Goal: Download file/media

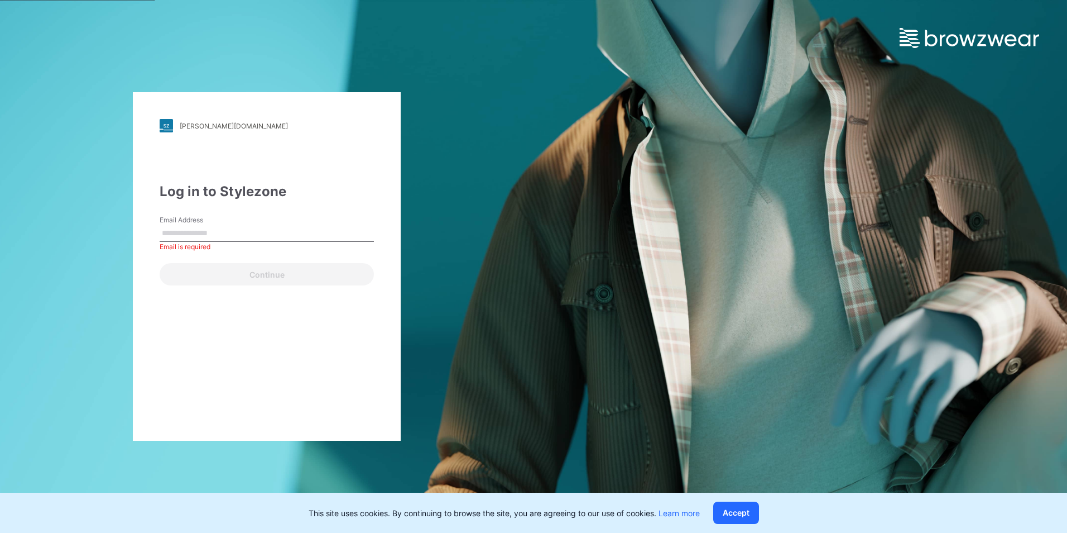
paste input "**********"
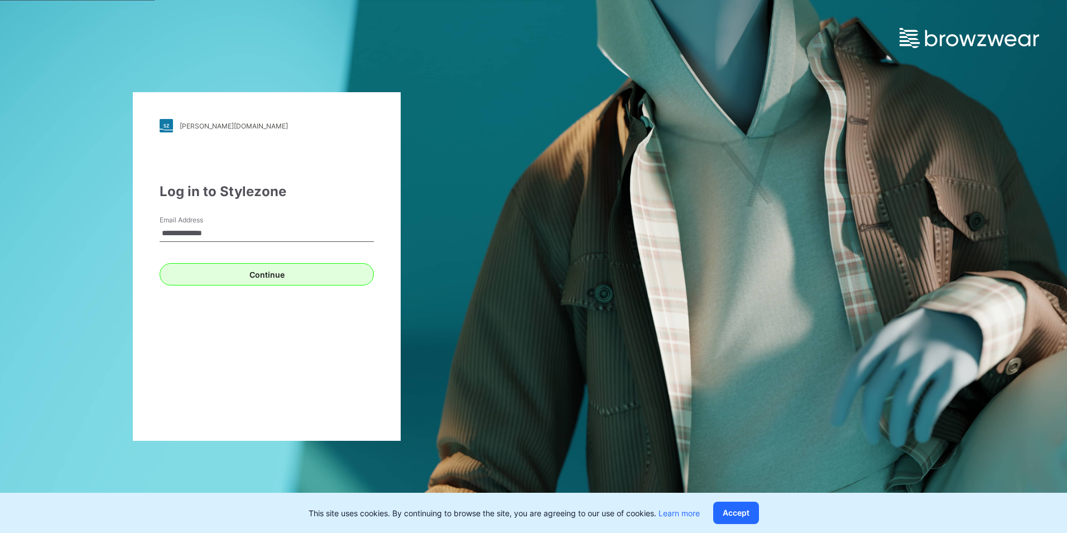
type input "**********"
click at [287, 274] on button "Continue" at bounding box center [267, 274] width 214 height 22
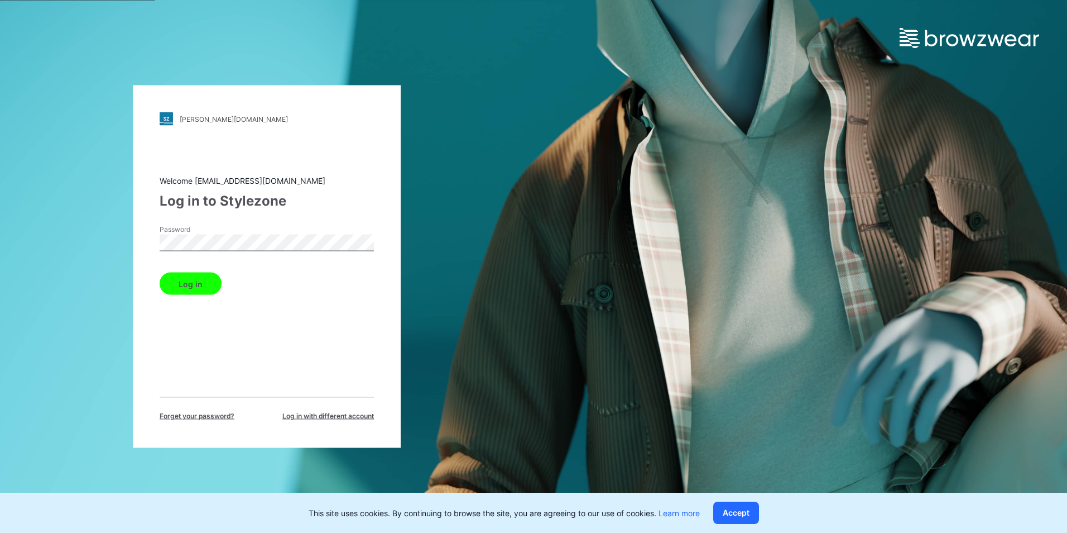
click at [202, 287] on button "Log in" at bounding box center [191, 283] width 62 height 22
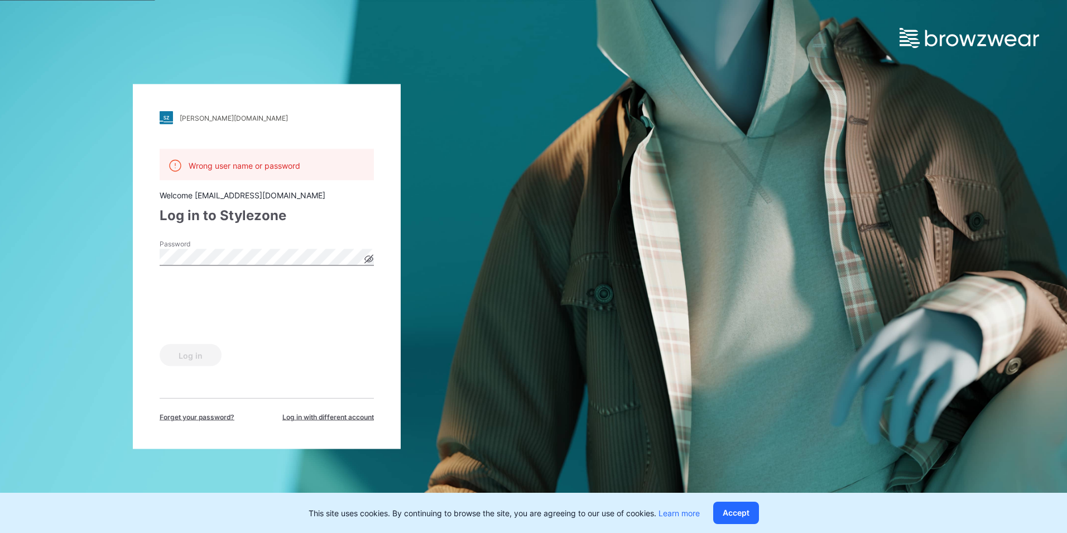
click at [366, 260] on icon at bounding box center [368, 259] width 9 height 9
click at [195, 351] on button "Log in" at bounding box center [191, 355] width 62 height 22
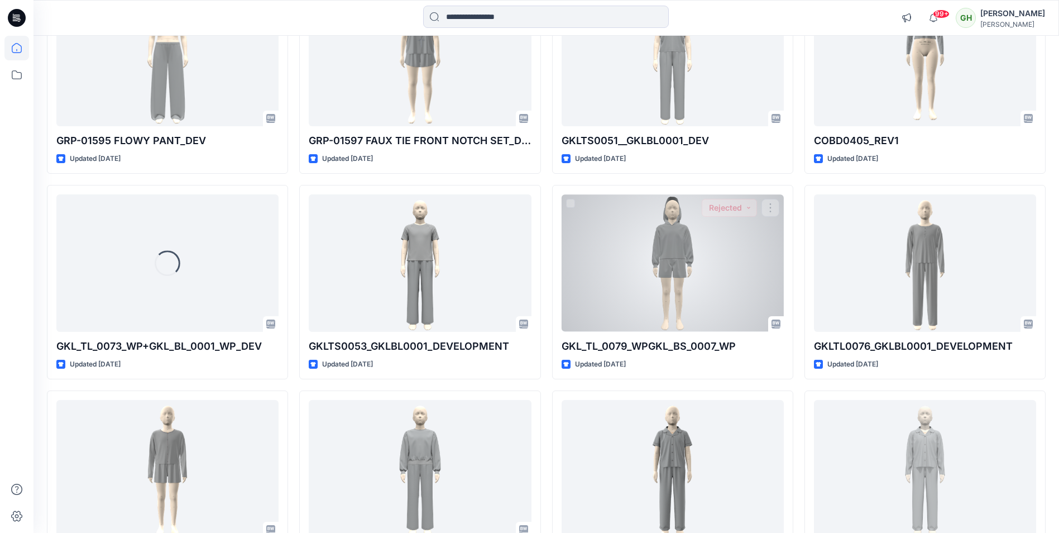
scroll to position [5770, 0]
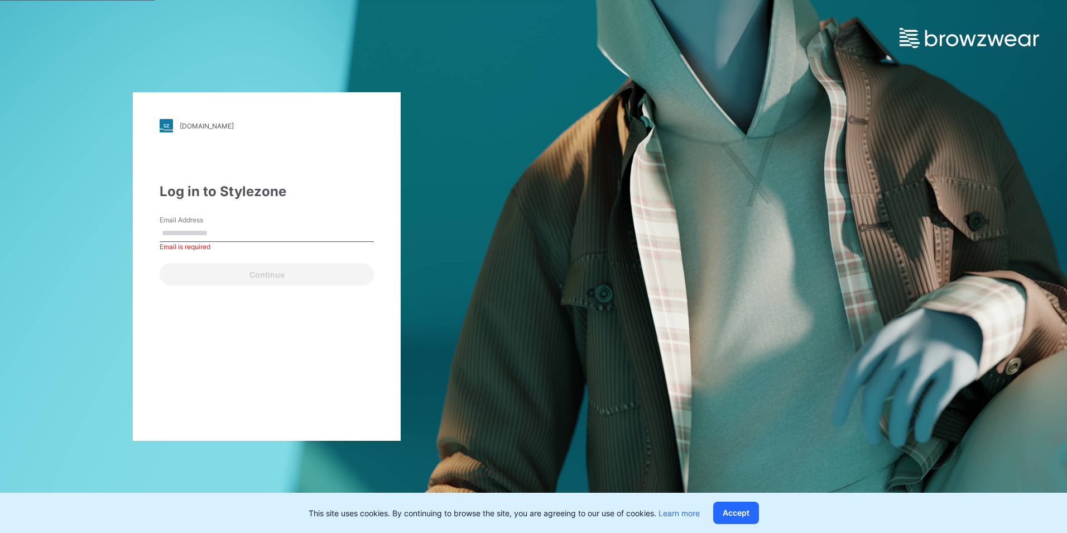
paste input "**********"
type input "**********"
drag, startPoint x: 224, startPoint y: 371, endPoint x: 220, endPoint y: 351, distance: 20.4
click at [224, 371] on div "**********" at bounding box center [267, 266] width 268 height 348
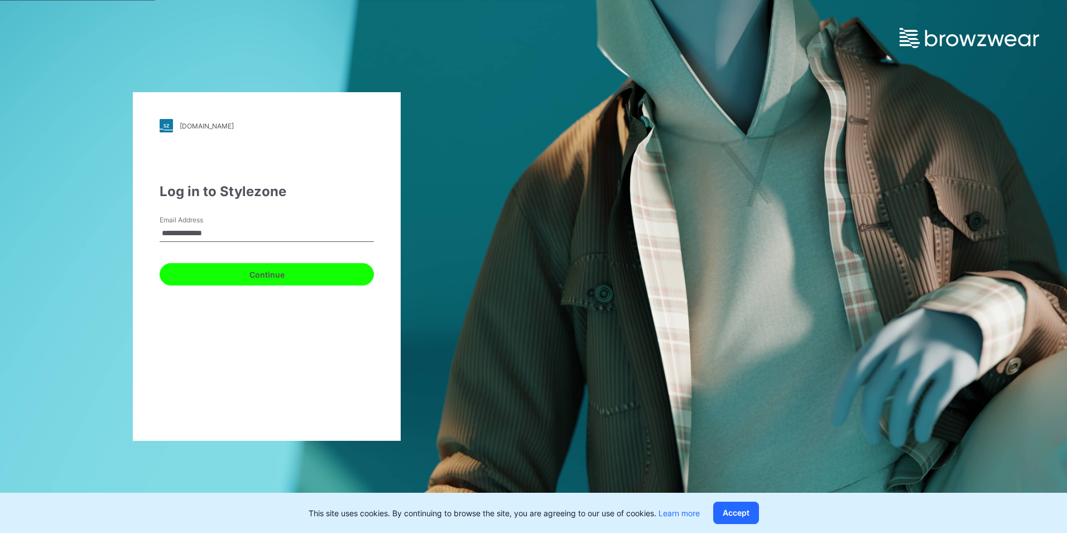
click at [219, 276] on button "Continue" at bounding box center [267, 274] width 214 height 22
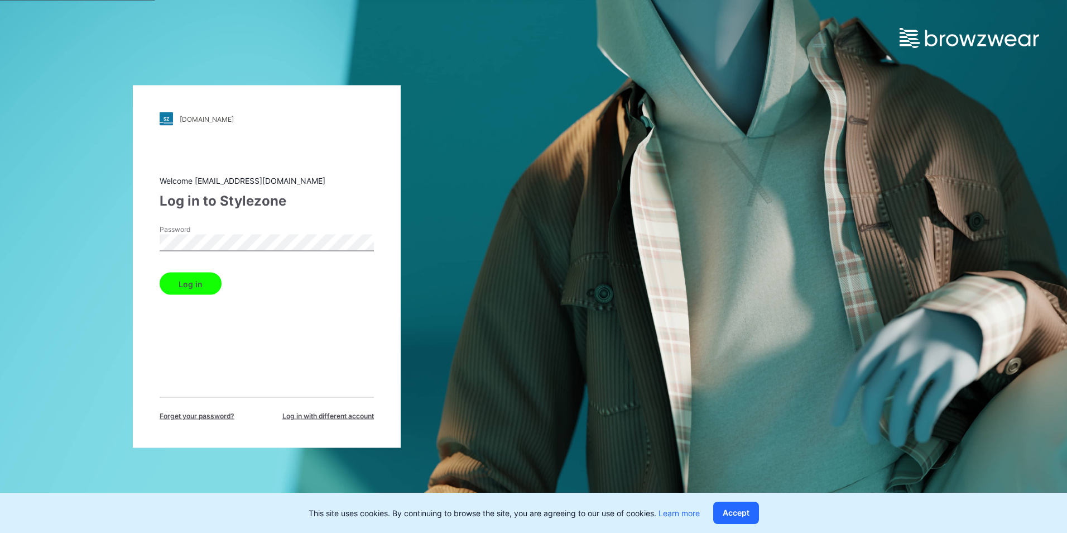
click at [208, 269] on div "Log in" at bounding box center [267, 281] width 214 height 27
click at [205, 279] on button "Log in" at bounding box center [191, 283] width 62 height 22
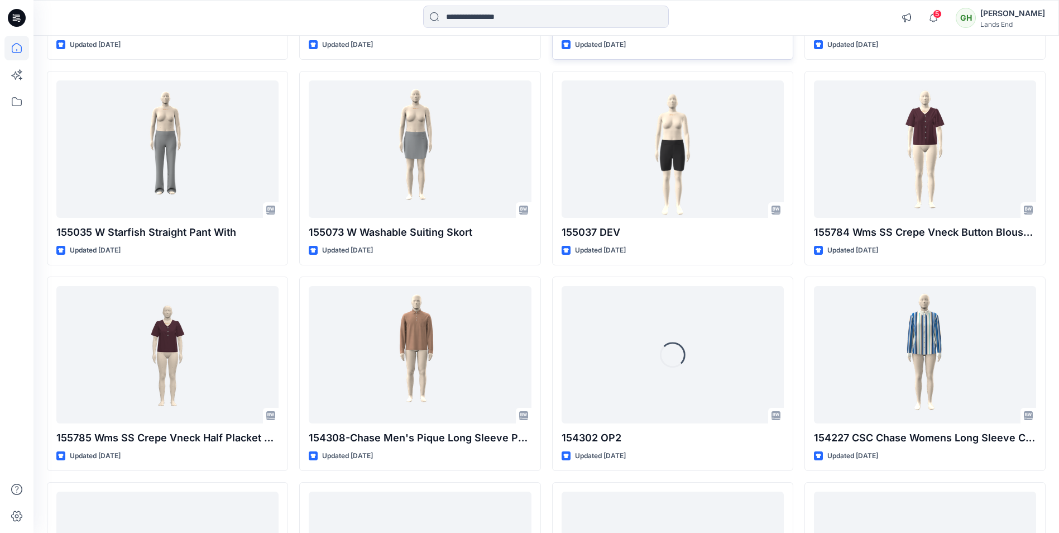
scroll to position [2354, 0]
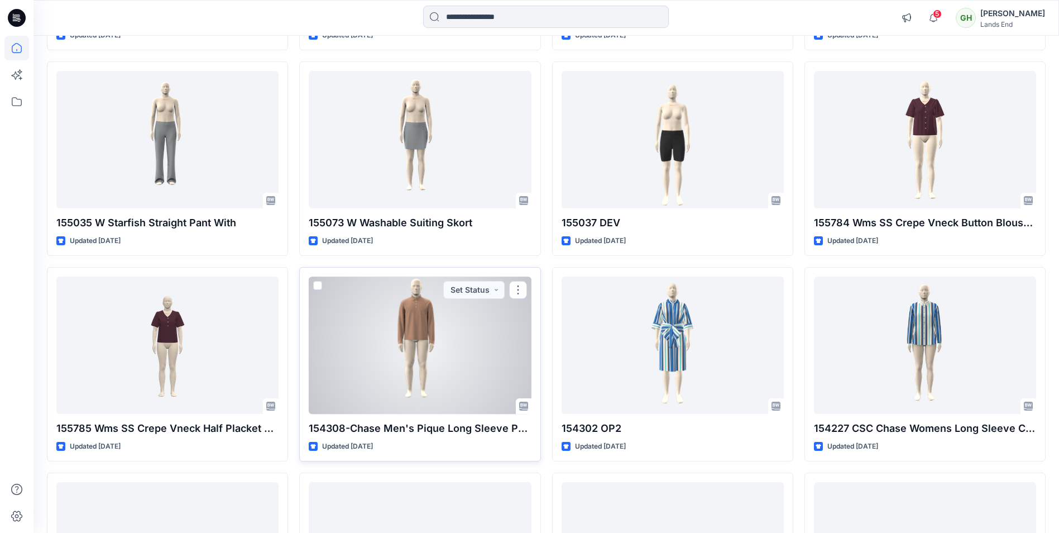
click at [438, 347] on div at bounding box center [420, 344] width 222 height 137
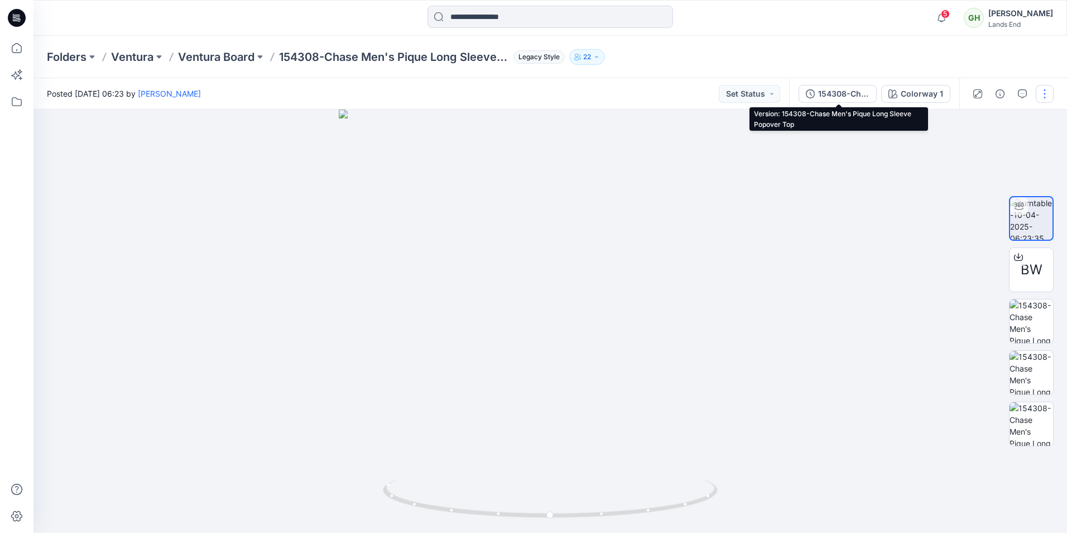
click at [830, 97] on div "154308-Chase Men's Pique Long Sleeve Popover Top" at bounding box center [843, 94] width 51 height 12
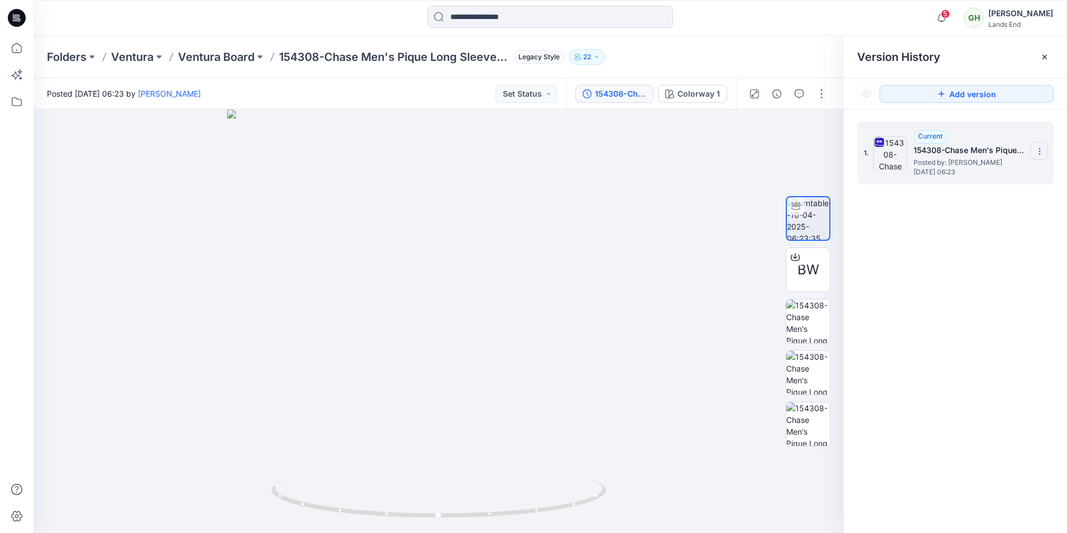
click at [1032, 159] on section at bounding box center [1039, 151] width 18 height 18
click at [970, 169] on span "Download Source BW File" at bounding box center [983, 172] width 93 height 13
click at [669, 155] on div at bounding box center [438, 320] width 810 height 423
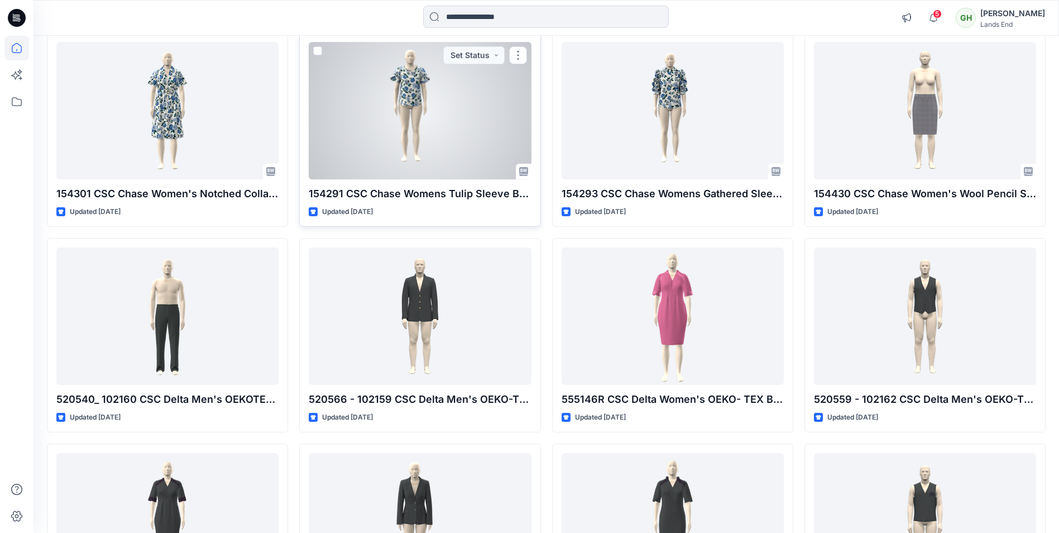
scroll to position [3024, 0]
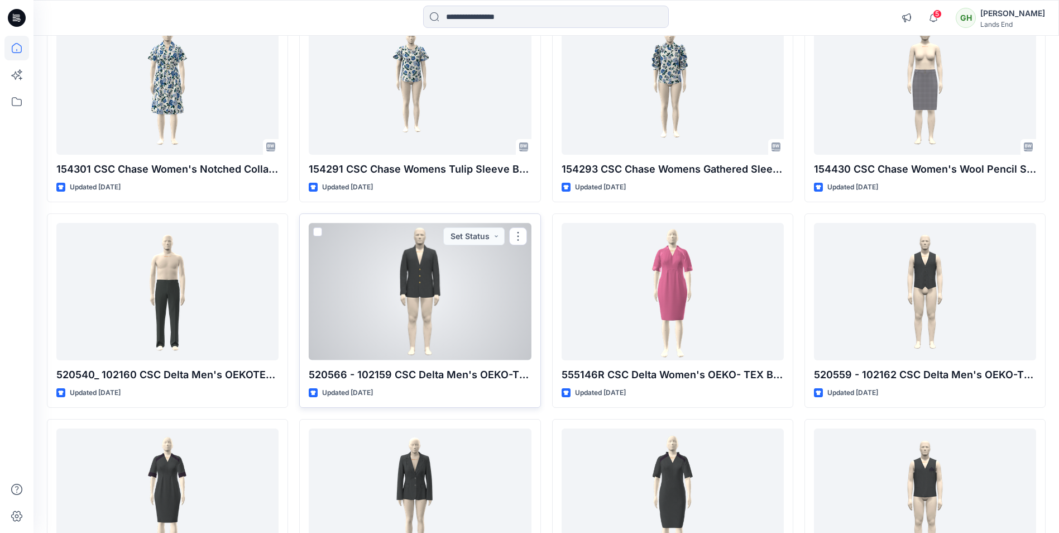
click at [423, 277] on div at bounding box center [420, 291] width 222 height 137
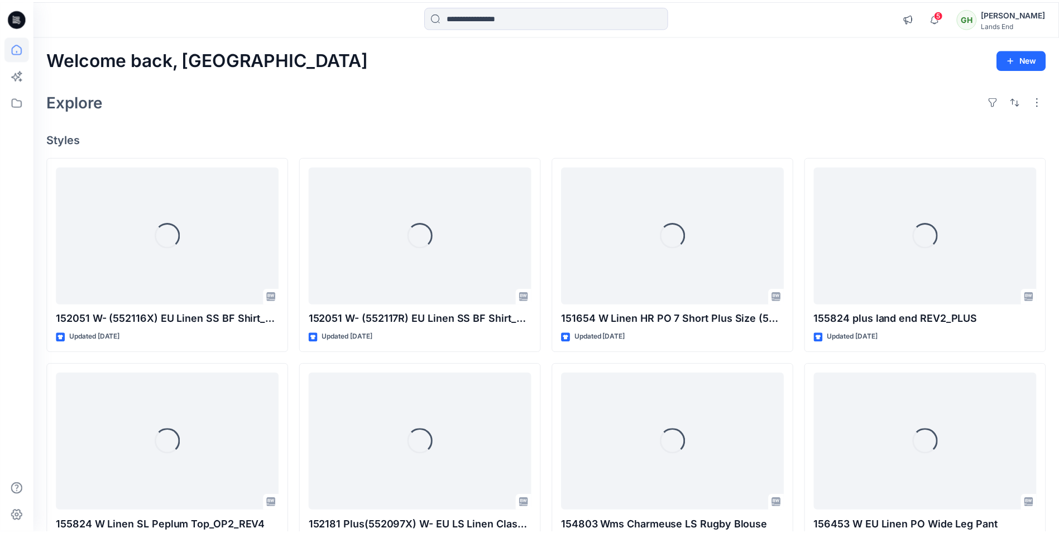
scroll to position [3024, 0]
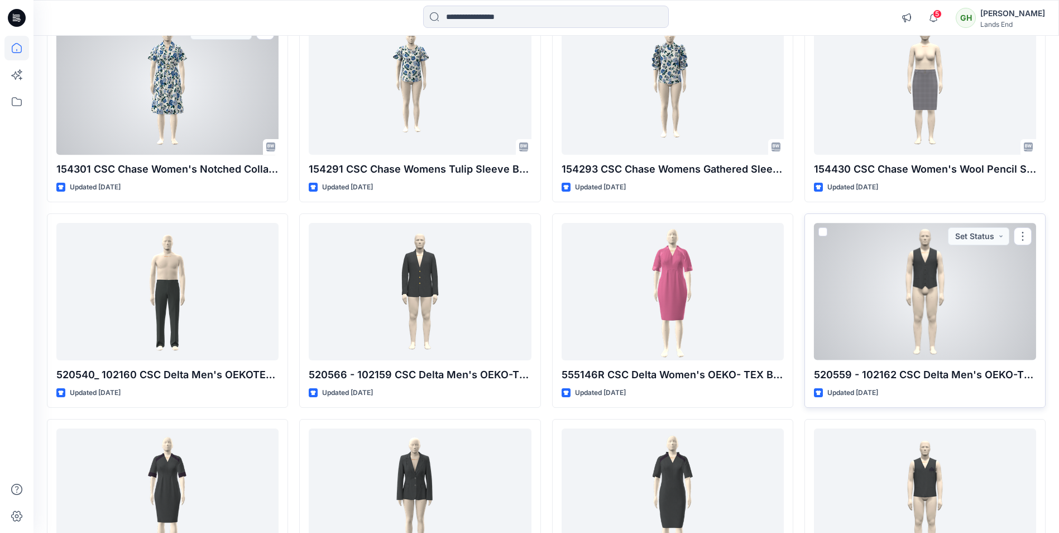
click at [936, 314] on div at bounding box center [925, 291] width 222 height 137
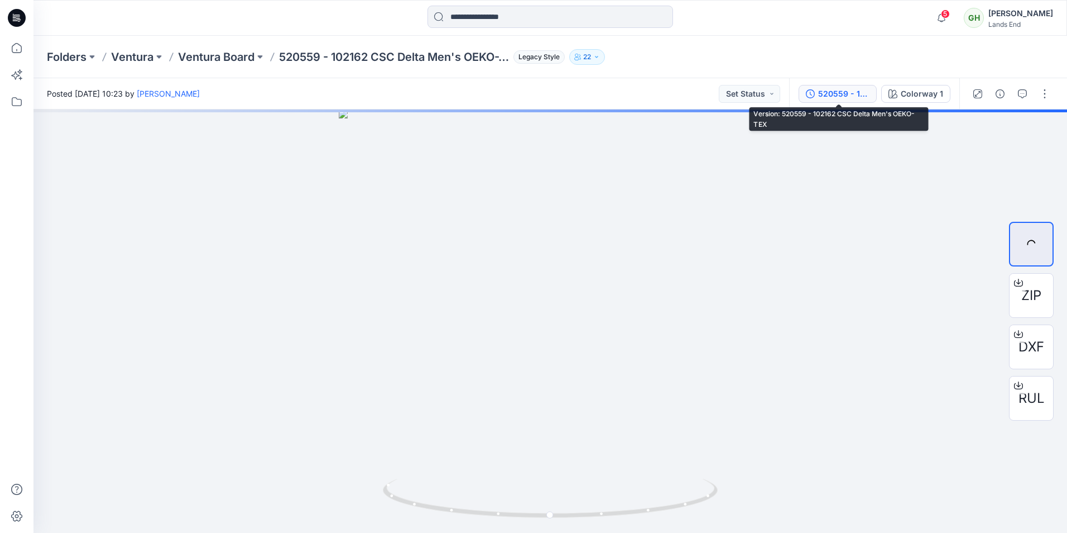
click at [834, 92] on div "520559 - 102162 CSC Delta Men's OEKO-TEX" at bounding box center [843, 94] width 51 height 12
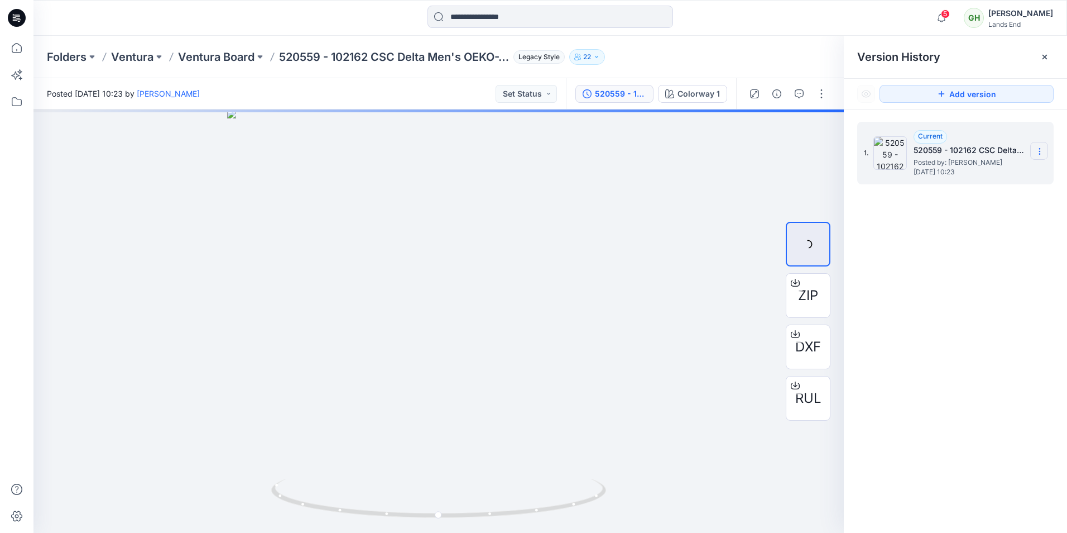
click at [1037, 152] on icon at bounding box center [1039, 151] width 9 height 9
click at [908, 318] on div "1. Current 520559 - 102162 CSC Delta Men's OEKO-TEX Posted by: Rajith Basnayaka…" at bounding box center [955, 328] width 223 height 439
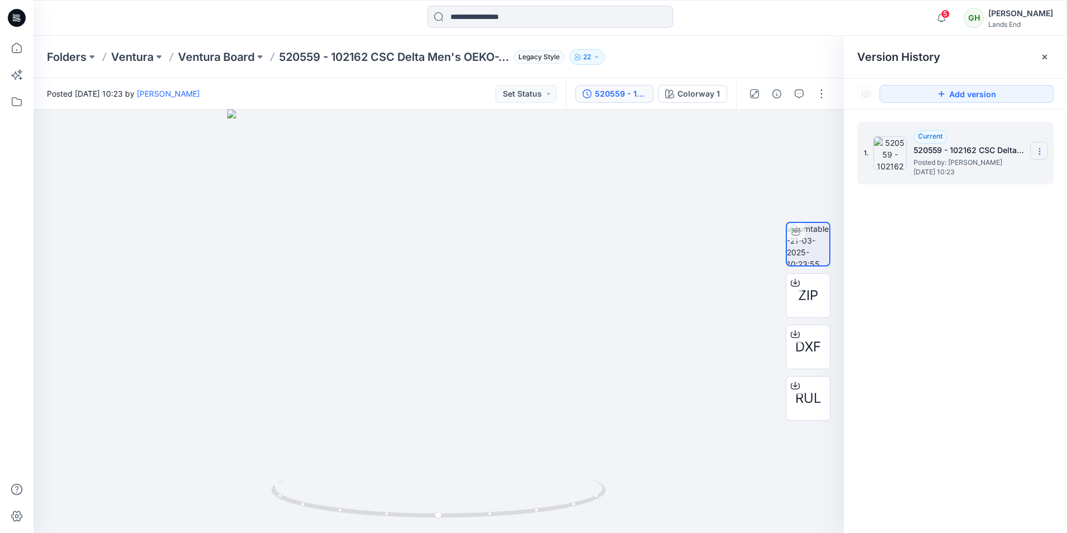
click at [1040, 151] on icon at bounding box center [1039, 151] width 1 height 1
click at [1016, 271] on div "1. Current 520559 - 102162 CSC Delta Men's OEKO-TEX Posted by: Rajith Basnayaka…" at bounding box center [955, 328] width 223 height 439
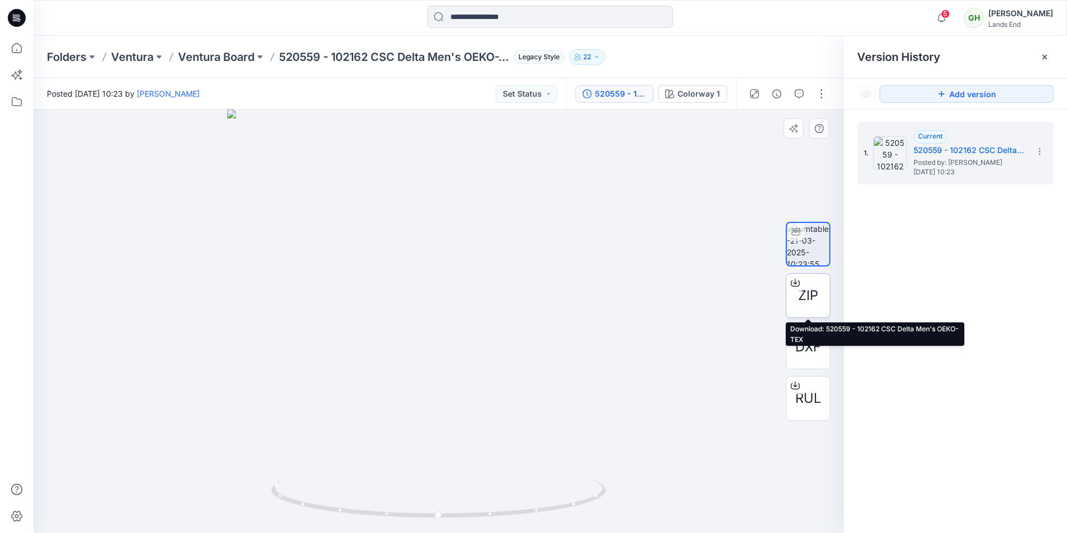
click at [807, 302] on span "ZIP" at bounding box center [808, 295] width 20 height 20
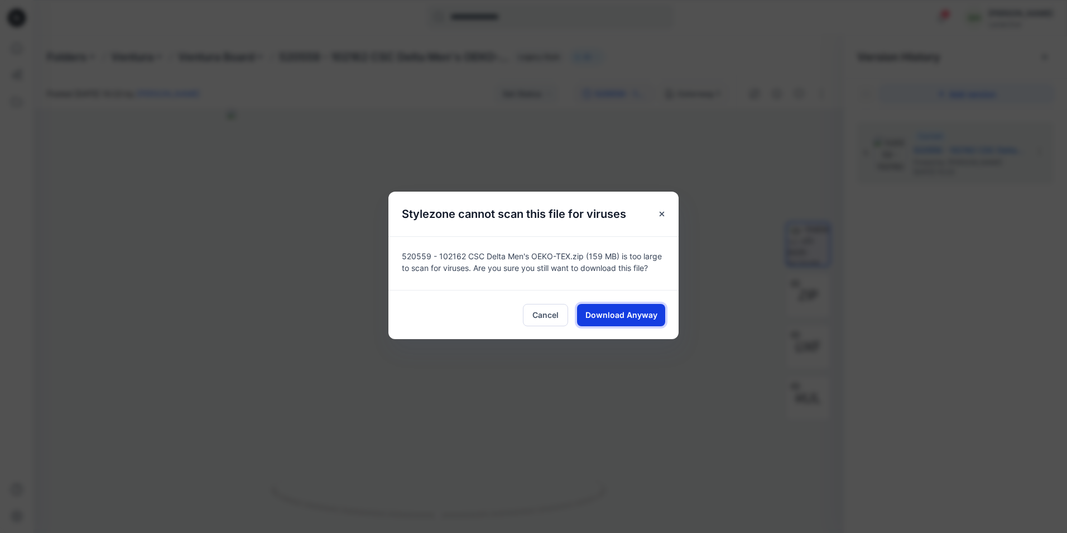
click at [634, 309] on span "Download Anyway" at bounding box center [622, 315] width 72 height 12
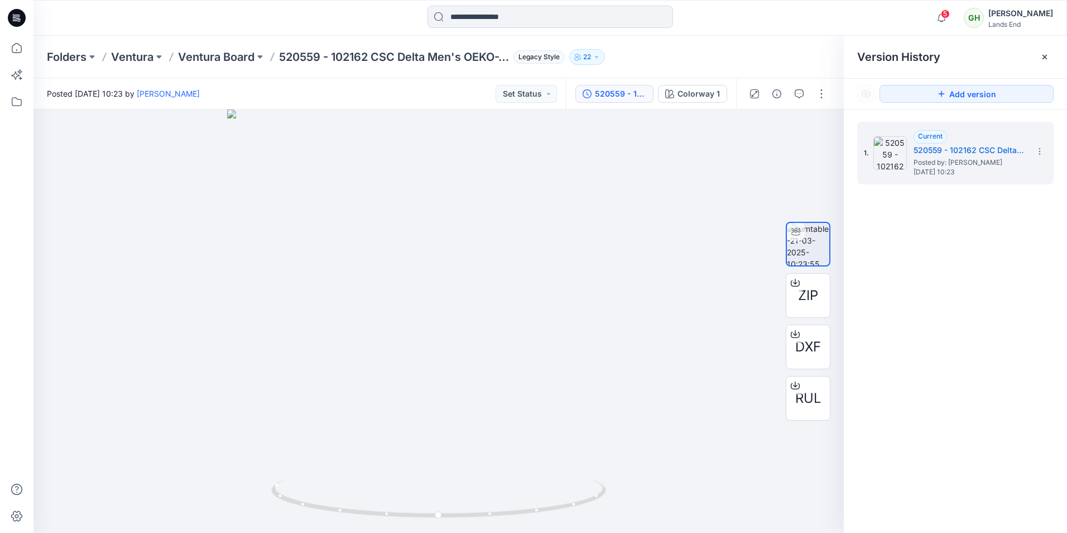
click at [946, 357] on div "1. Current 520559 - 102162 CSC Delta Men's OEKO-TEX Posted by: Rajith Basnayaka…" at bounding box center [955, 328] width 223 height 439
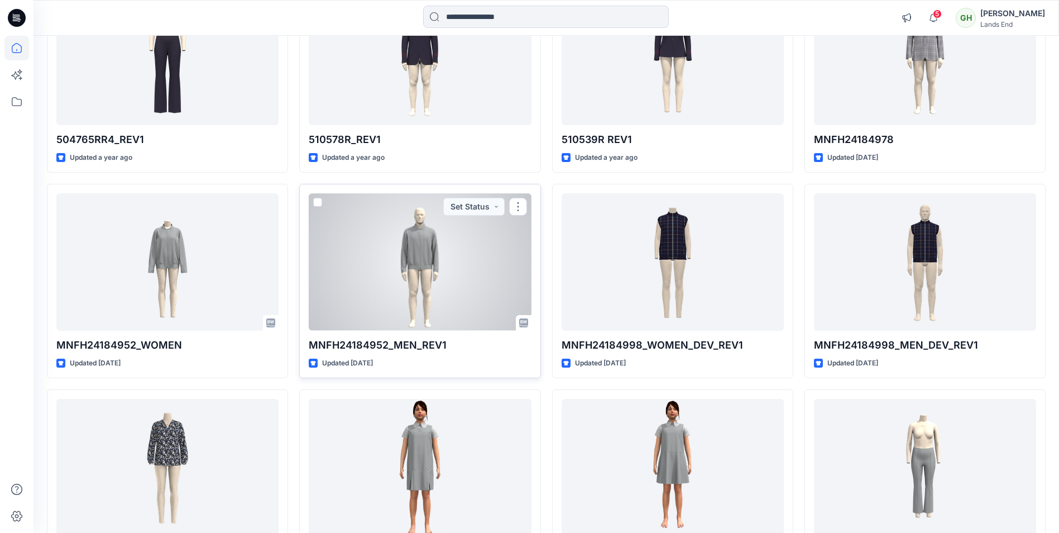
scroll to position [4926, 0]
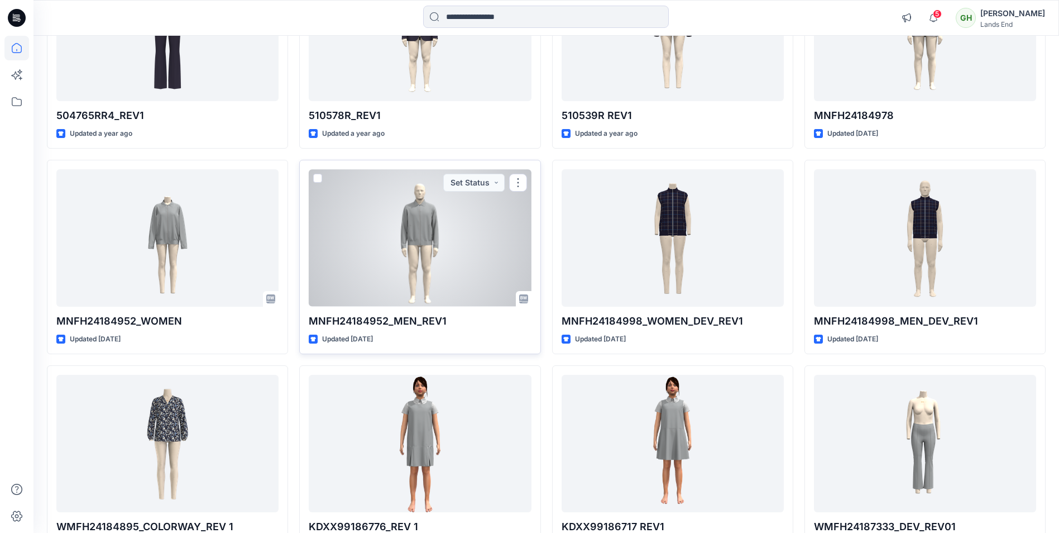
click at [450, 273] on div at bounding box center [420, 237] width 222 height 137
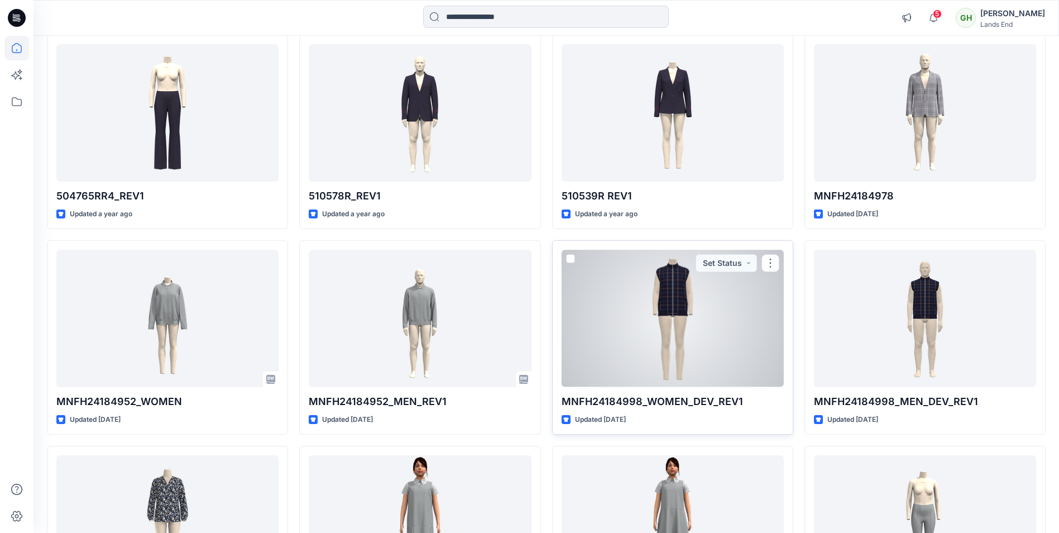
scroll to position [4815, 0]
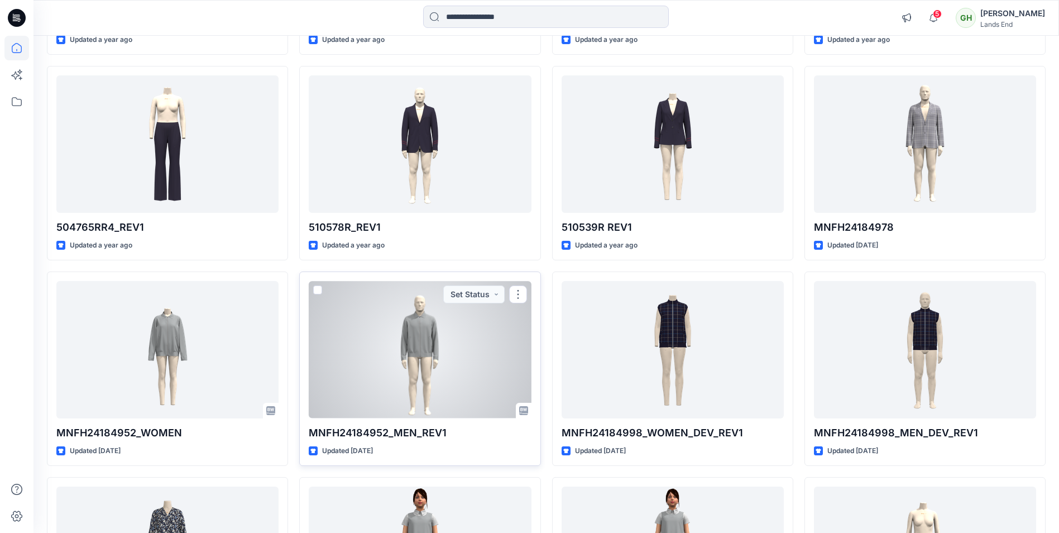
click at [390, 333] on div at bounding box center [420, 349] width 222 height 137
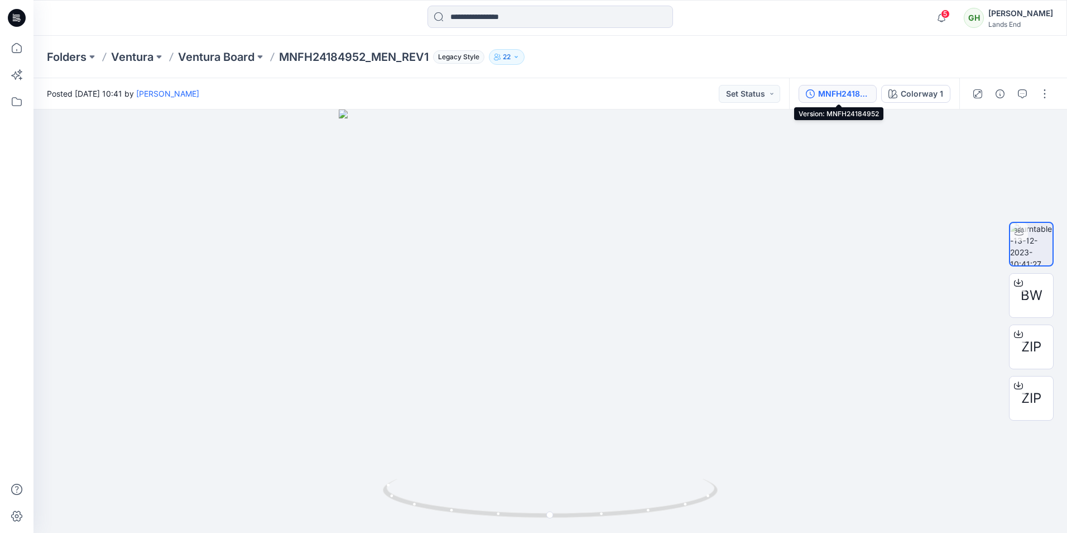
click at [848, 101] on button "MNFH24184952" at bounding box center [838, 94] width 78 height 18
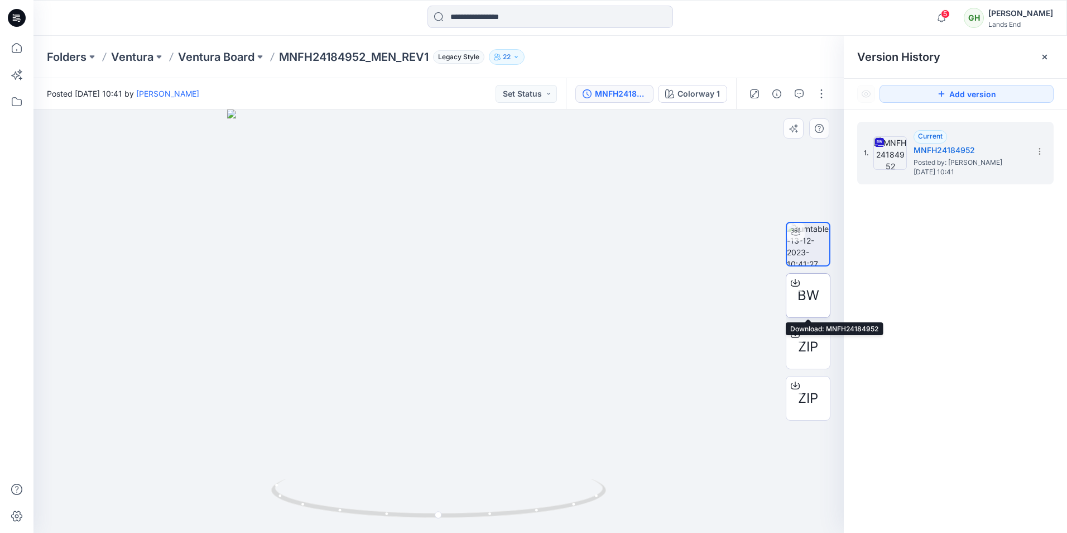
click at [815, 292] on span "BW" at bounding box center [809, 295] width 22 height 20
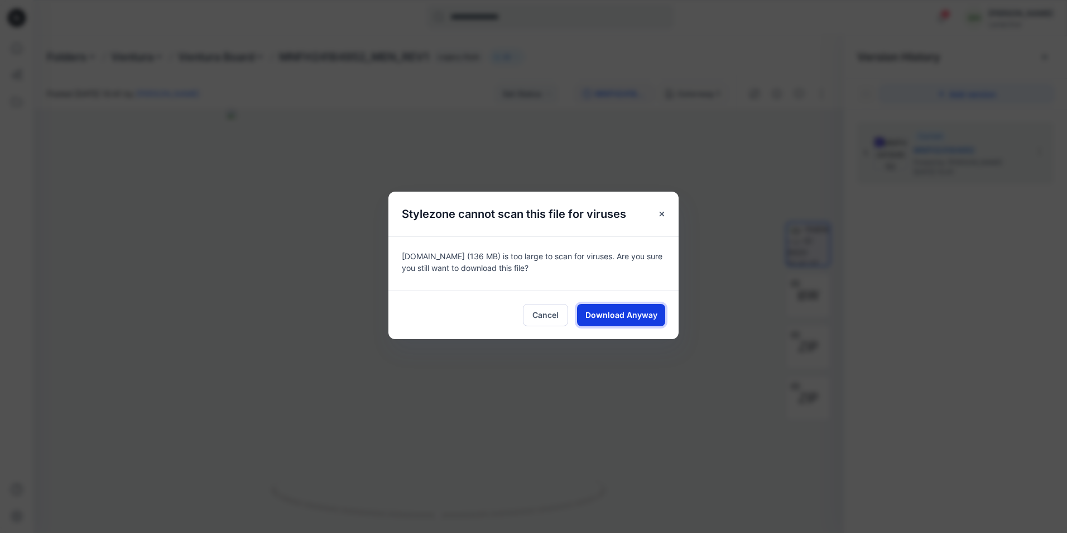
click at [613, 310] on span "Download Anyway" at bounding box center [622, 315] width 72 height 12
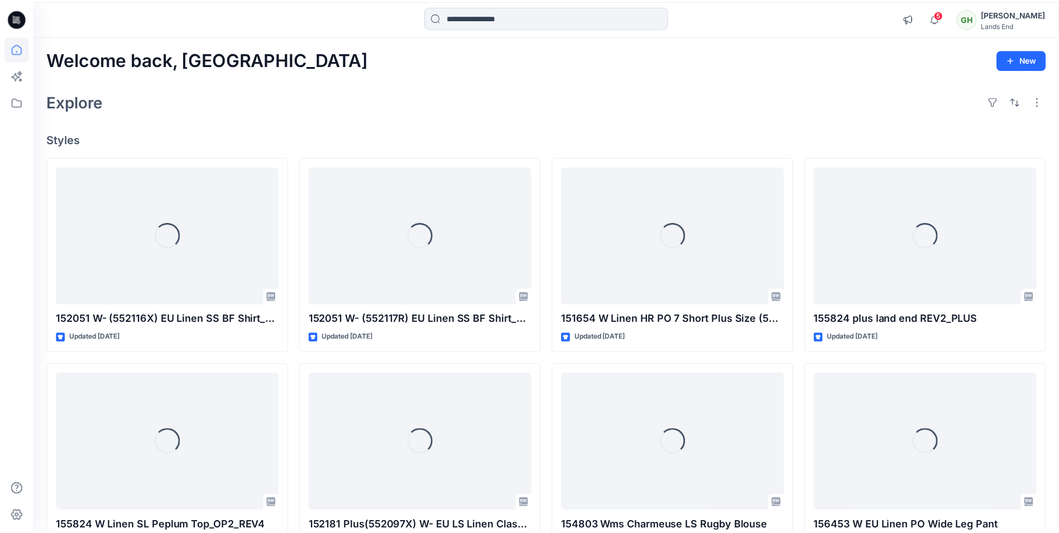
scroll to position [4815, 0]
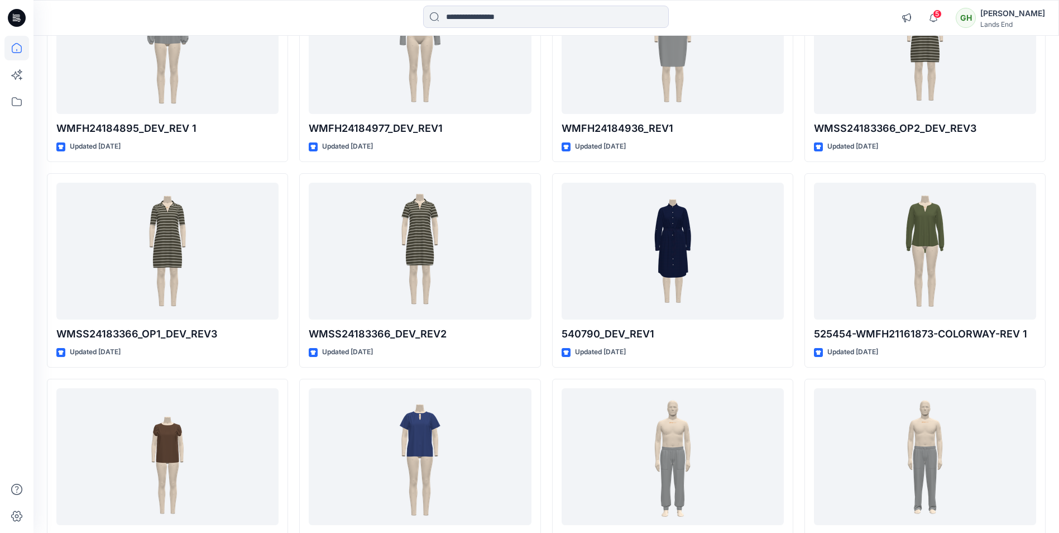
scroll to position [7003, 0]
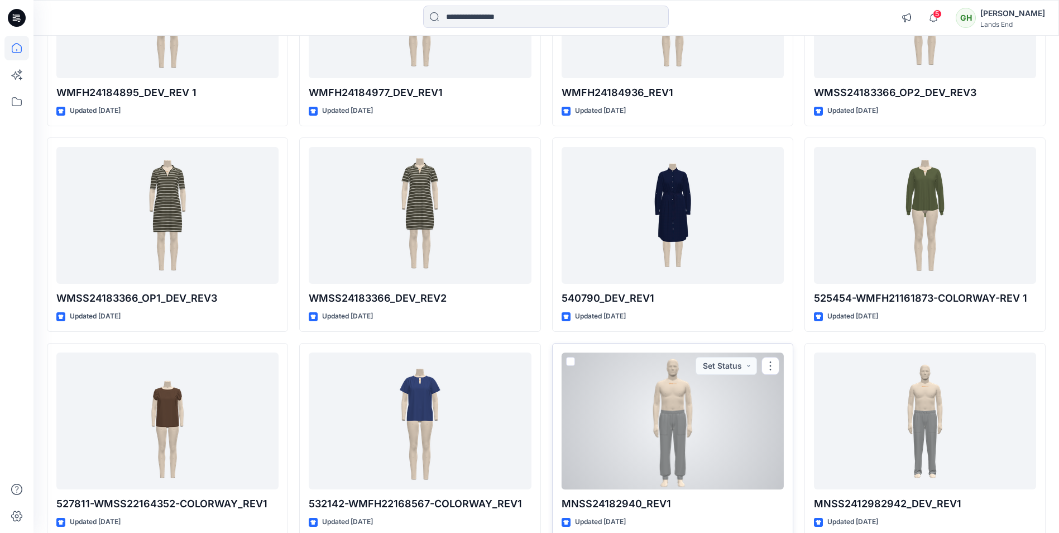
click at [727, 409] on div at bounding box center [673, 420] width 222 height 137
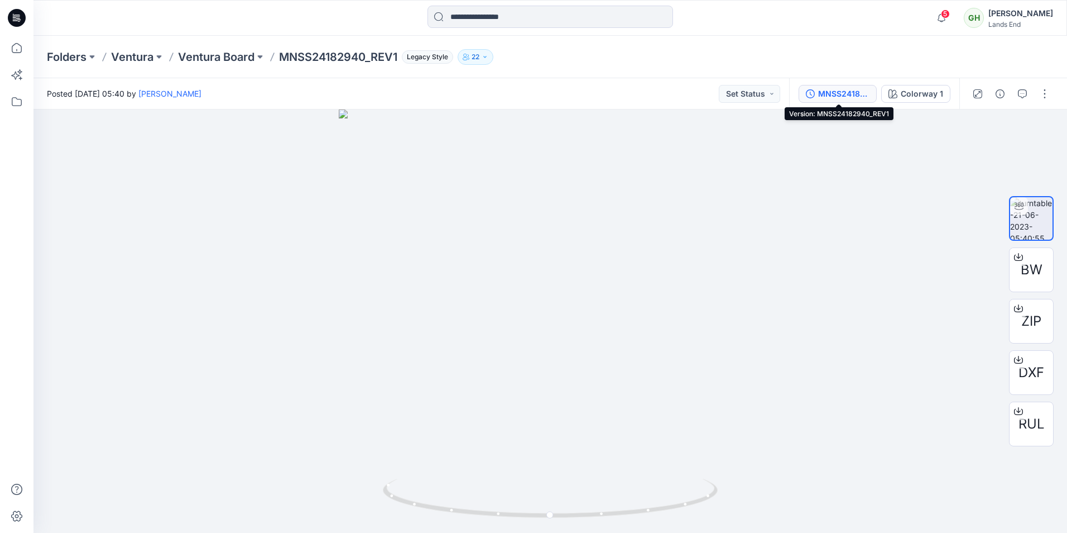
click at [842, 92] on div "MNSS24182940_REV1" at bounding box center [843, 94] width 51 height 12
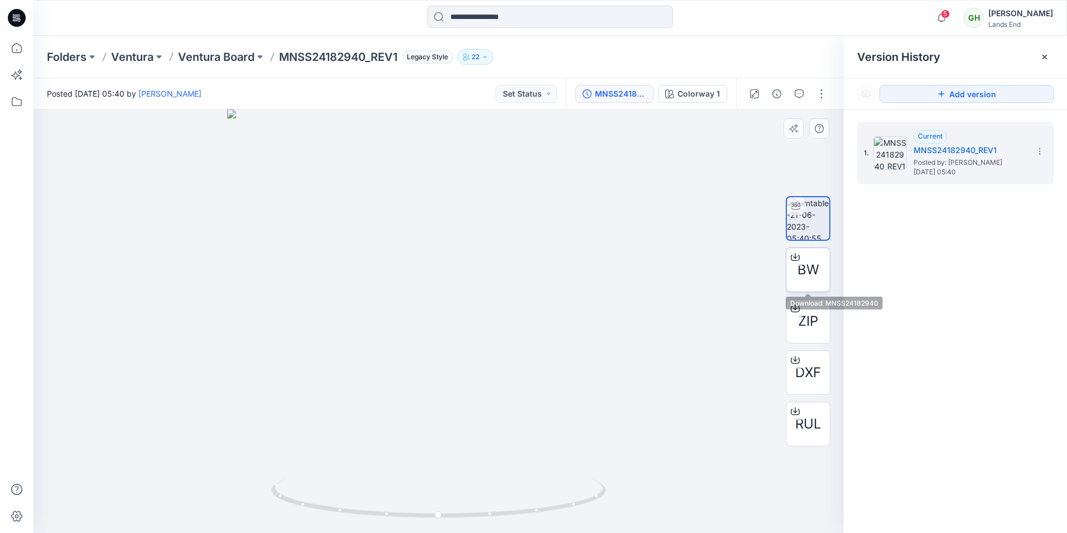
click at [806, 274] on span "BW" at bounding box center [809, 270] width 22 height 20
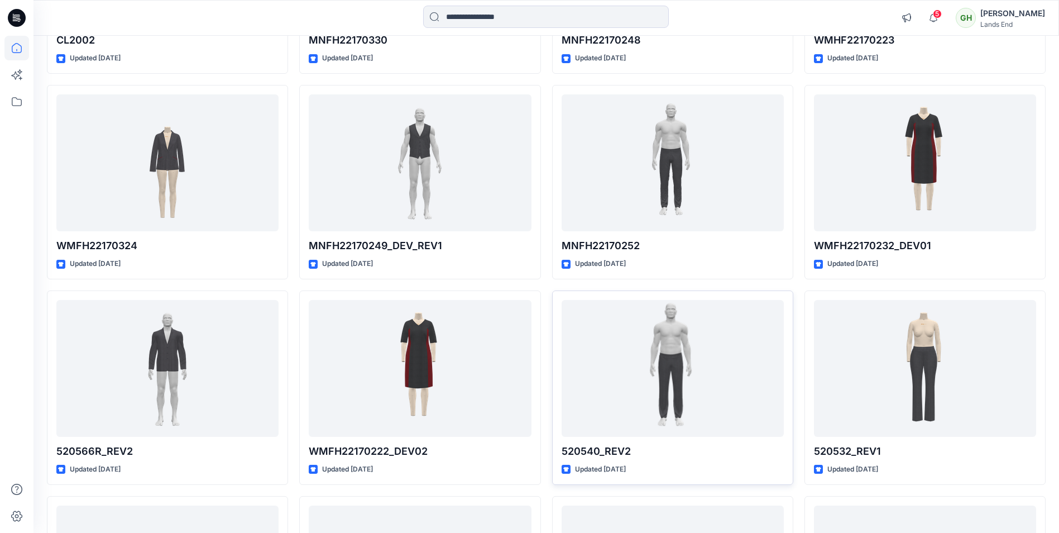
scroll to position [10142, 0]
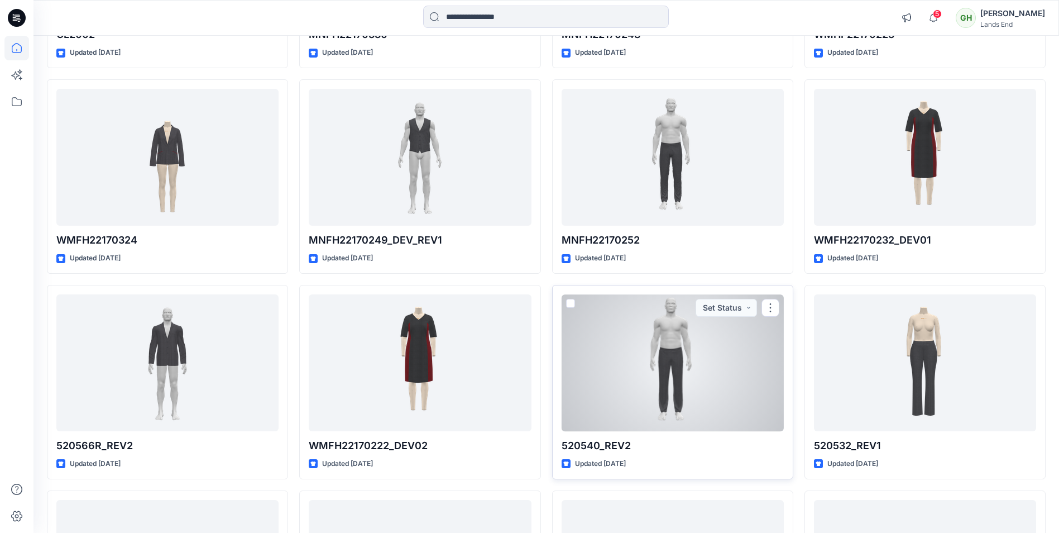
click at [712, 362] on div at bounding box center [673, 362] width 222 height 137
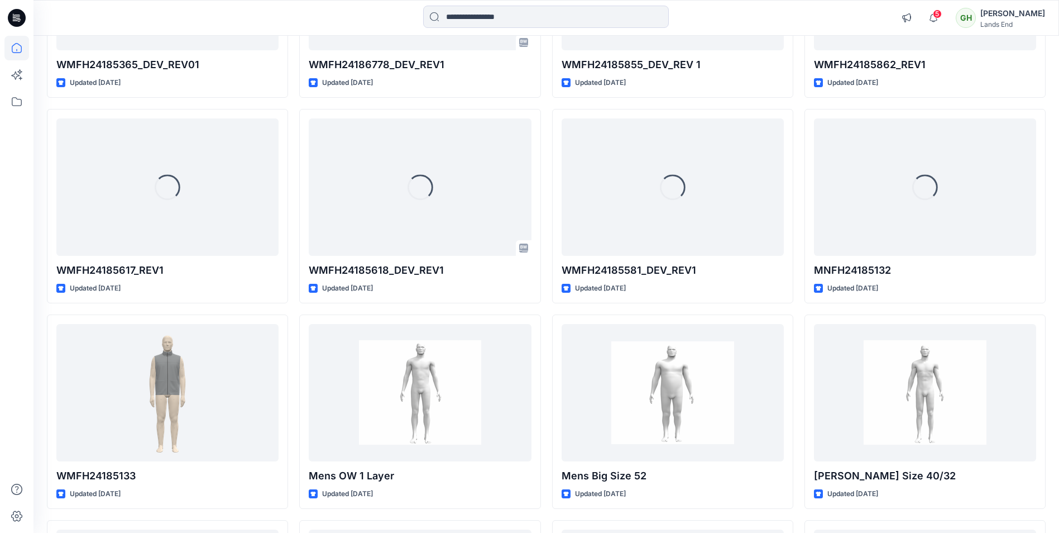
scroll to position [6012, 0]
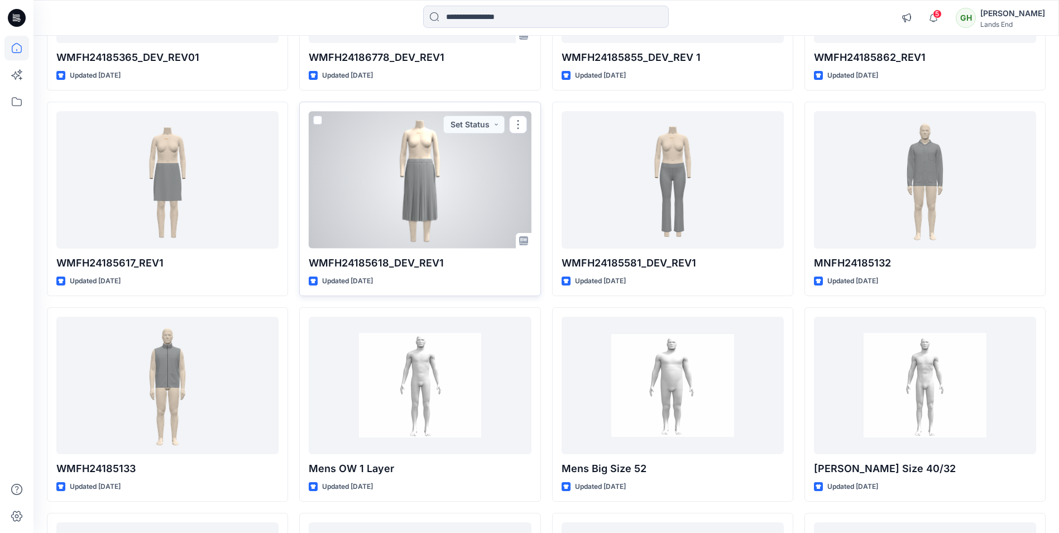
click at [423, 185] on div at bounding box center [420, 179] width 222 height 137
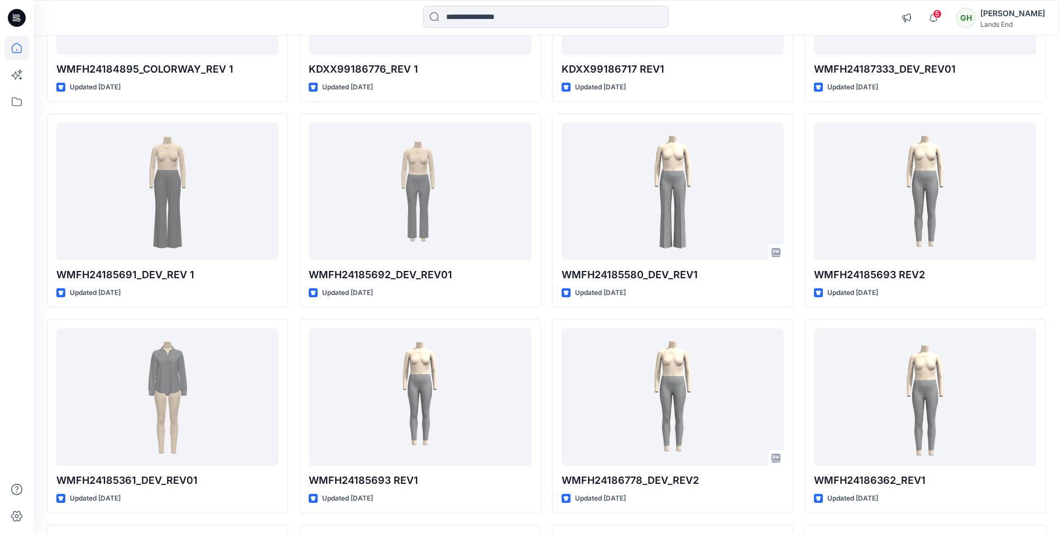
scroll to position [5342, 0]
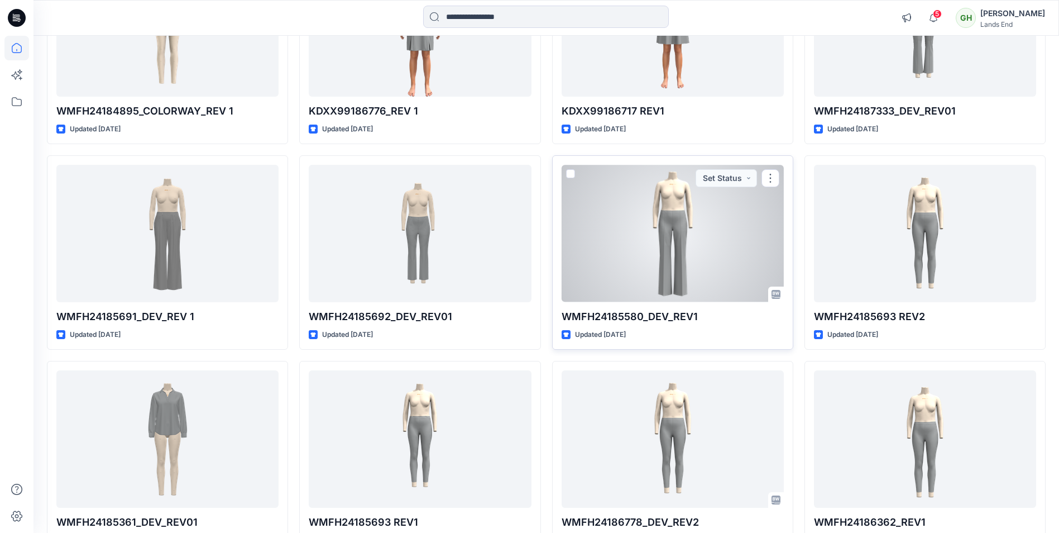
click at [675, 237] on div at bounding box center [673, 233] width 222 height 137
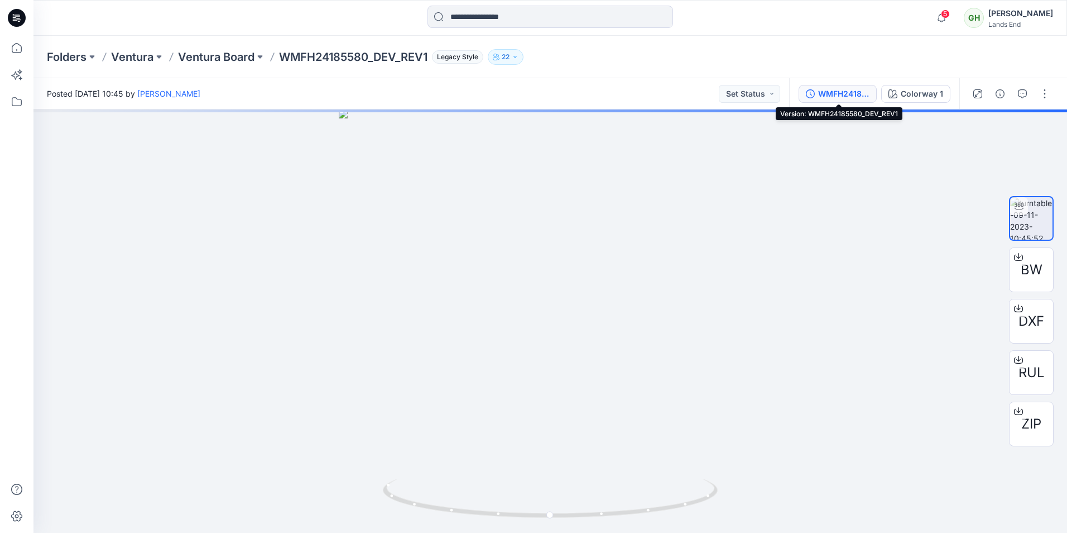
click at [842, 90] on div "WMFH24185580_DEV_REV1" at bounding box center [843, 94] width 51 height 12
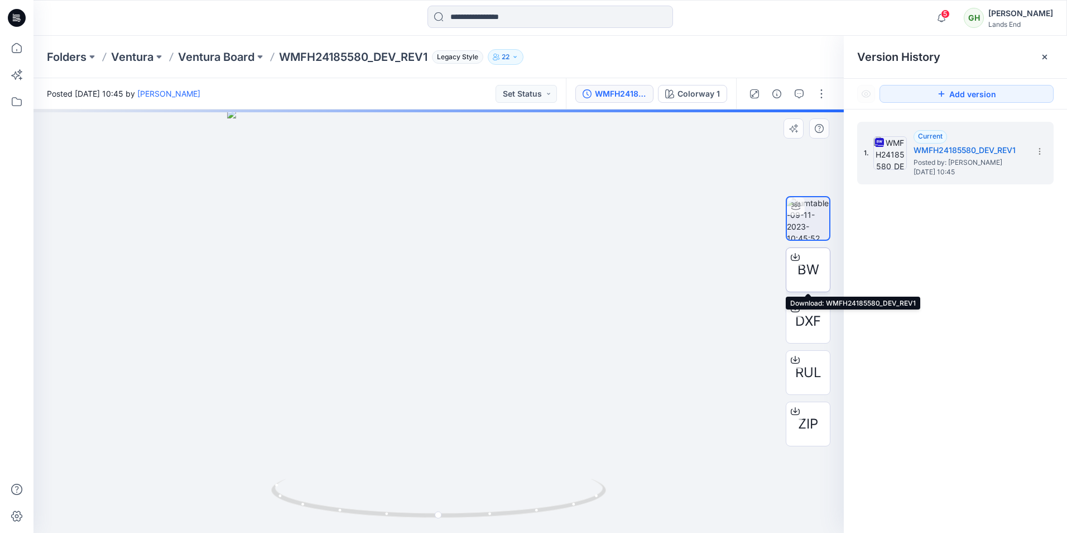
click at [804, 266] on span "BW" at bounding box center [809, 270] width 22 height 20
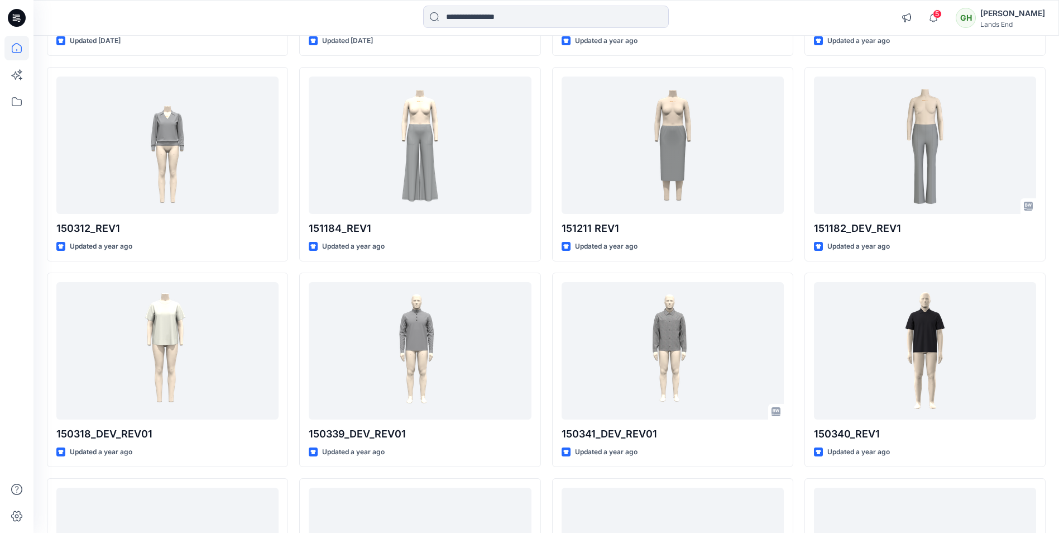
scroll to position [4170, 0]
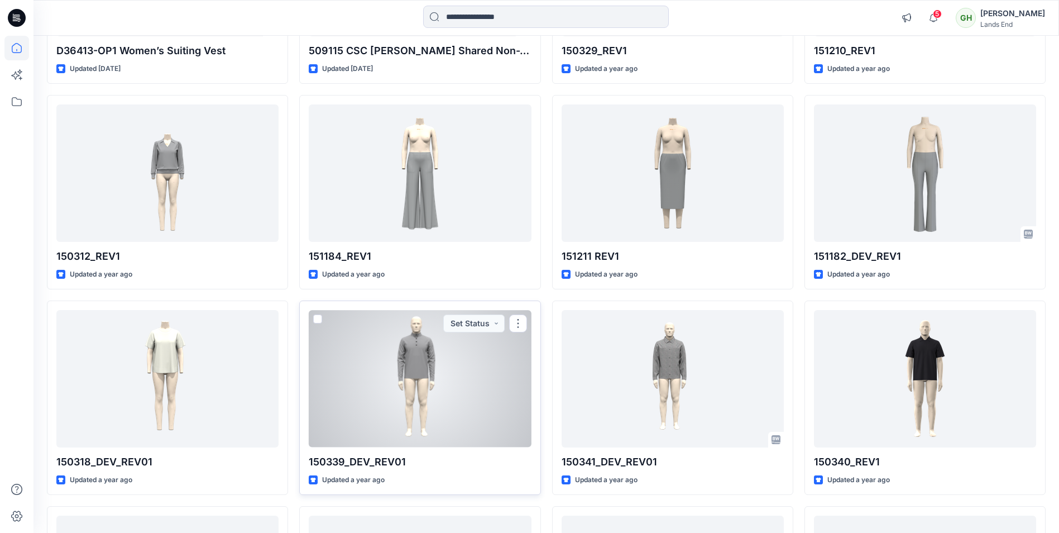
click at [441, 367] on div at bounding box center [420, 378] width 222 height 137
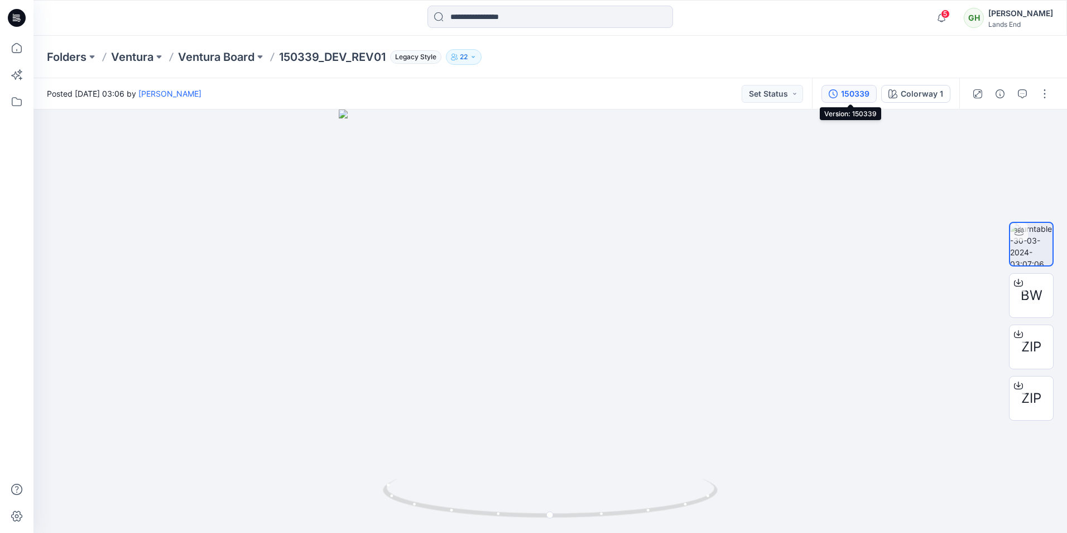
click at [857, 94] on div "150339" at bounding box center [855, 94] width 28 height 12
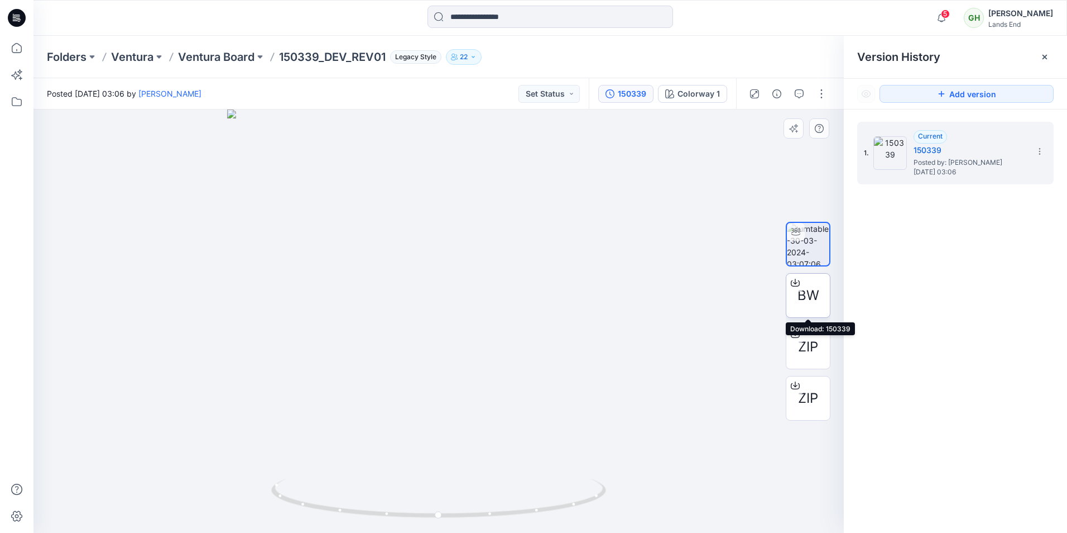
click at [817, 291] on span "BW" at bounding box center [809, 295] width 22 height 20
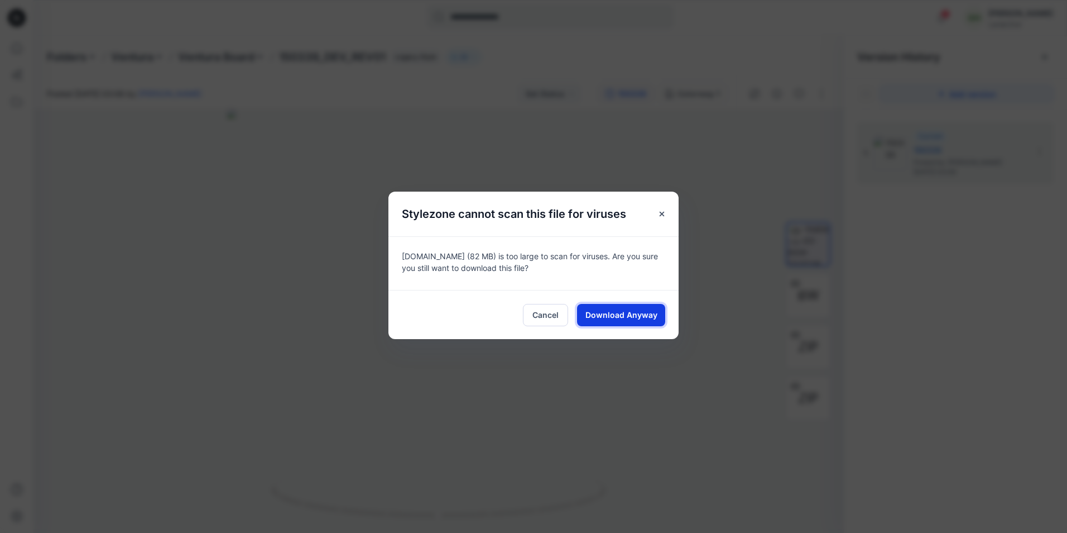
click at [637, 318] on span "Download Anyway" at bounding box center [622, 315] width 72 height 12
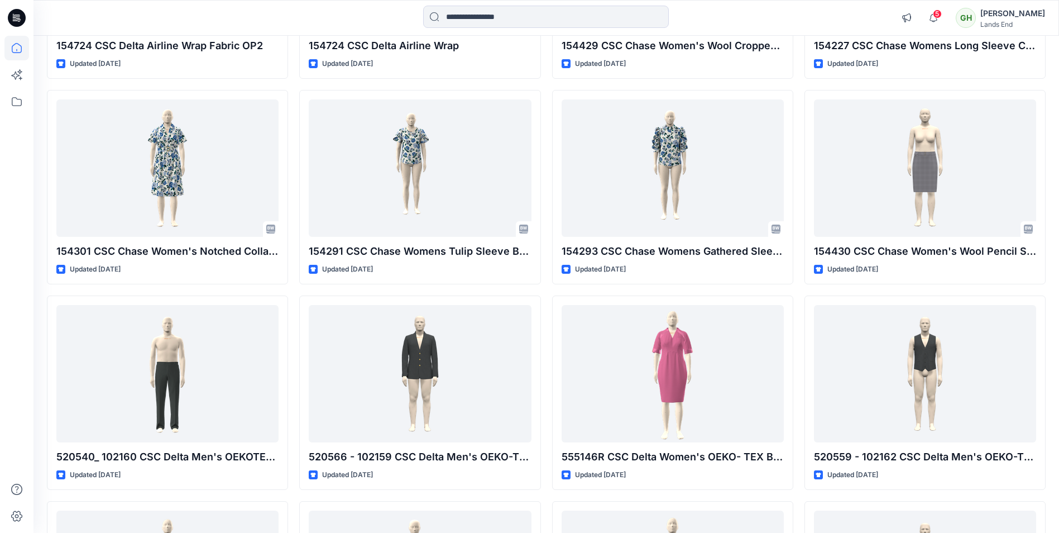
scroll to position [2942, 0]
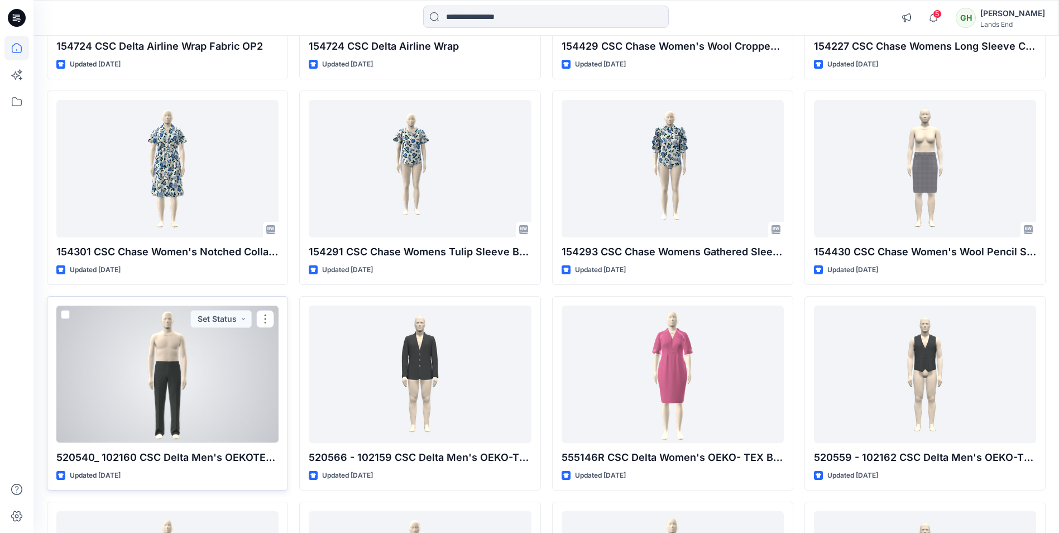
click at [243, 380] on div at bounding box center [167, 373] width 222 height 137
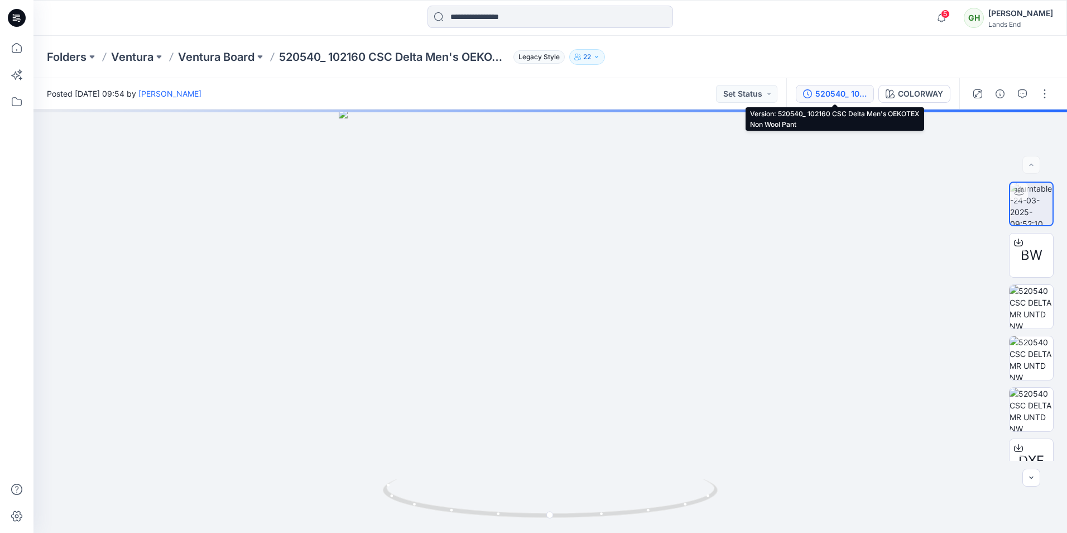
click at [837, 92] on div "520540_ 102160 CSC Delta Men's OEKOTEX Non Wool Pant" at bounding box center [840, 94] width 51 height 12
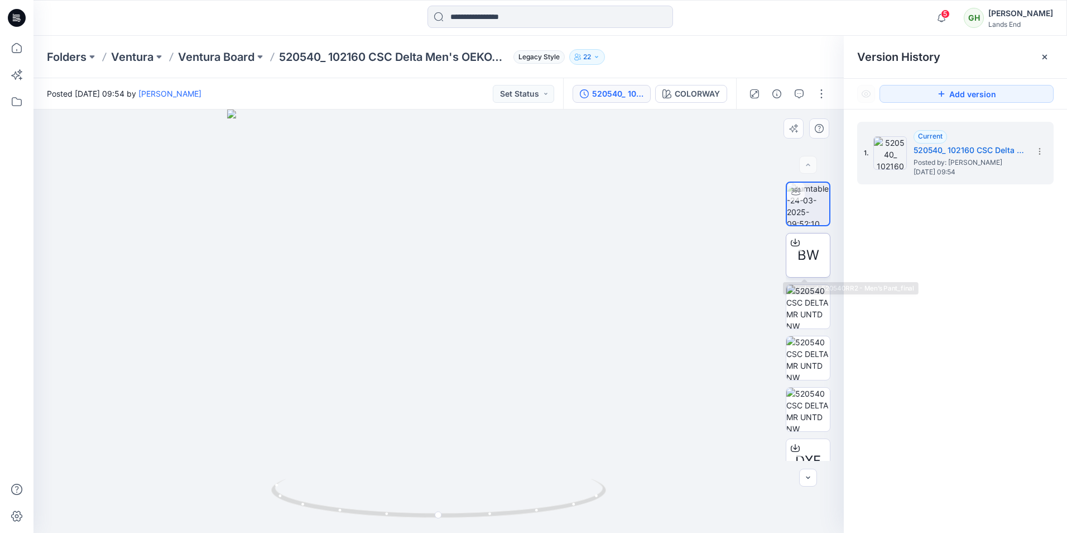
click at [803, 256] on span "BW" at bounding box center [809, 255] width 22 height 20
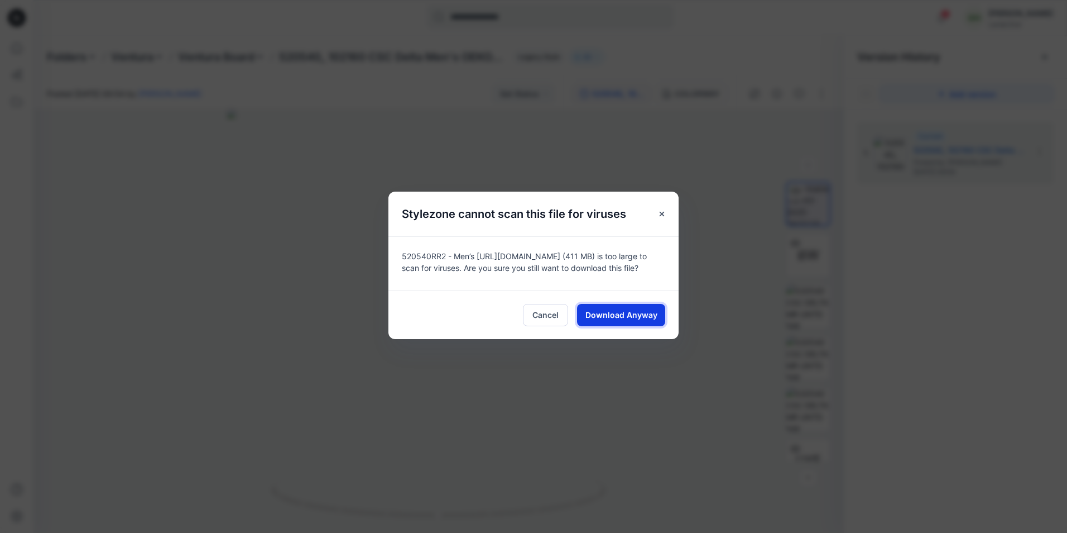
click at [628, 313] on span "Download Anyway" at bounding box center [622, 315] width 72 height 12
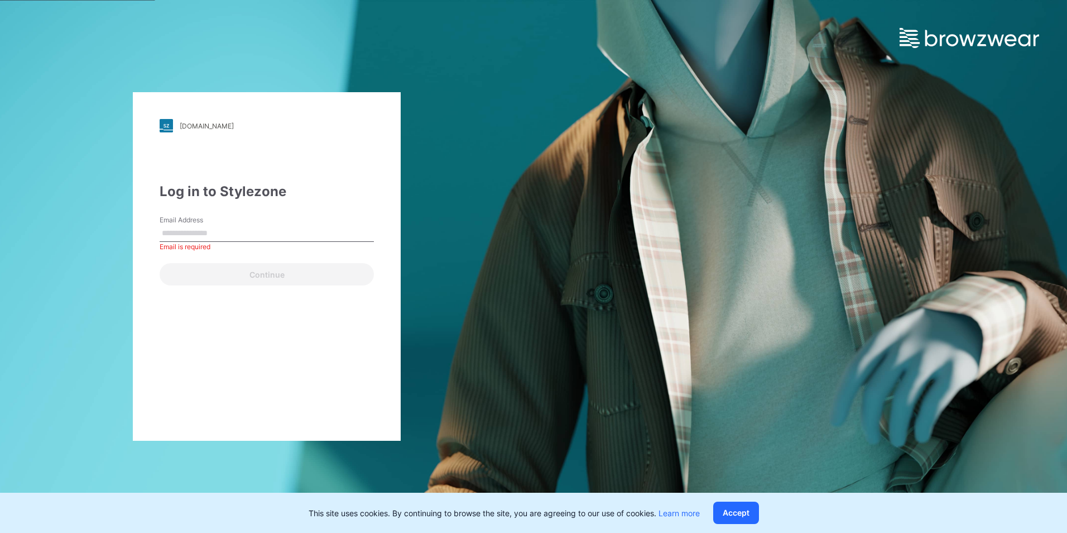
paste input "**********"
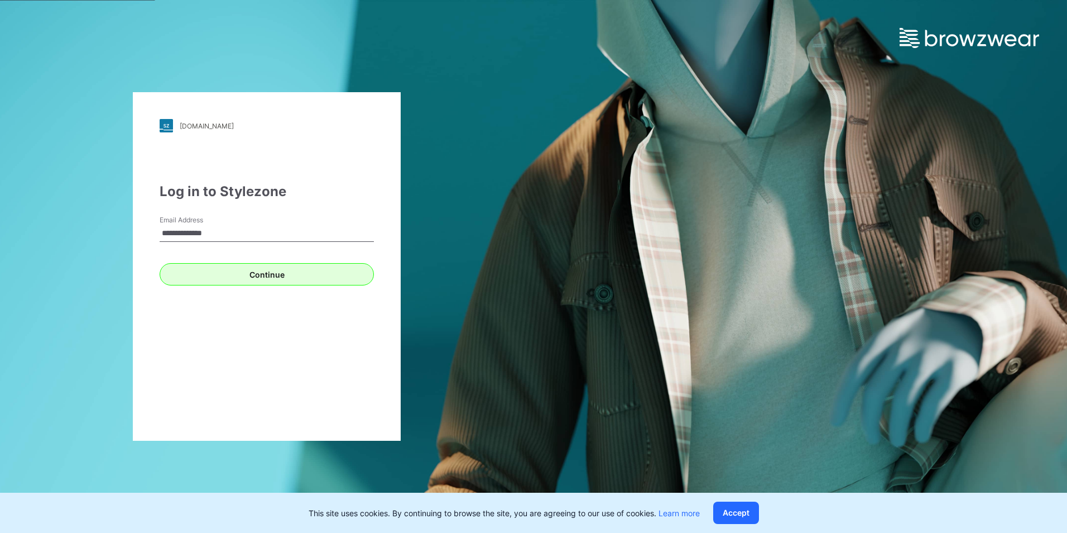
type input "**********"
click at [179, 279] on button "Continue" at bounding box center [267, 274] width 214 height 22
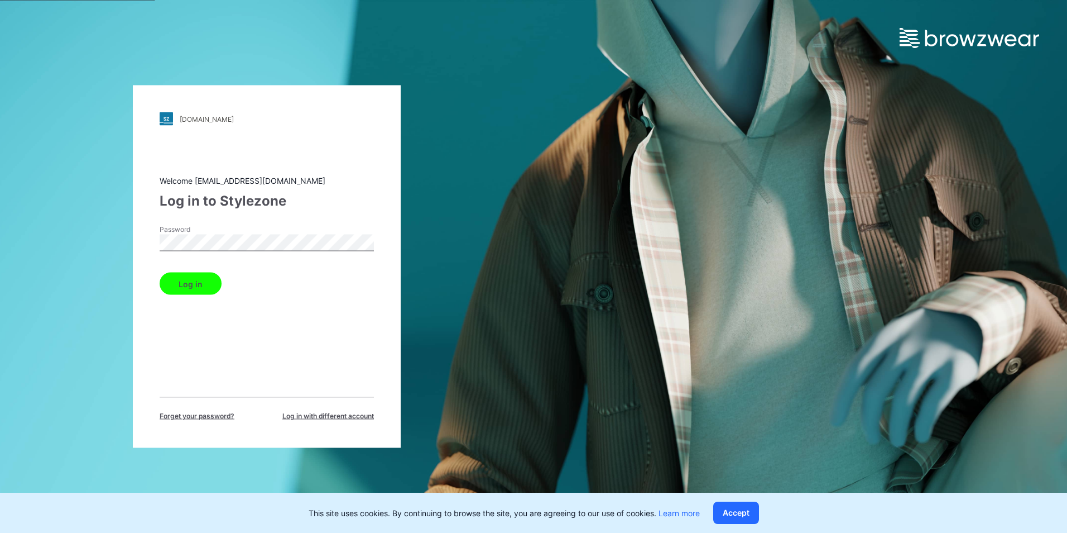
click at [193, 278] on button "Log in" at bounding box center [191, 283] width 62 height 22
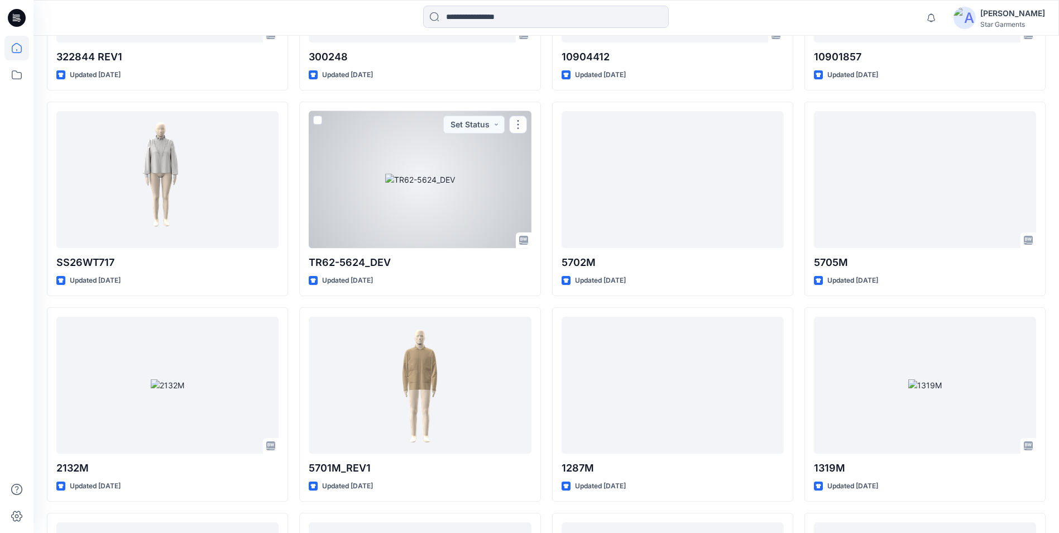
scroll to position [902, 0]
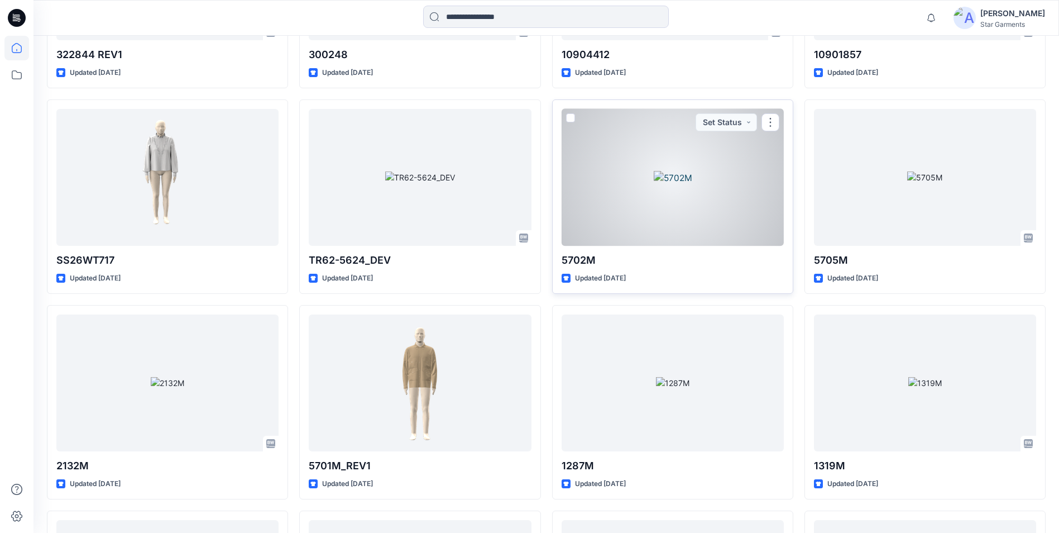
click at [717, 209] on div at bounding box center [673, 177] width 222 height 137
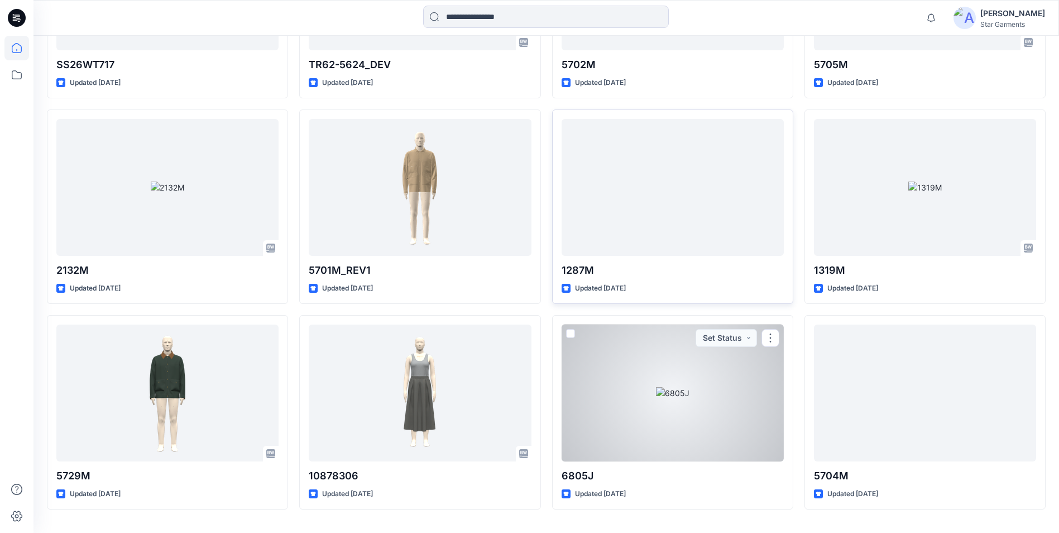
scroll to position [1125, 0]
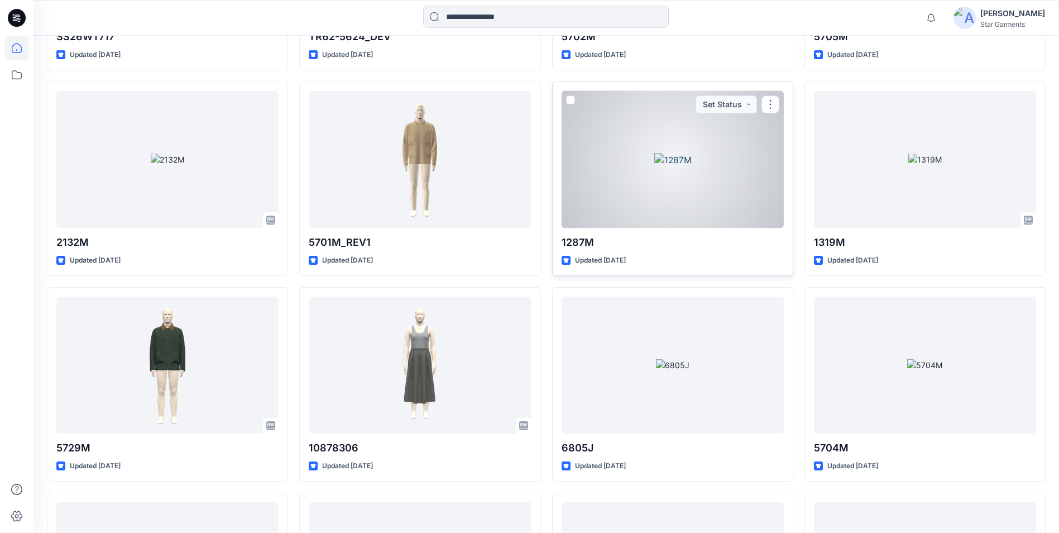
click at [692, 181] on div at bounding box center [673, 159] width 222 height 137
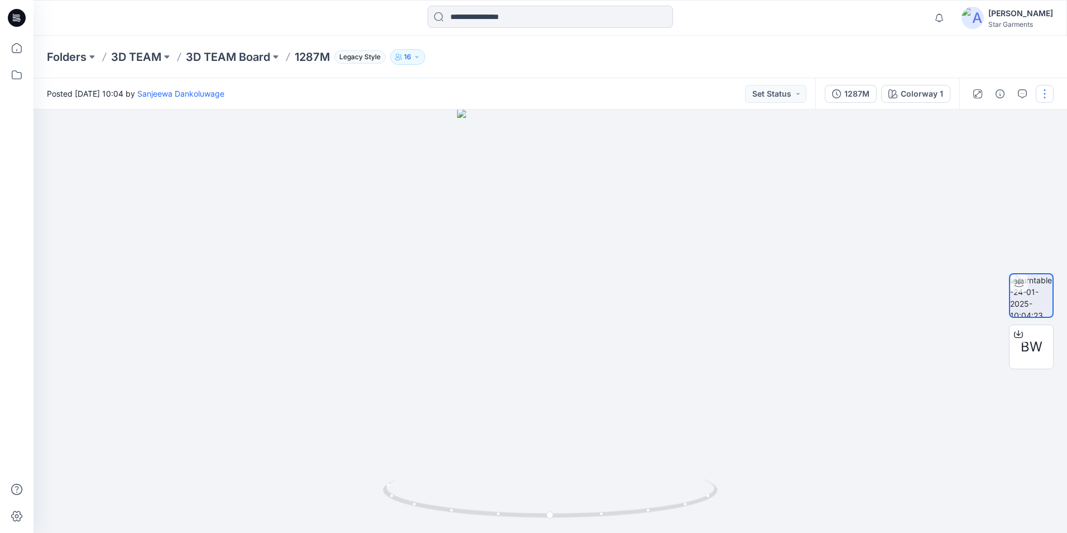
click at [1043, 96] on button "button" at bounding box center [1045, 94] width 18 height 18
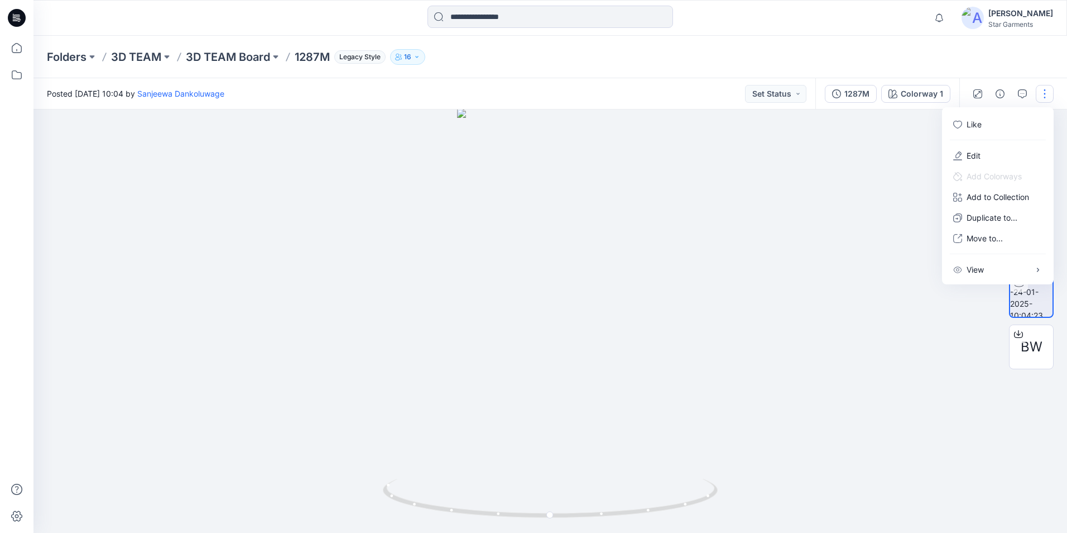
click at [871, 157] on div at bounding box center [550, 320] width 1034 height 423
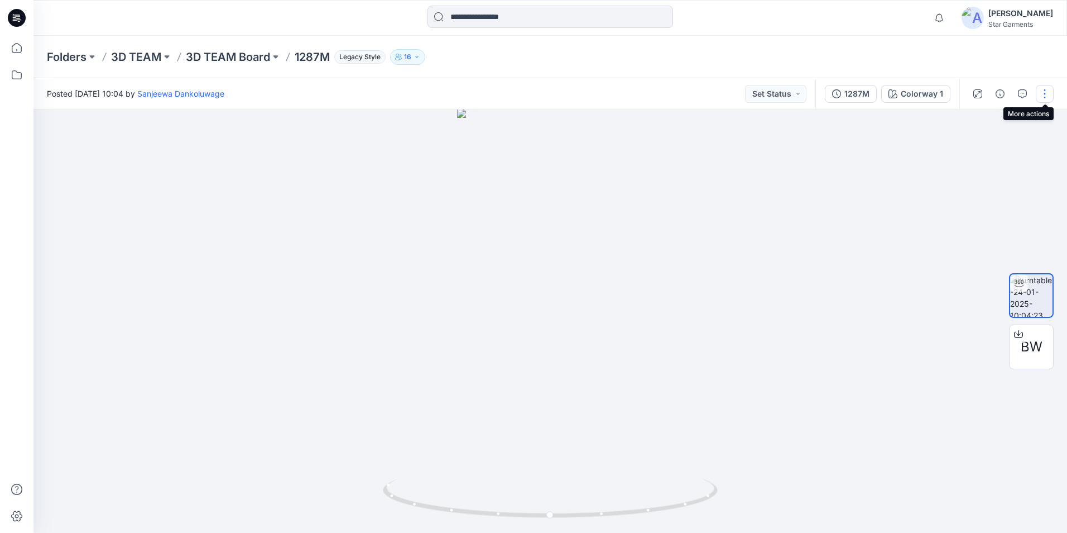
click at [1042, 94] on button "button" at bounding box center [1045, 94] width 18 height 18
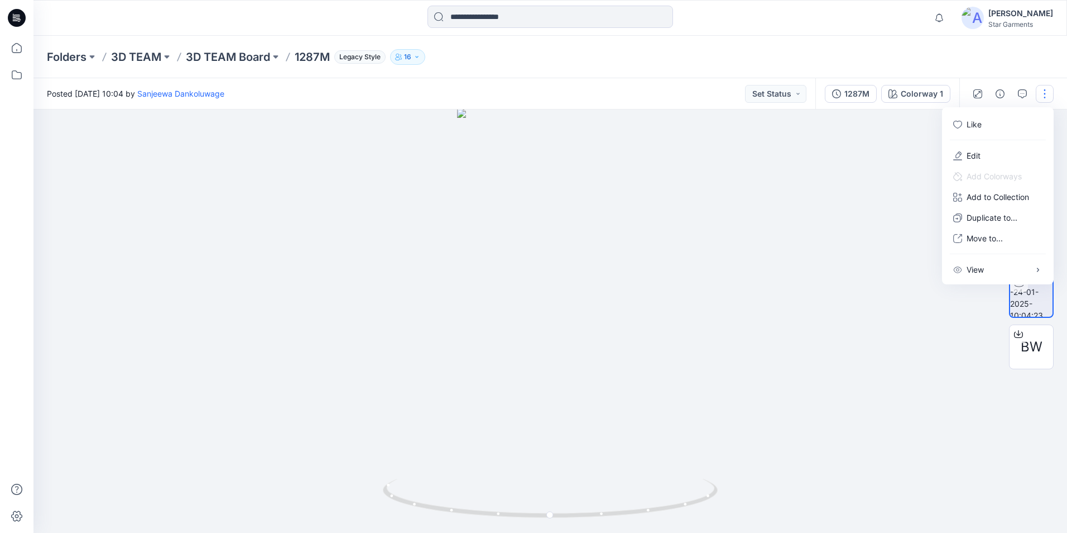
click at [869, 137] on div at bounding box center [550, 320] width 1034 height 423
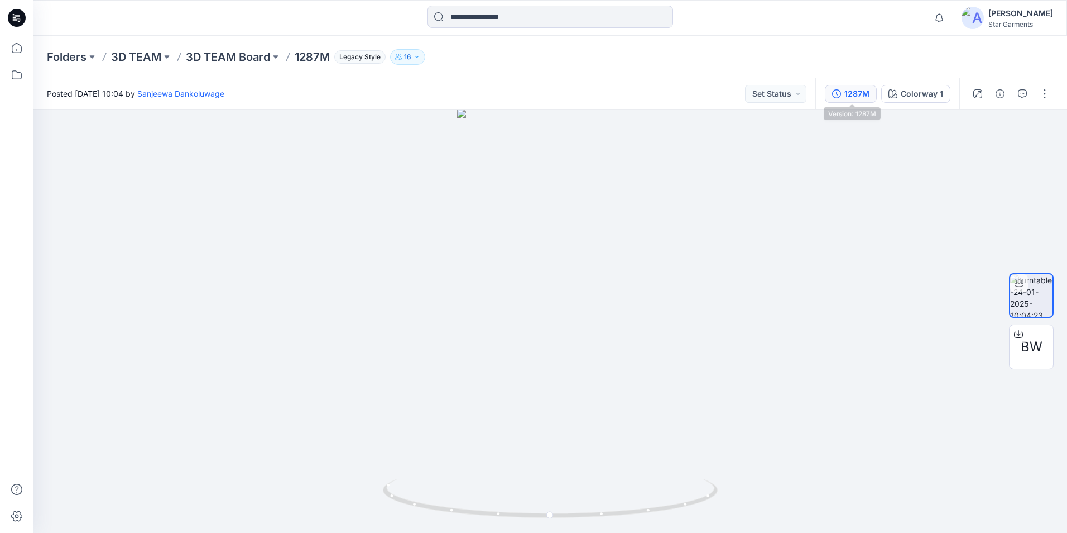
click at [853, 89] on div "1287M" at bounding box center [857, 94] width 25 height 12
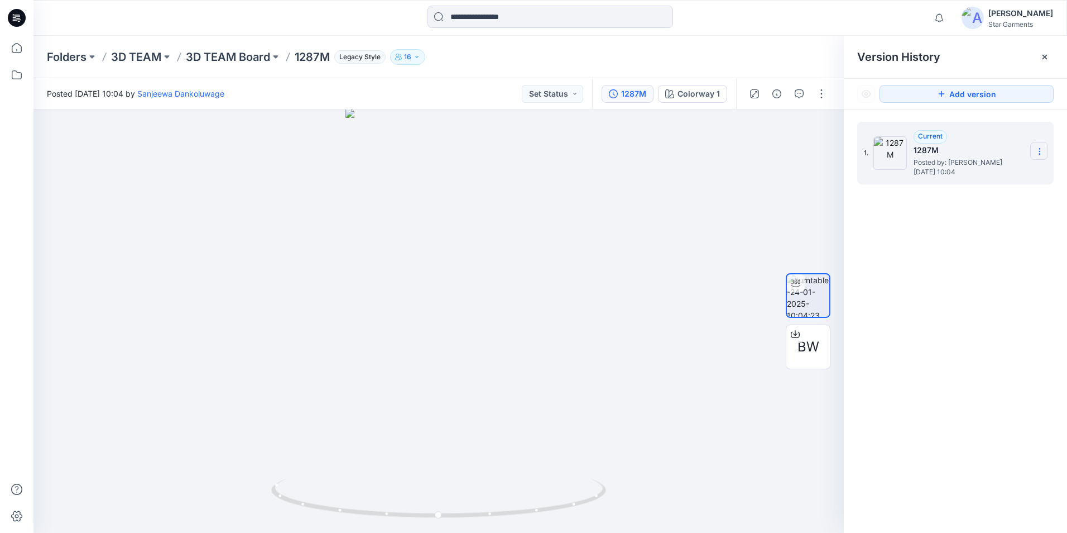
click at [1034, 153] on section at bounding box center [1039, 151] width 18 height 18
click at [768, 198] on div at bounding box center [438, 320] width 810 height 423
click at [799, 350] on span "BW" at bounding box center [809, 347] width 22 height 20
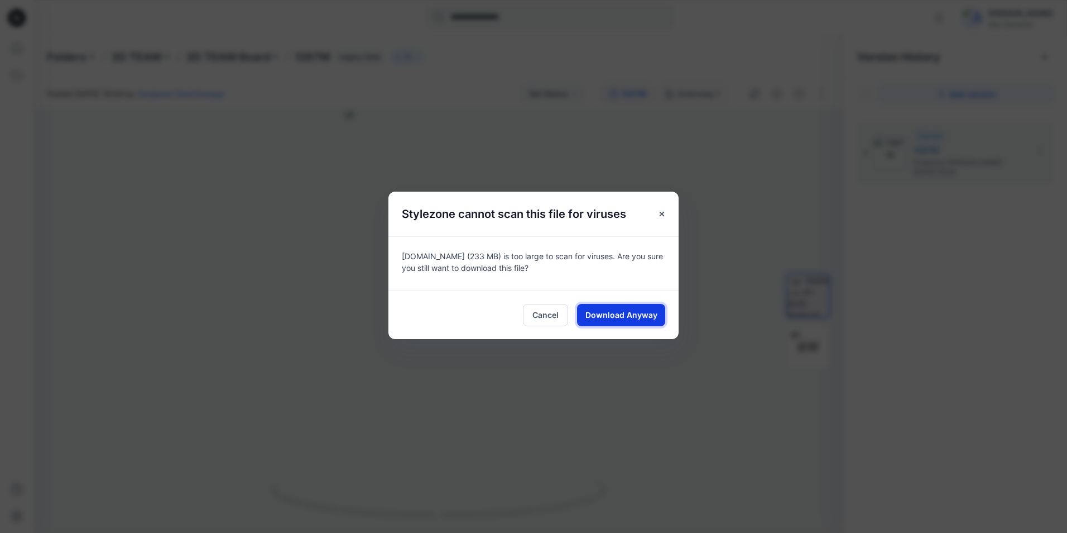
click at [616, 314] on span "Download Anyway" at bounding box center [622, 315] width 72 height 12
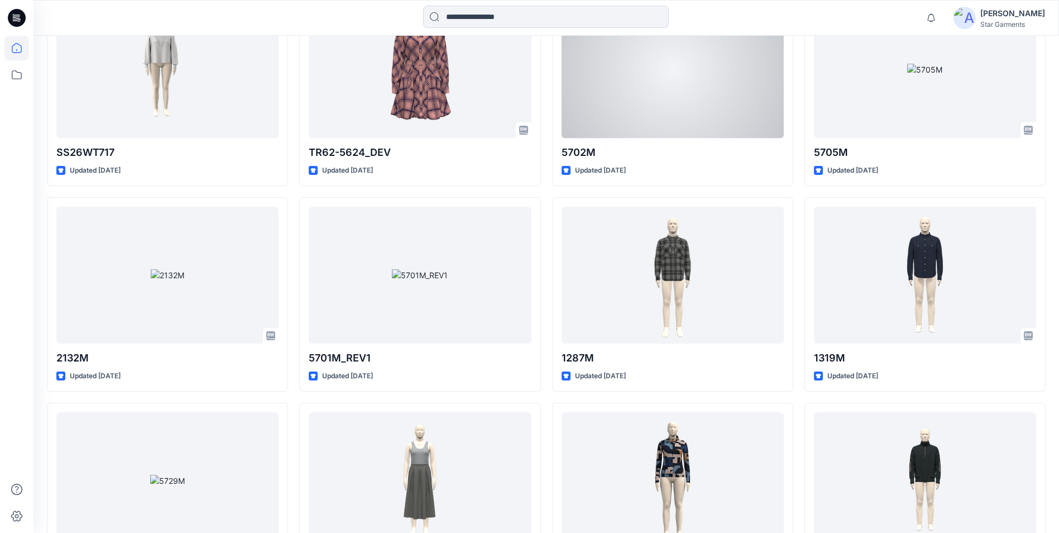
scroll to position [1014, 0]
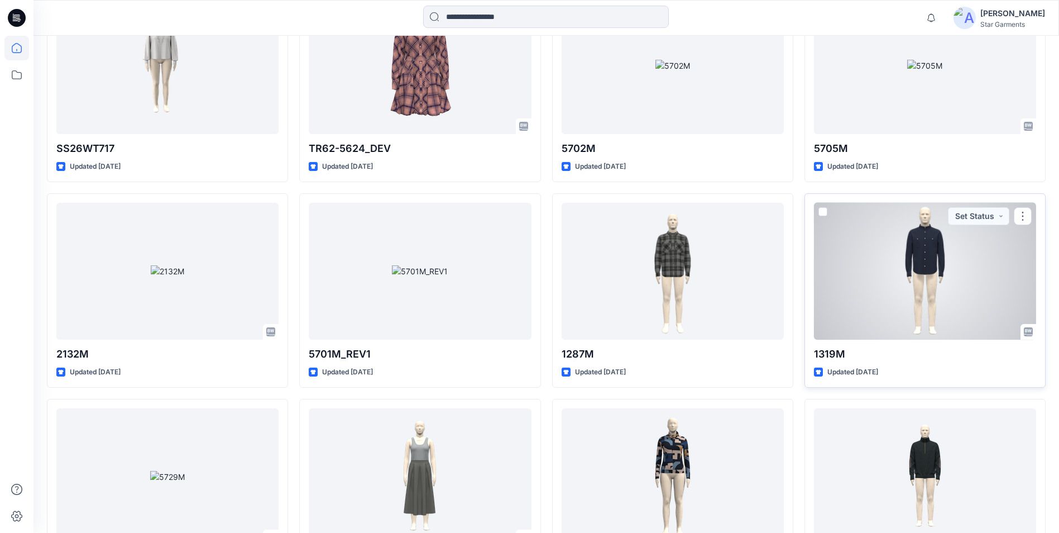
click at [847, 277] on div at bounding box center [925, 271] width 222 height 137
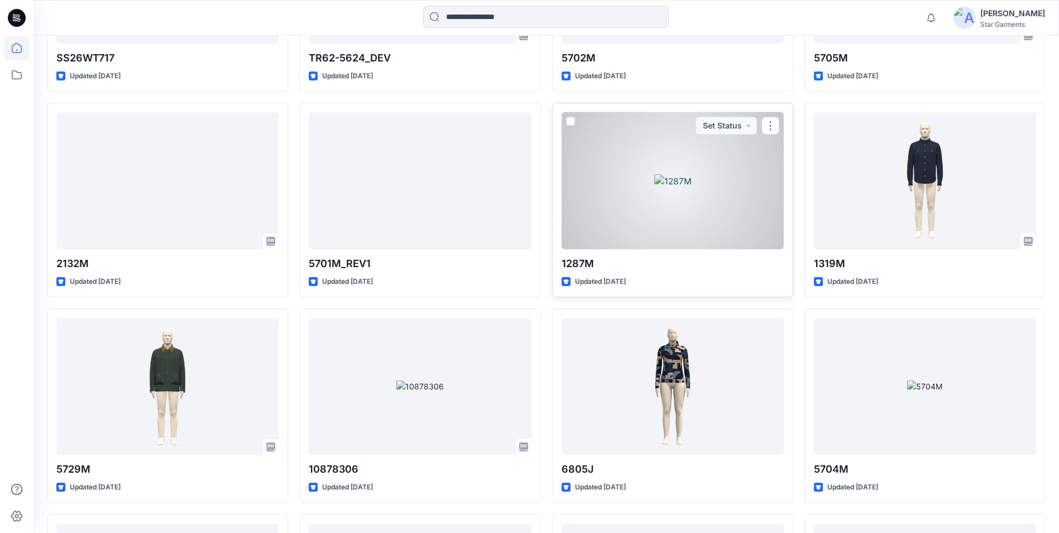
scroll to position [1125, 0]
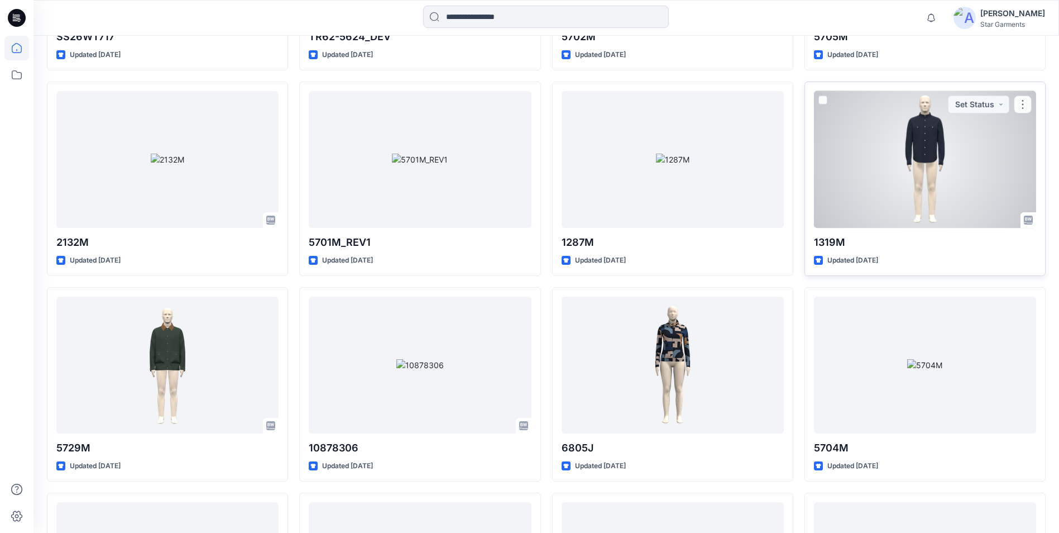
click at [896, 157] on div at bounding box center [925, 159] width 222 height 137
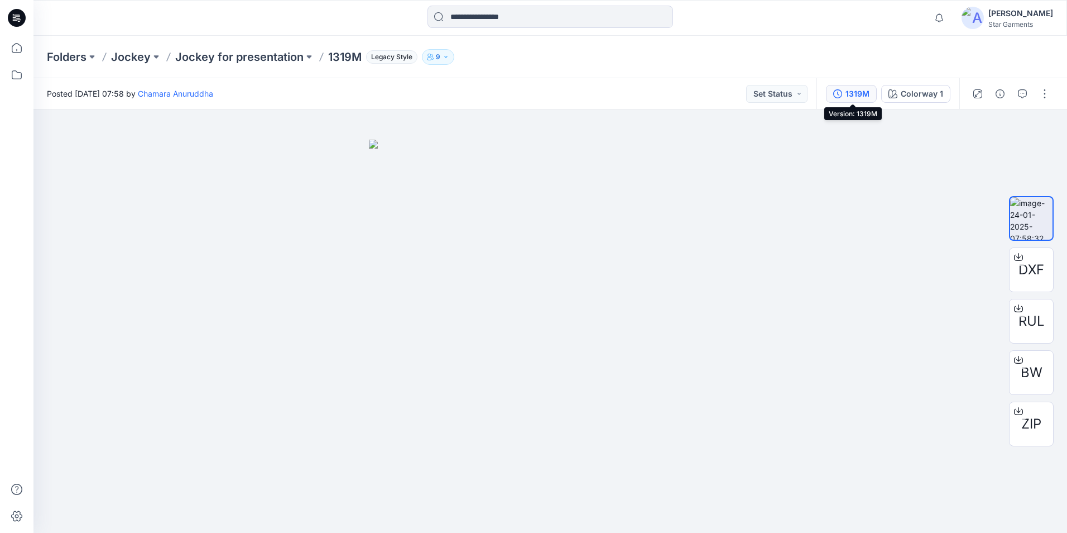
click at [842, 90] on icon "button" at bounding box center [837, 93] width 9 height 9
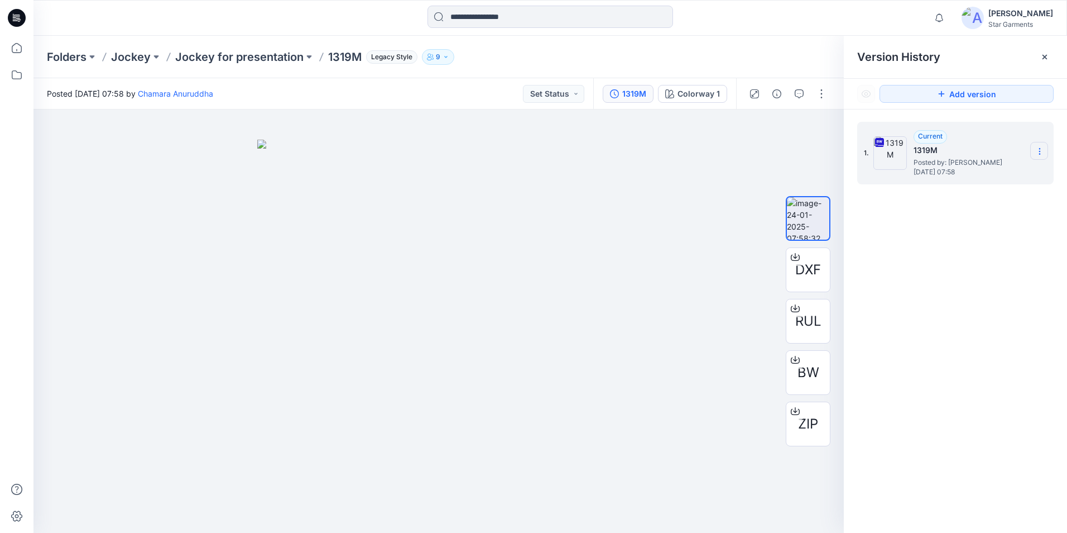
click at [1037, 150] on icon at bounding box center [1039, 151] width 9 height 9
click at [956, 175] on span "Download Source BW File" at bounding box center [983, 172] width 93 height 13
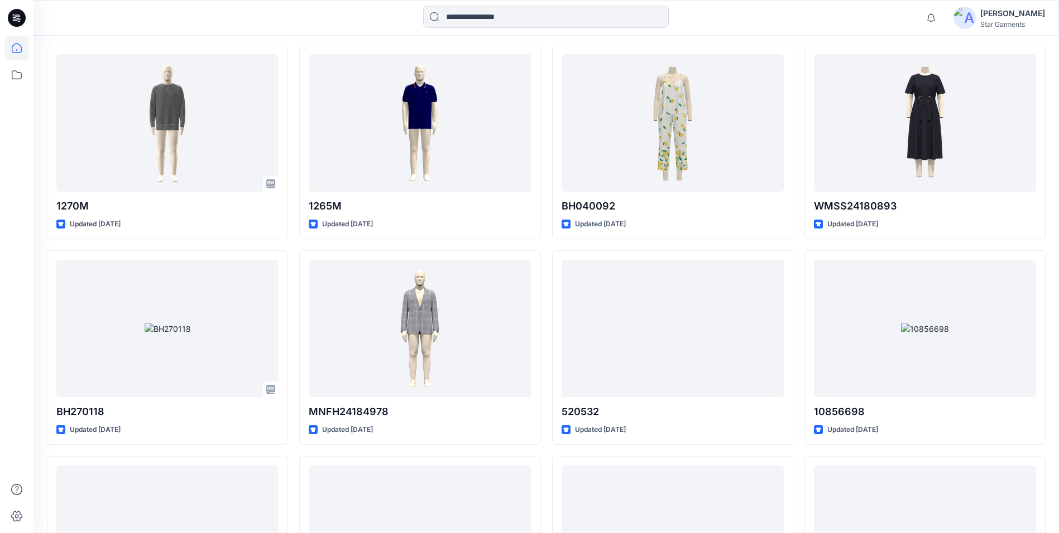
scroll to position [3422, 0]
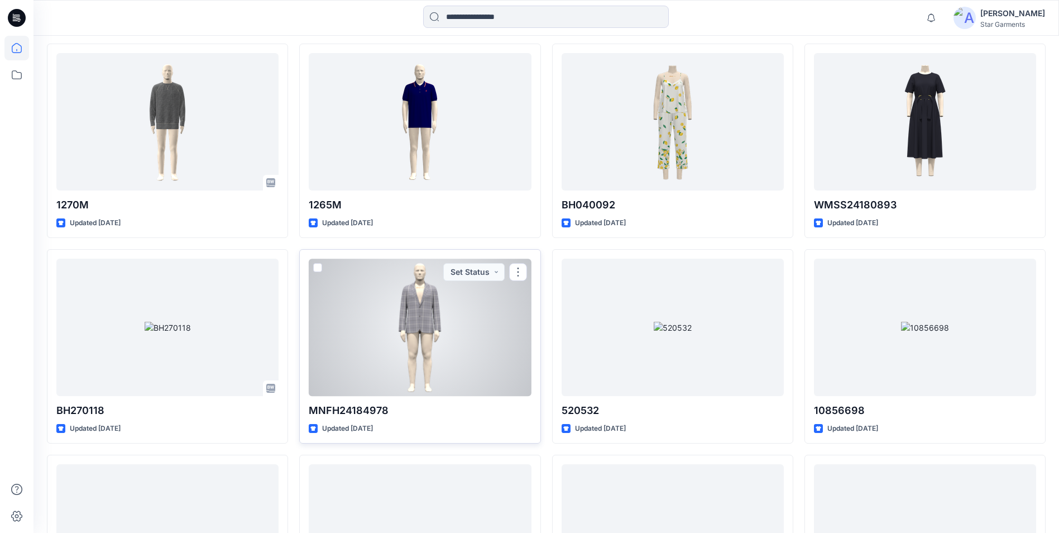
click at [445, 338] on div at bounding box center [420, 326] width 222 height 137
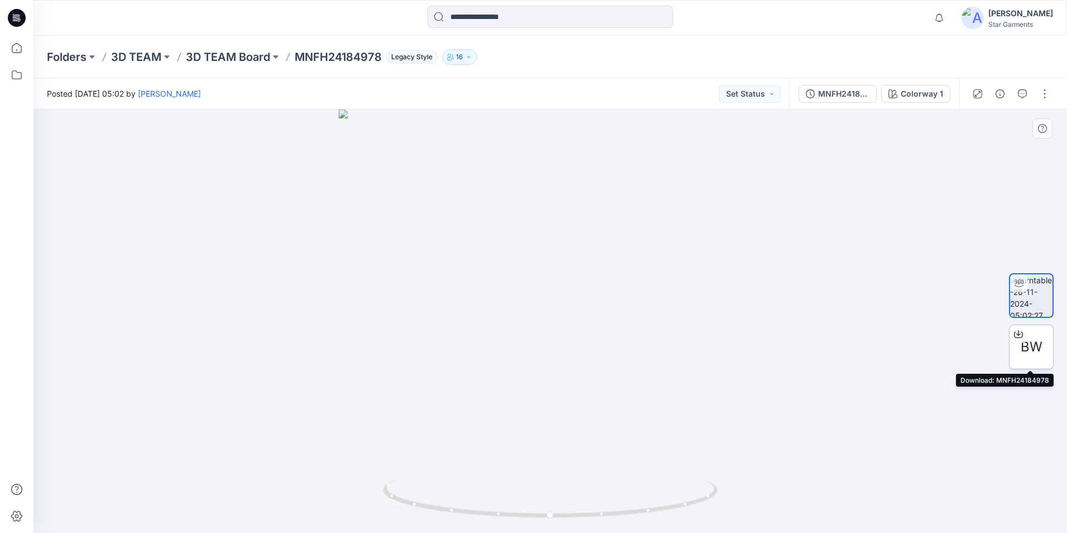
click at [1021, 350] on span "BW" at bounding box center [1032, 347] width 22 height 20
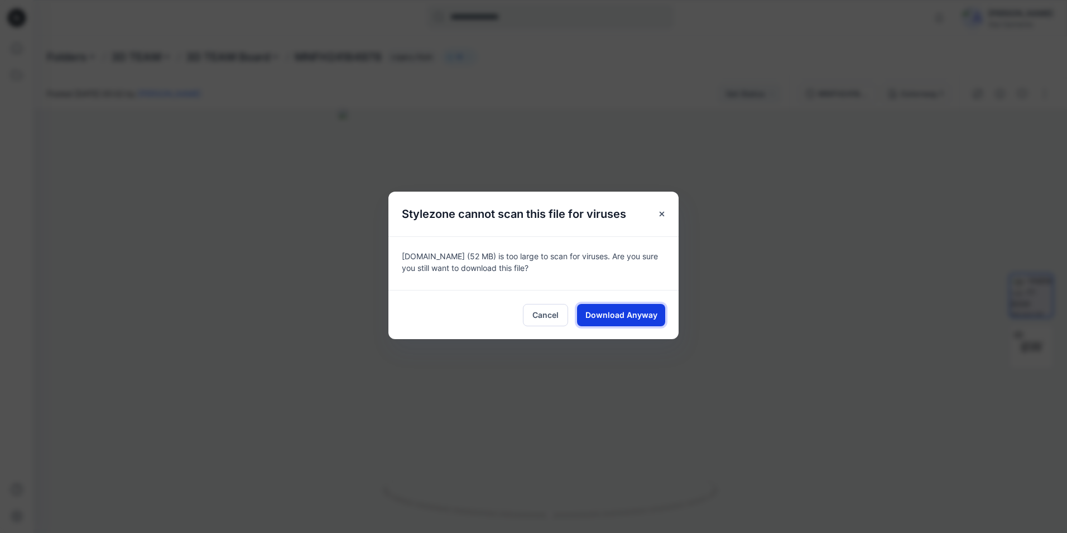
click at [633, 319] on span "Download Anyway" at bounding box center [622, 315] width 72 height 12
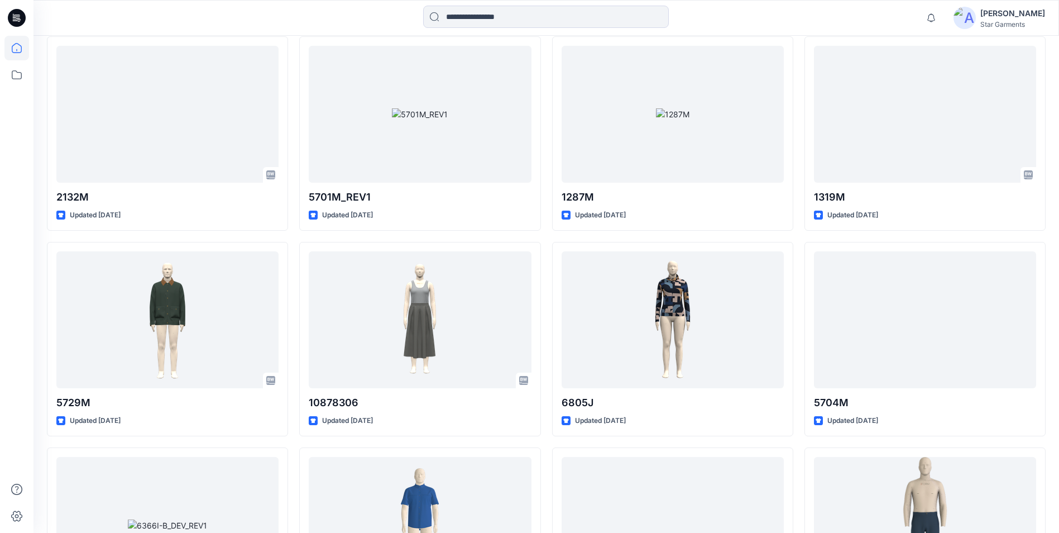
scroll to position [1172, 0]
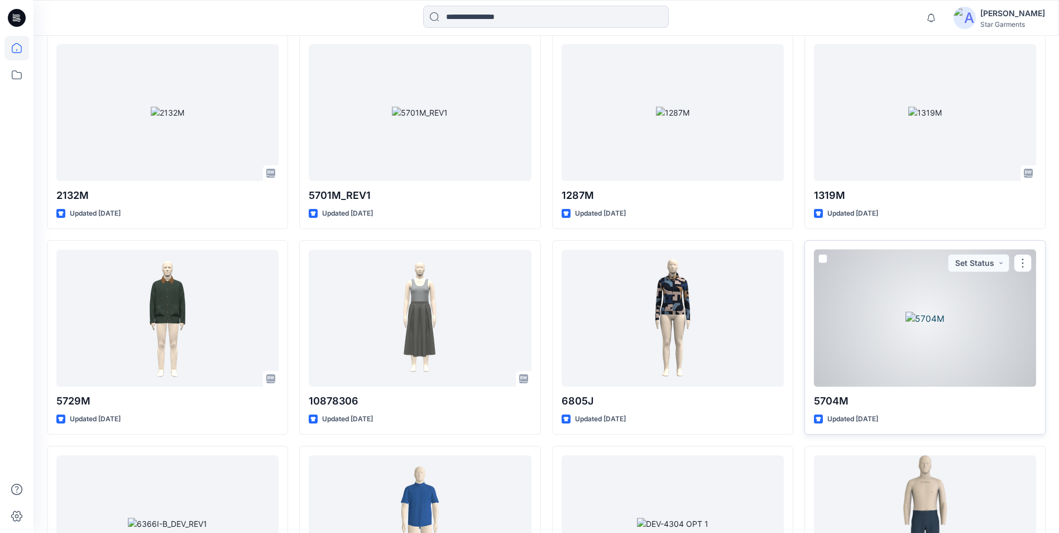
click at [890, 290] on div at bounding box center [925, 318] width 222 height 137
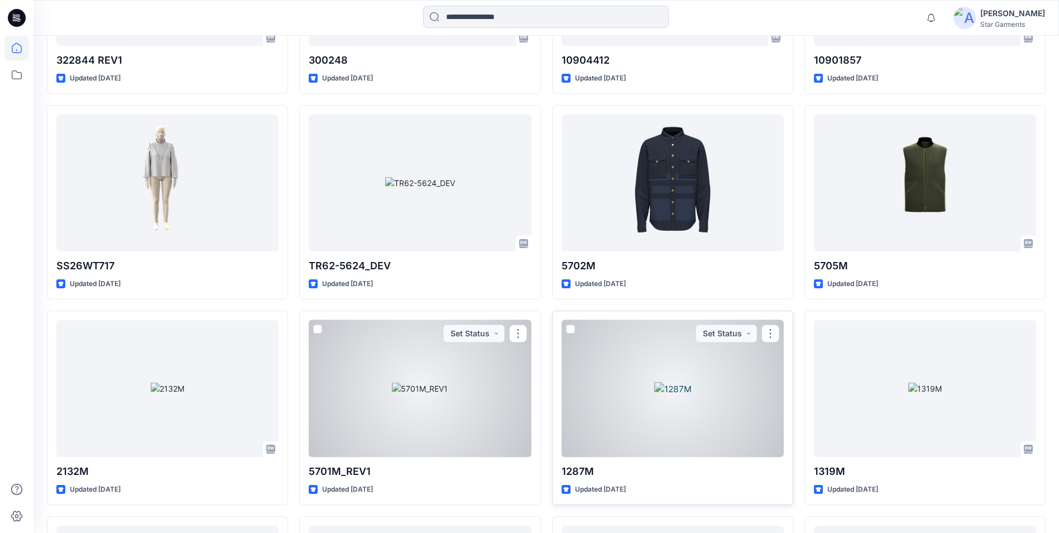
scroll to position [893, 0]
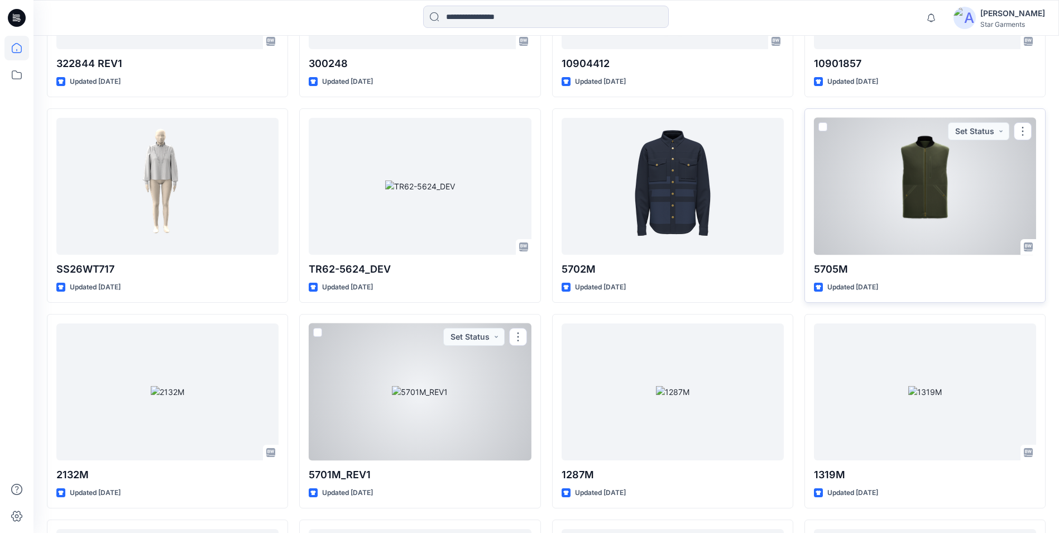
click at [924, 195] on div at bounding box center [925, 186] width 222 height 137
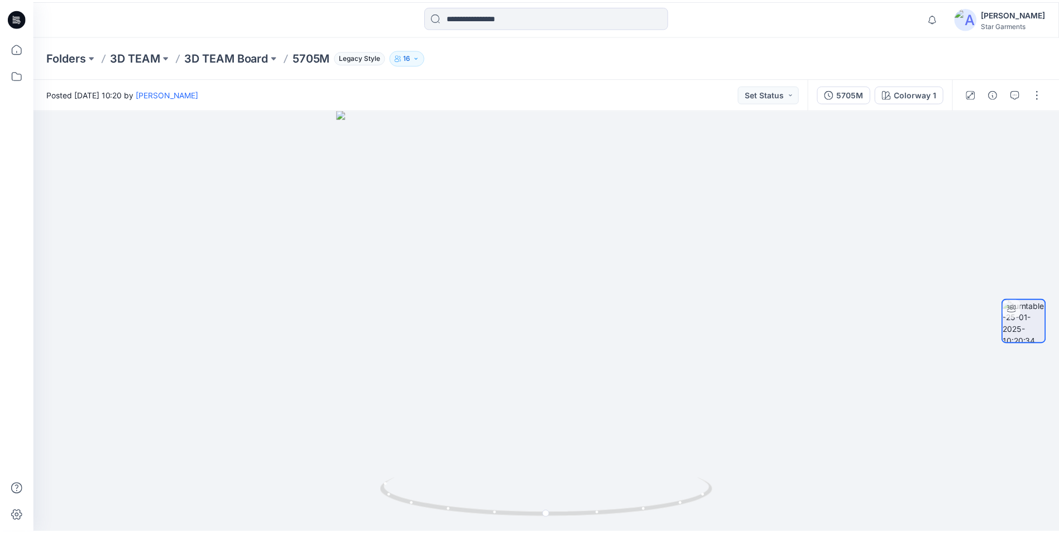
scroll to position [893, 0]
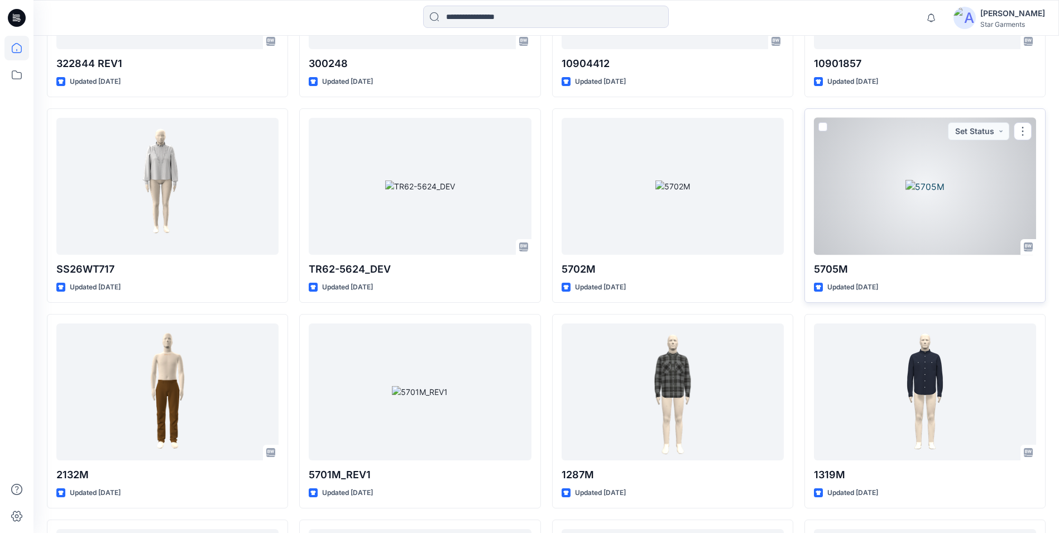
click at [948, 195] on div at bounding box center [925, 186] width 222 height 137
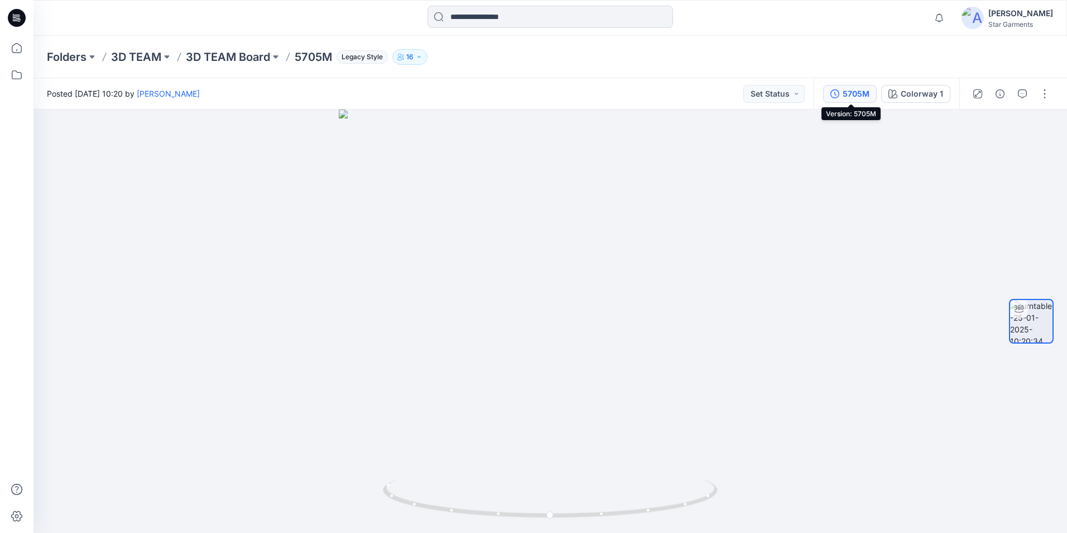
click at [860, 94] on div "5705M" at bounding box center [856, 94] width 27 height 12
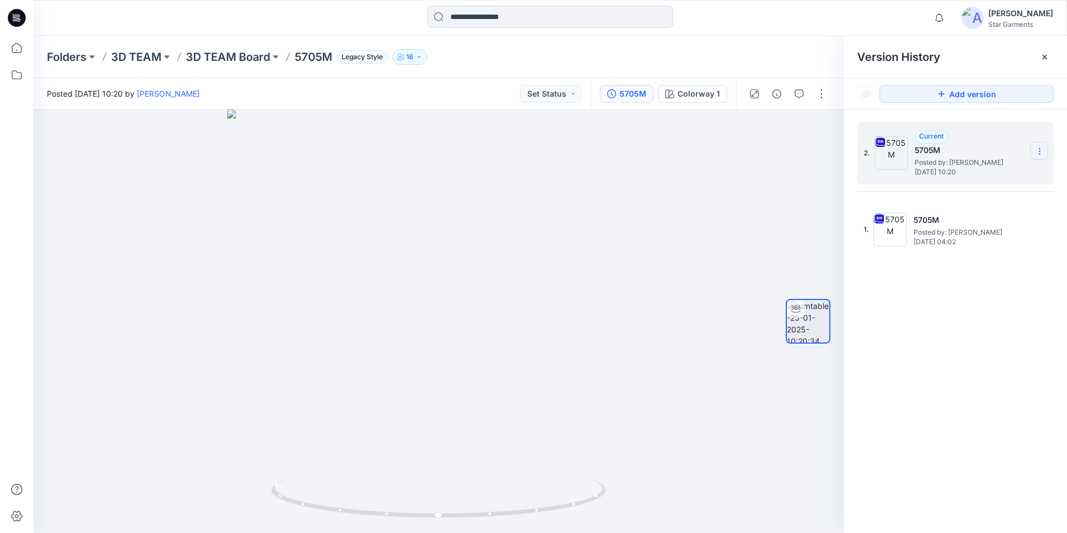
click at [1039, 152] on icon at bounding box center [1039, 151] width 9 height 9
click at [976, 172] on span "Download Source BW File" at bounding box center [983, 172] width 93 height 13
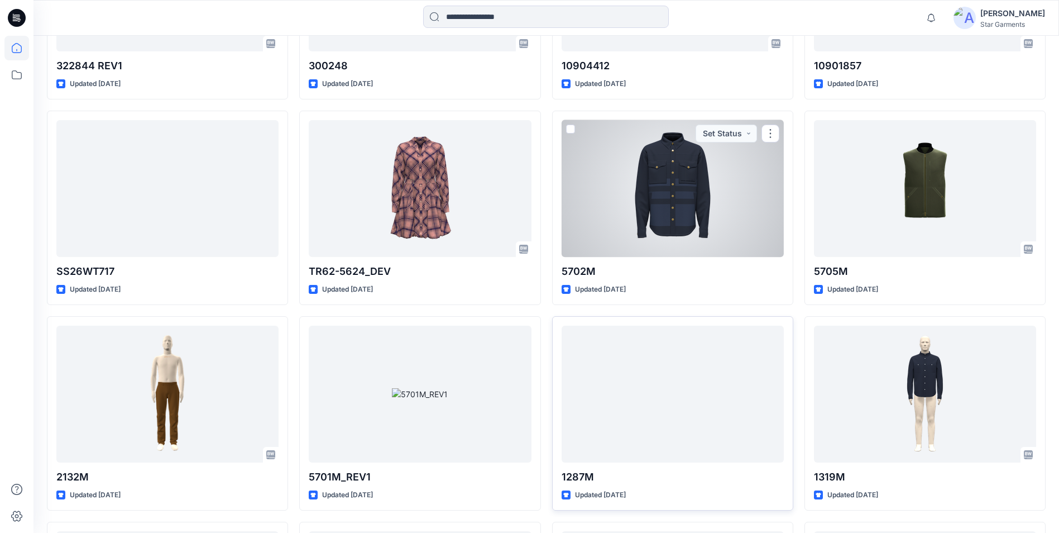
scroll to position [893, 0]
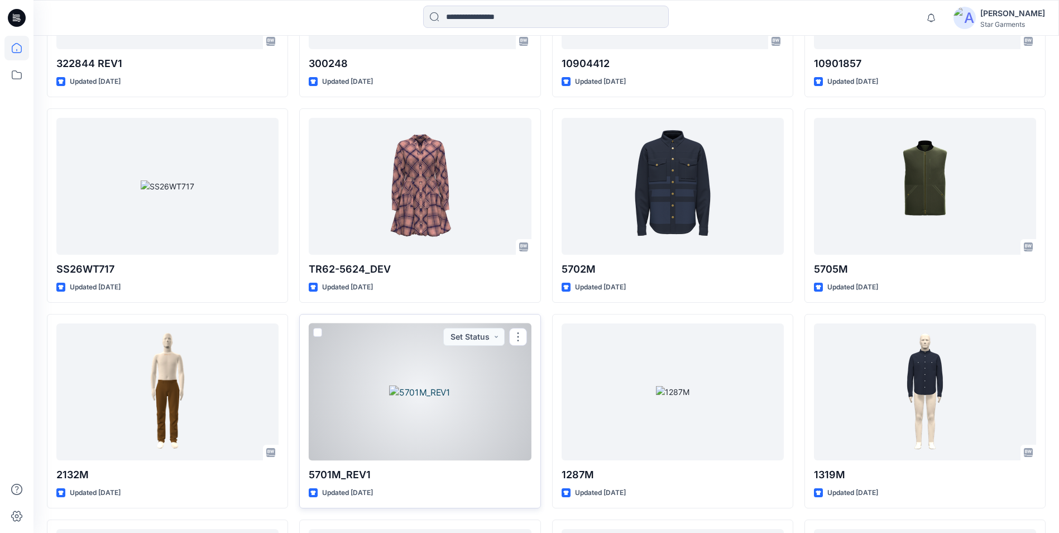
click at [425, 383] on div at bounding box center [420, 391] width 222 height 137
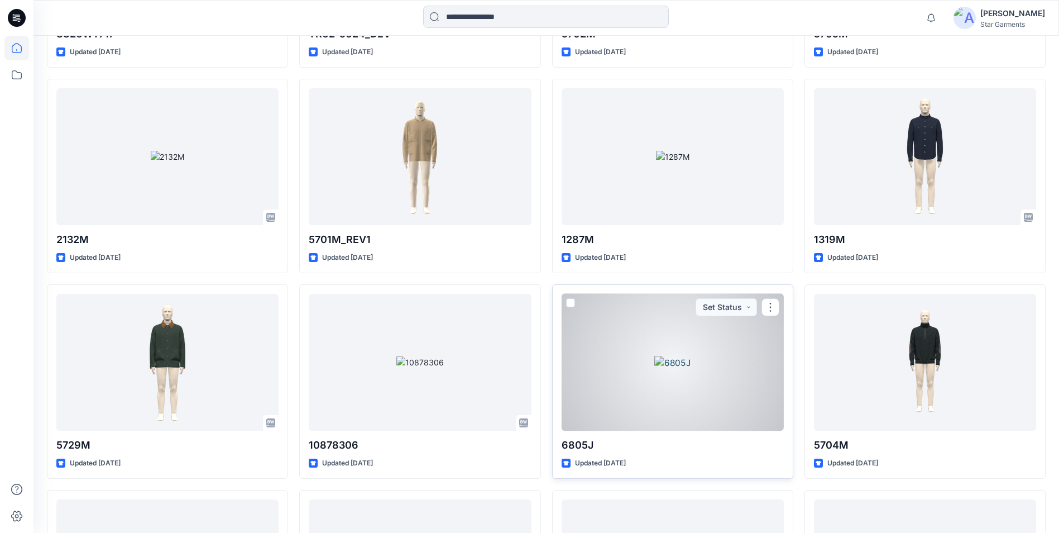
scroll to position [1116, 0]
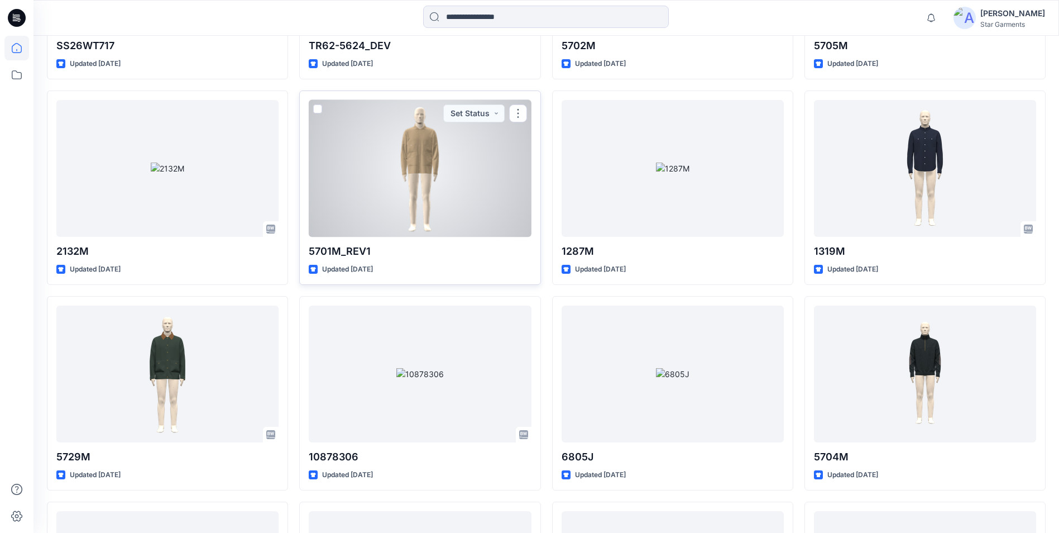
click at [417, 167] on div at bounding box center [420, 168] width 222 height 137
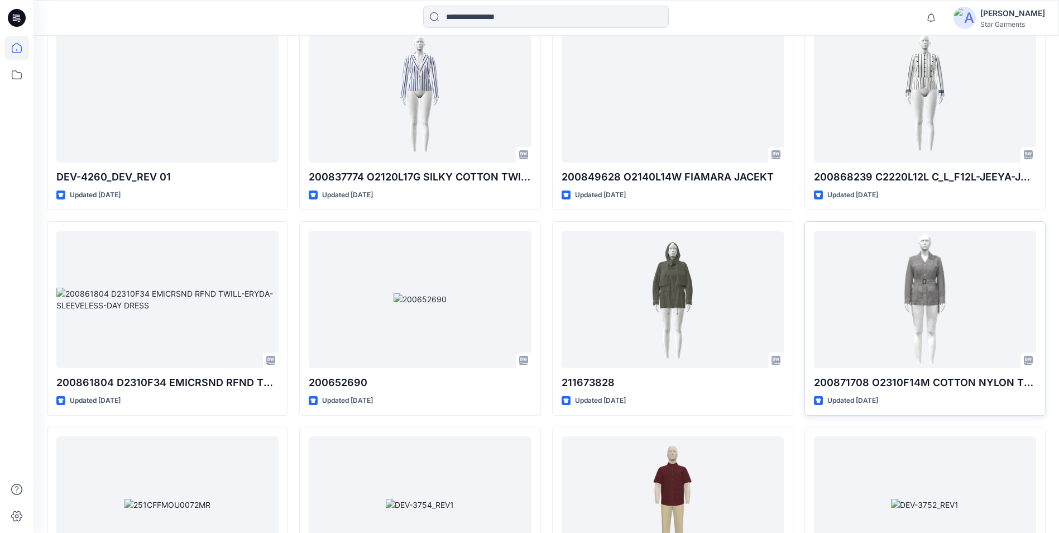
scroll to position [4710, 0]
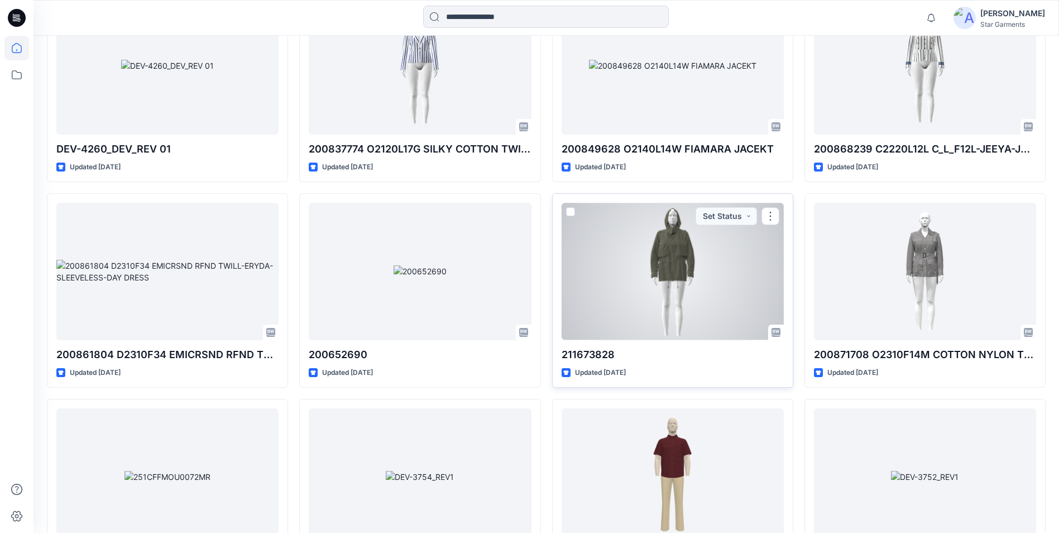
click at [688, 290] on div at bounding box center [673, 271] width 222 height 137
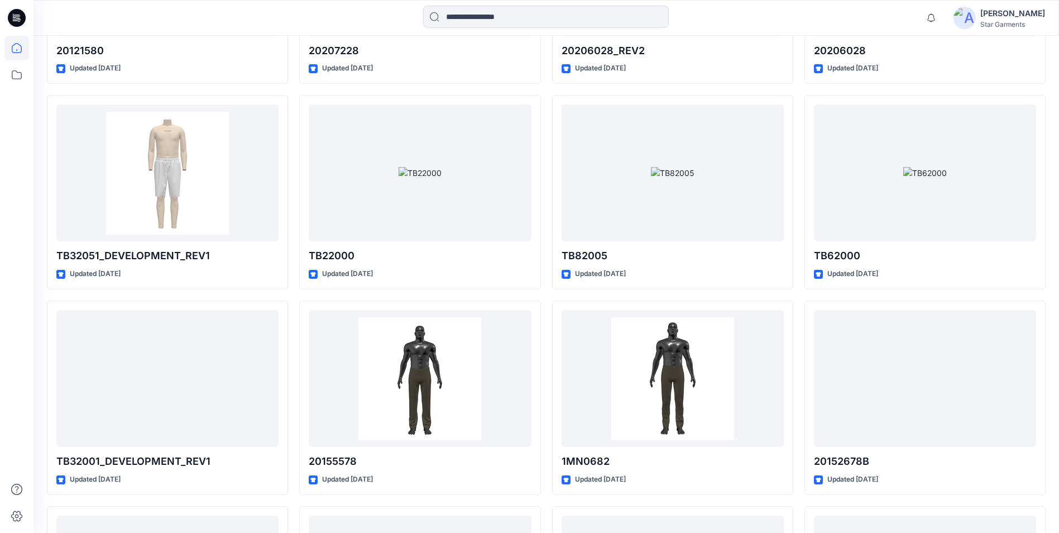
scroll to position [7457, 0]
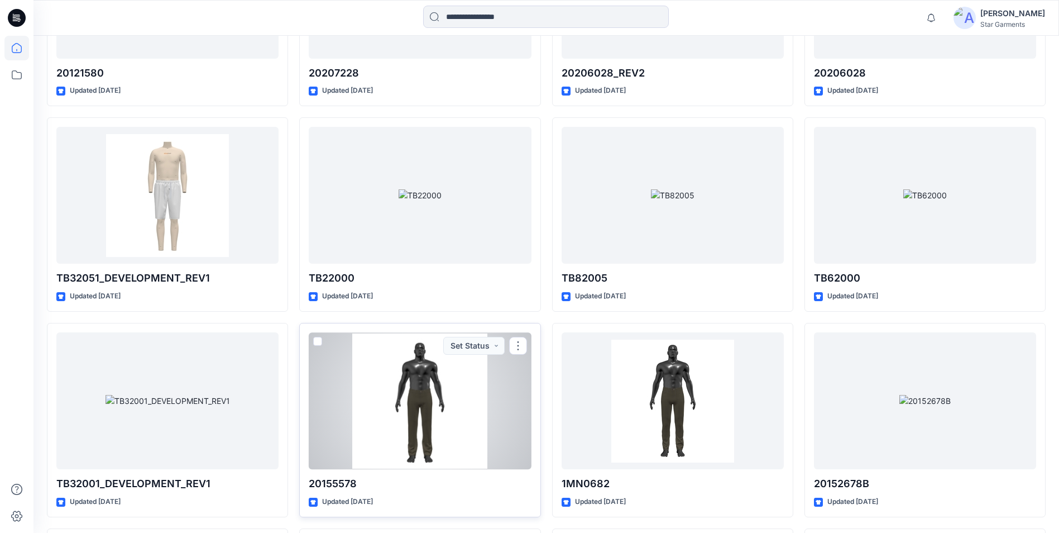
click at [460, 414] on div at bounding box center [420, 400] width 222 height 137
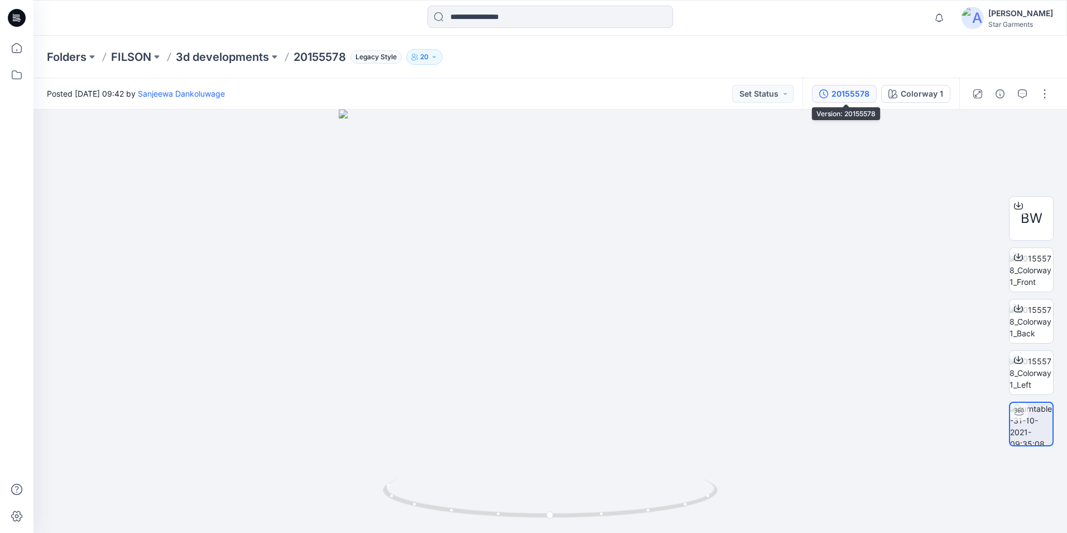
click at [837, 98] on div "20155578" at bounding box center [851, 94] width 38 height 12
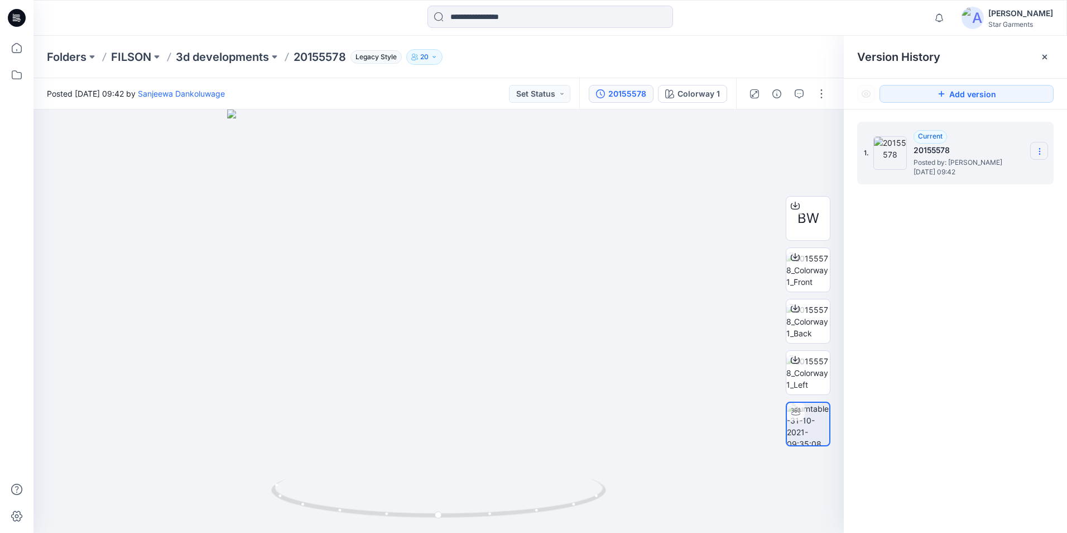
click at [1036, 152] on icon at bounding box center [1039, 151] width 9 height 9
drag, startPoint x: 891, startPoint y: 238, endPoint x: 857, endPoint y: 257, distance: 38.7
click at [891, 238] on div "1. Current 20155578 Posted by: [PERSON_NAME] [DATE] 09:42" at bounding box center [955, 328] width 223 height 439
click at [803, 215] on span "BW" at bounding box center [809, 218] width 22 height 20
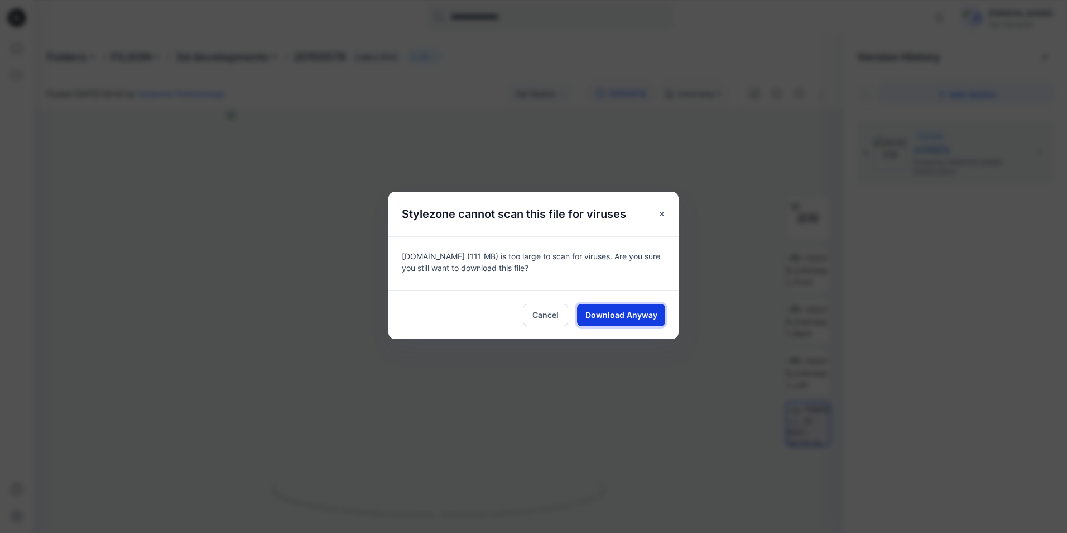
click at [617, 317] on span "Download Anyway" at bounding box center [622, 315] width 72 height 12
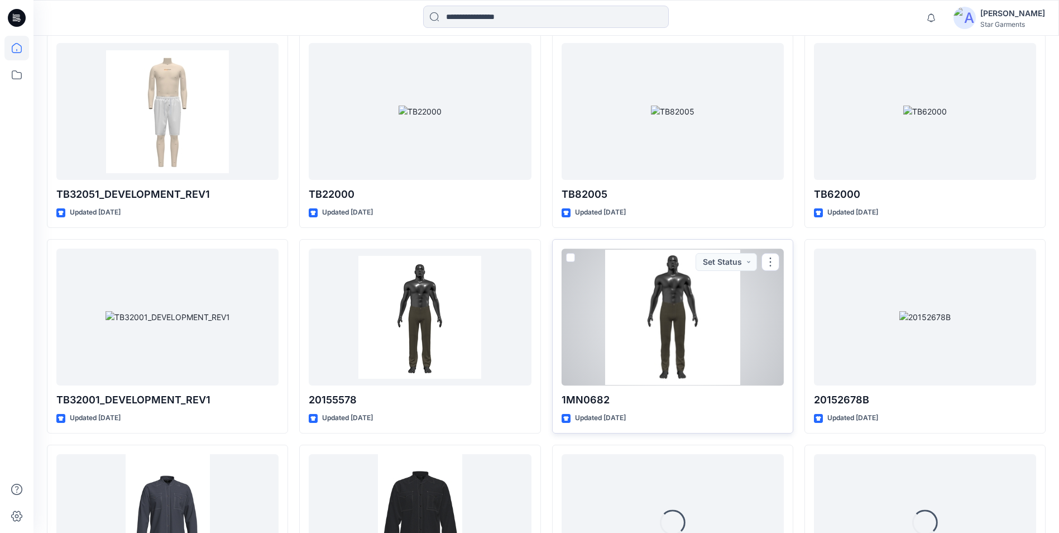
scroll to position [7568, 0]
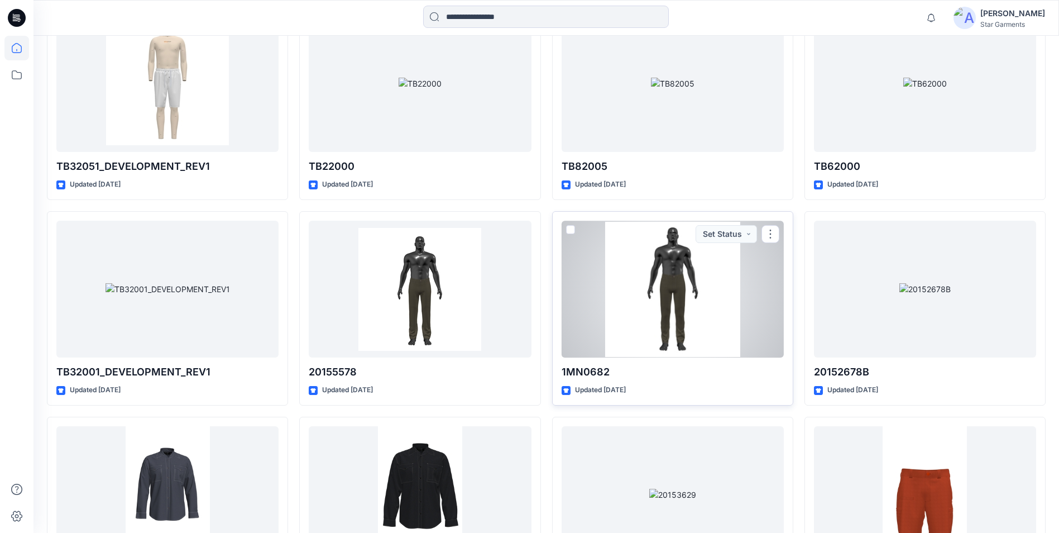
click at [662, 315] on div at bounding box center [673, 288] width 222 height 137
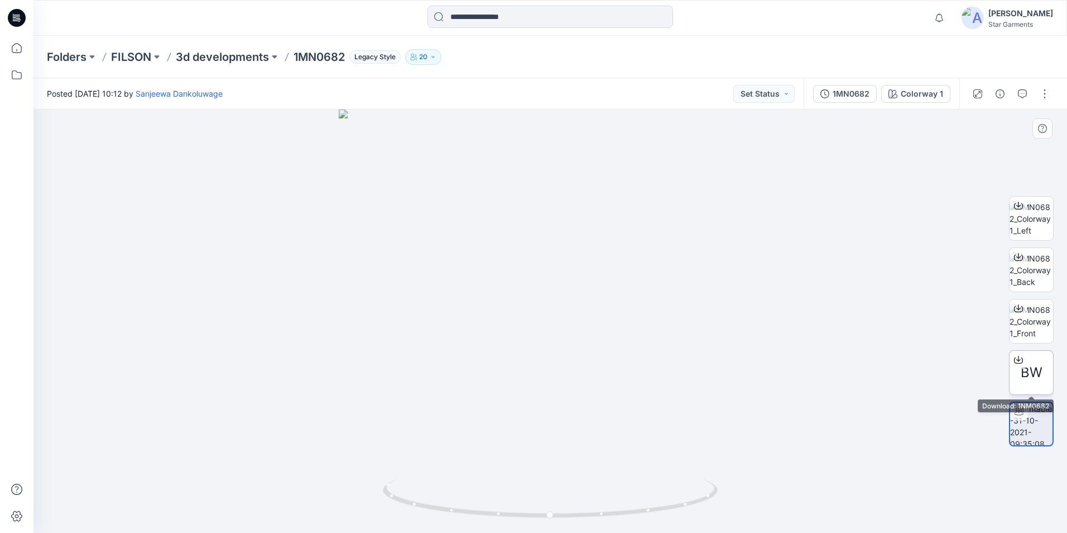
click at [1030, 370] on span "BW" at bounding box center [1032, 372] width 22 height 20
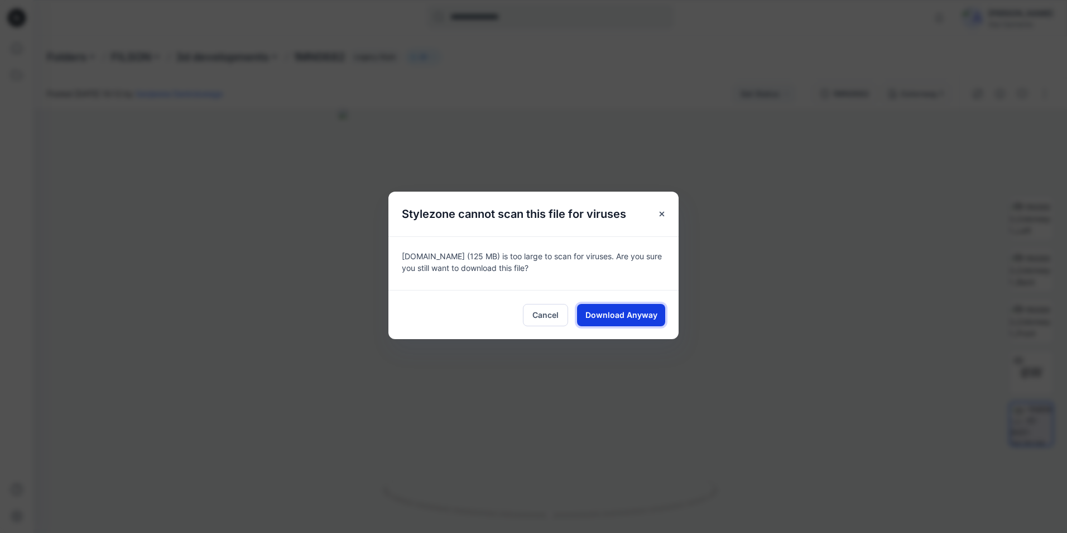
click at [625, 315] on span "Download Anyway" at bounding box center [622, 315] width 72 height 12
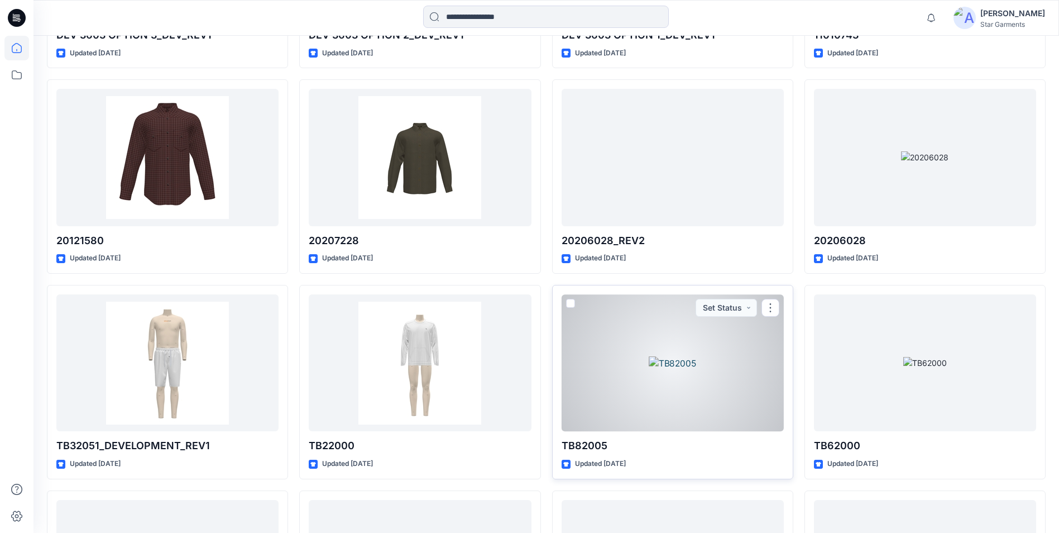
scroll to position [7233, 0]
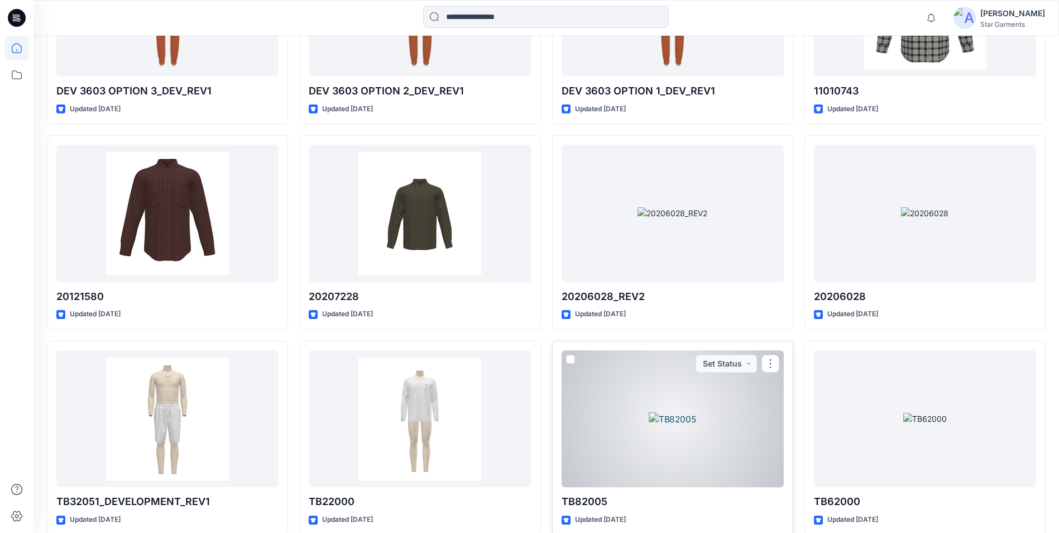
click at [698, 440] on div at bounding box center [673, 418] width 222 height 137
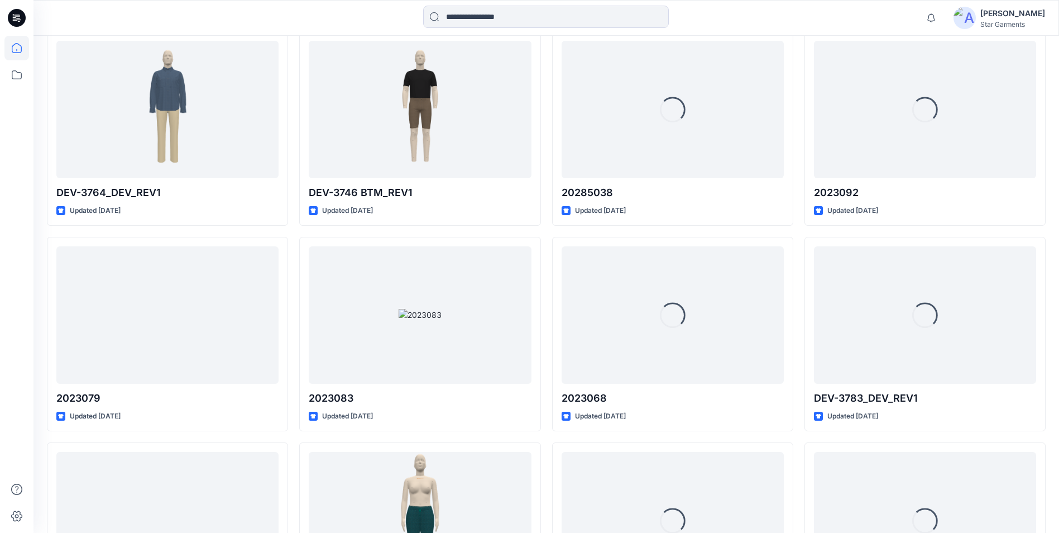
scroll to position [5280, 0]
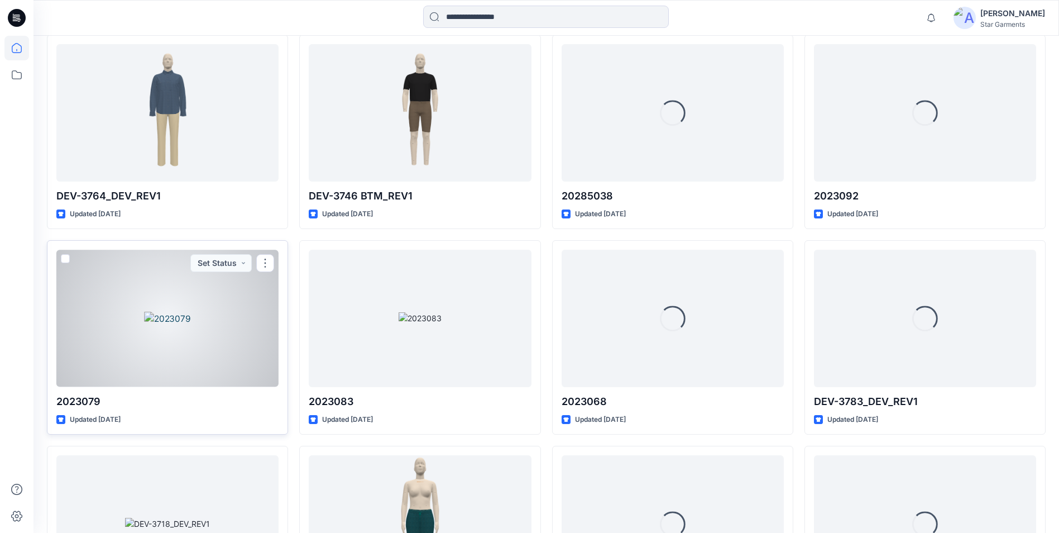
click at [179, 314] on div at bounding box center [167, 318] width 222 height 137
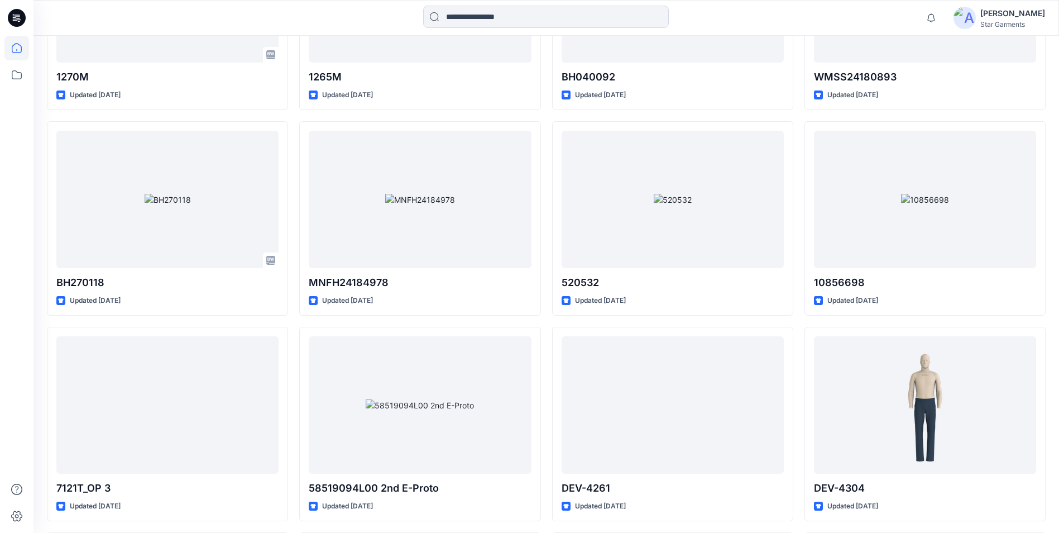
scroll to position [3549, 0]
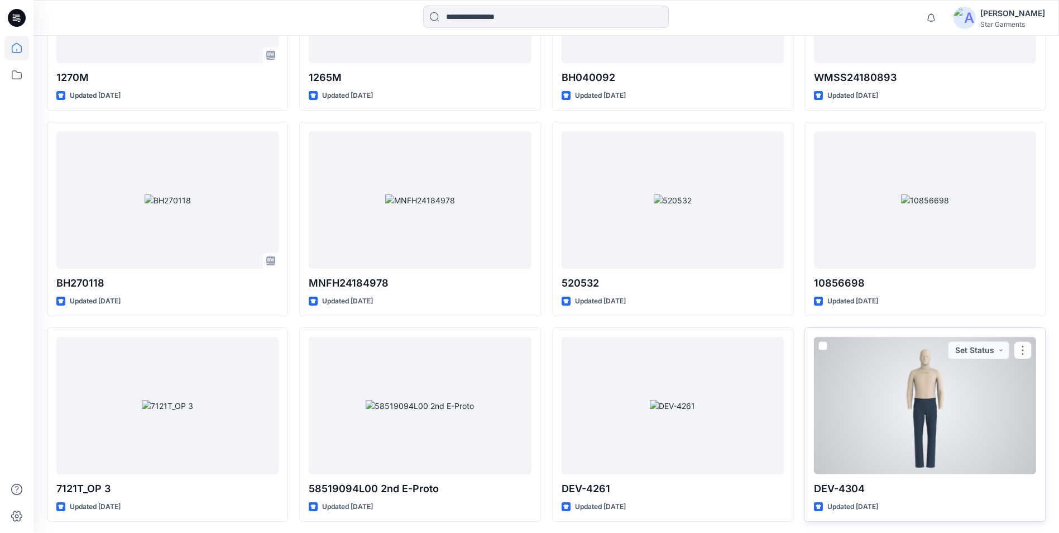
click at [927, 410] on div at bounding box center [925, 405] width 222 height 137
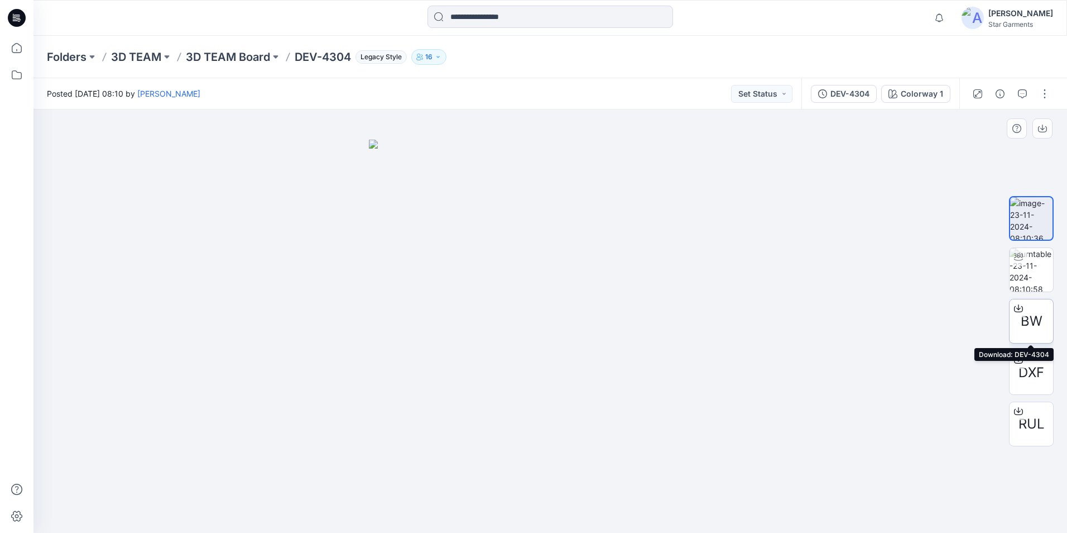
click at [1022, 330] on span "BW" at bounding box center [1032, 321] width 22 height 20
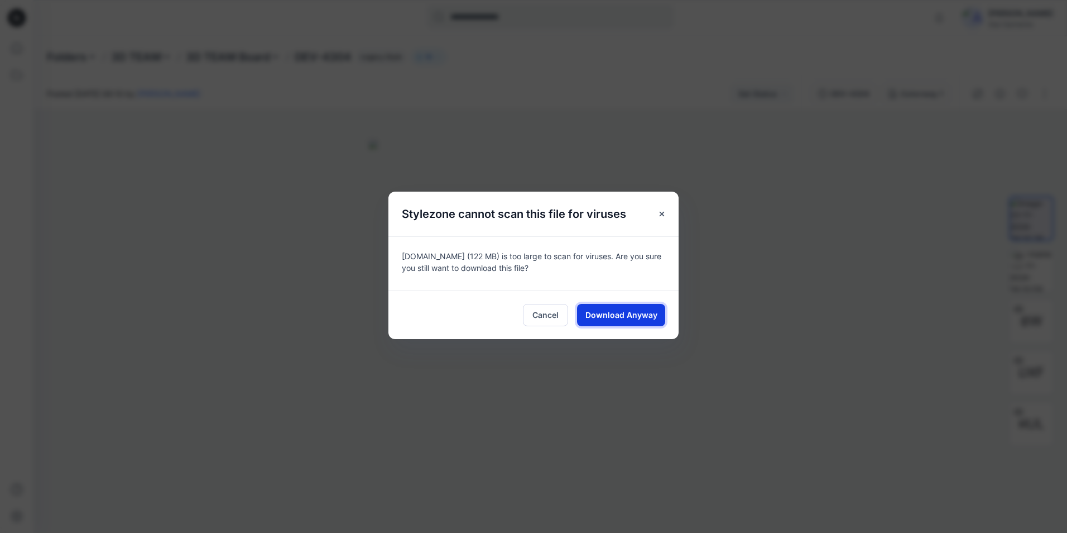
click at [622, 308] on button "Download Anyway" at bounding box center [621, 315] width 88 height 22
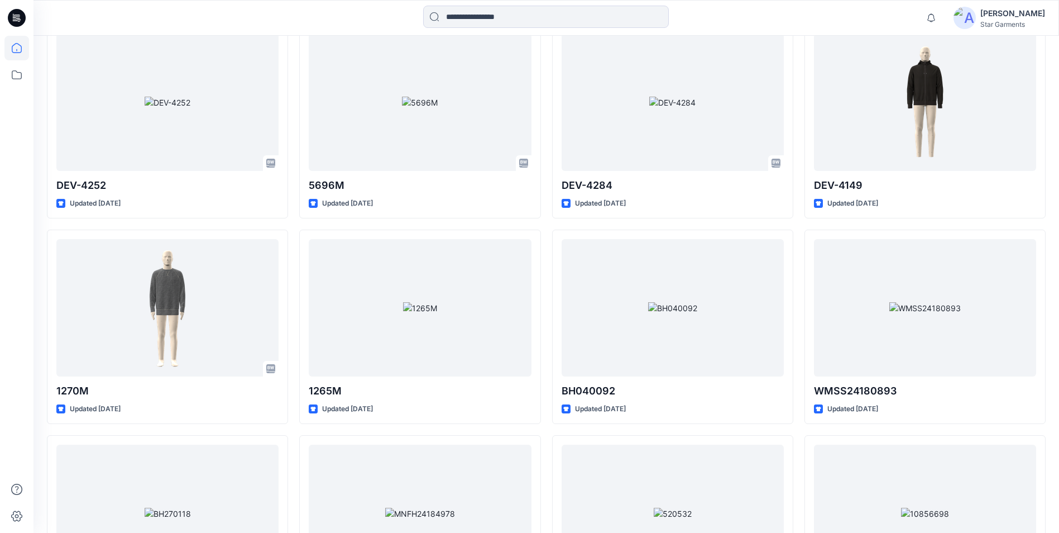
scroll to position [3215, 0]
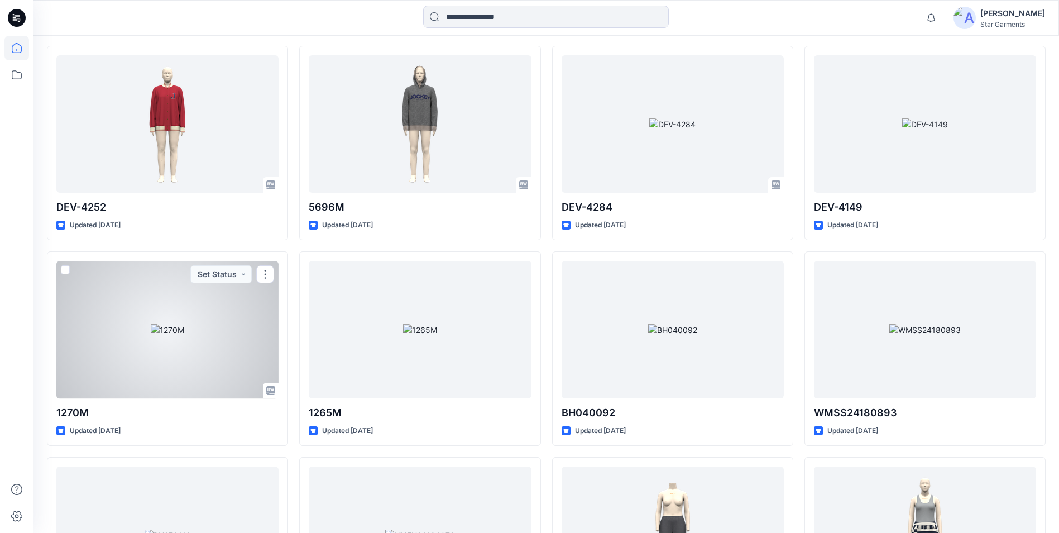
click at [159, 318] on div at bounding box center [167, 329] width 222 height 137
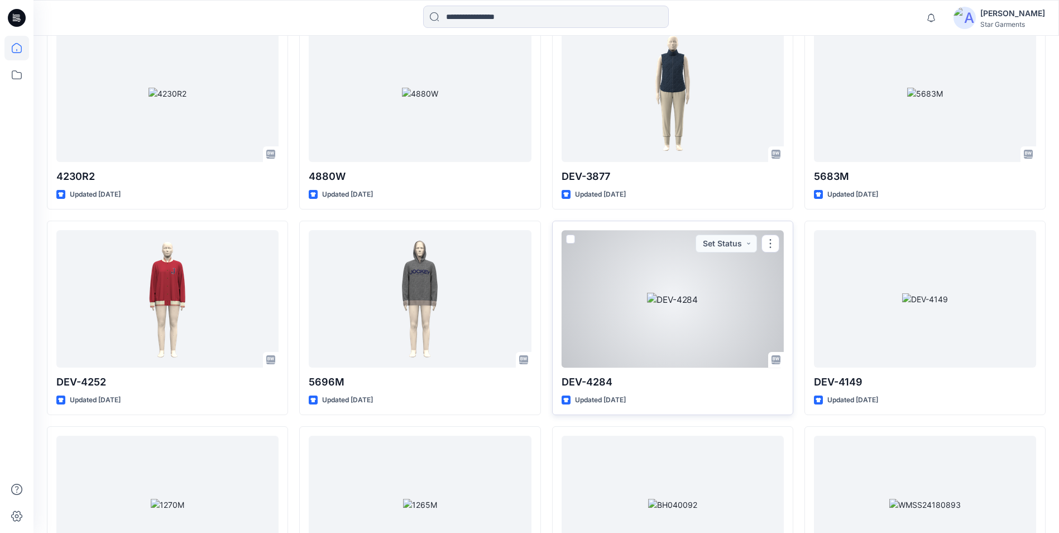
scroll to position [2991, 0]
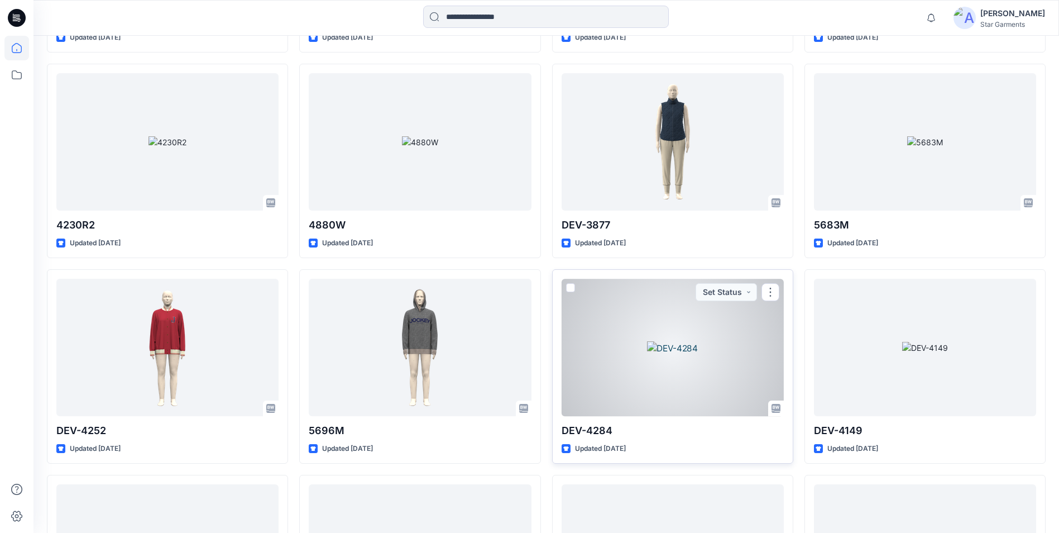
click at [698, 349] on div at bounding box center [673, 347] width 222 height 137
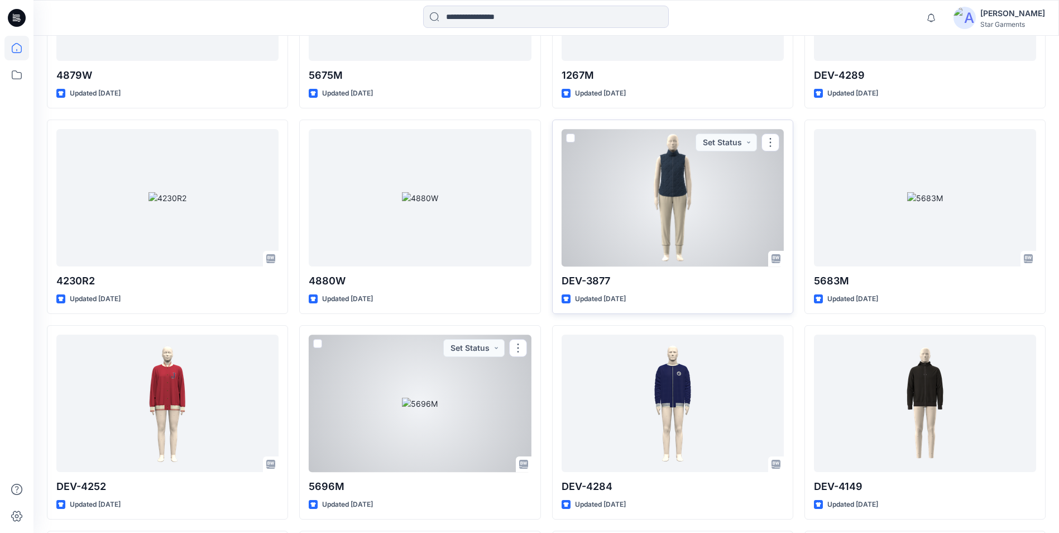
scroll to position [2880, 0]
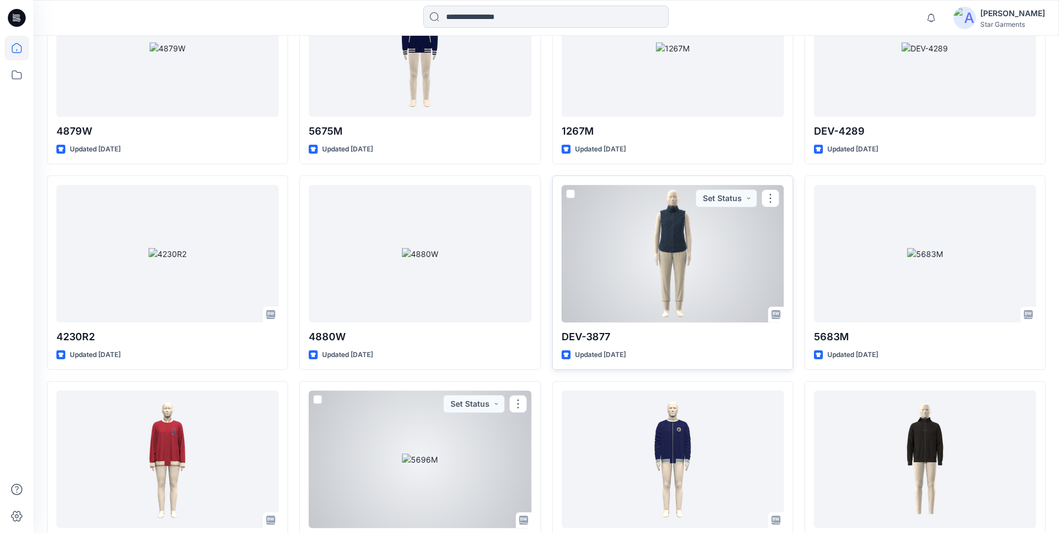
click at [691, 256] on div at bounding box center [673, 253] width 222 height 137
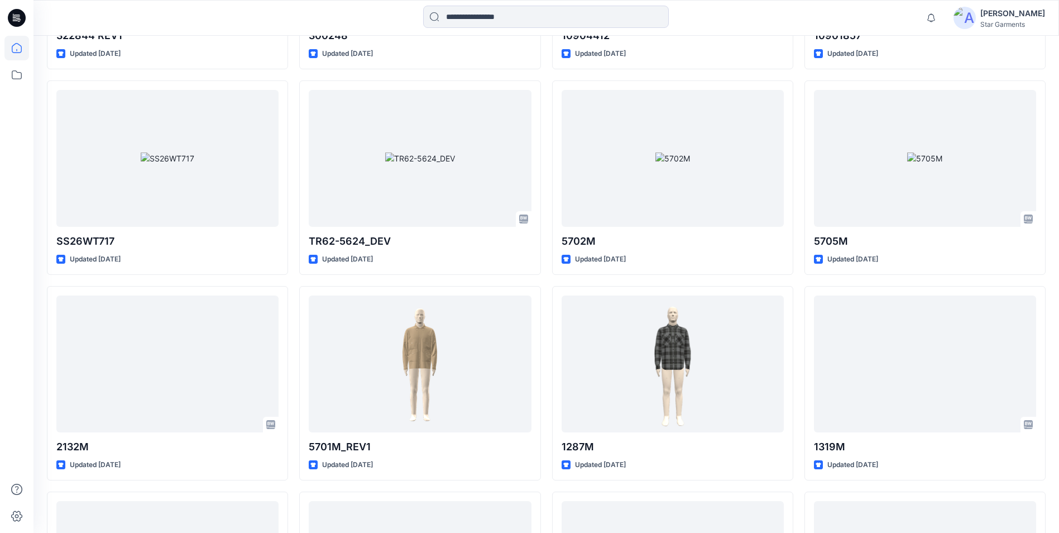
scroll to position [949, 0]
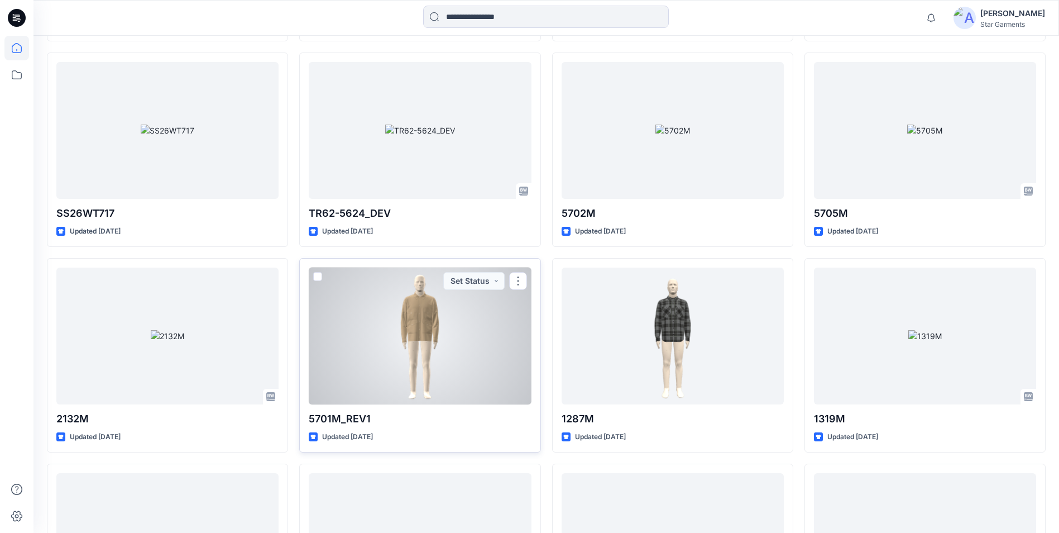
click at [450, 332] on div at bounding box center [420, 335] width 222 height 137
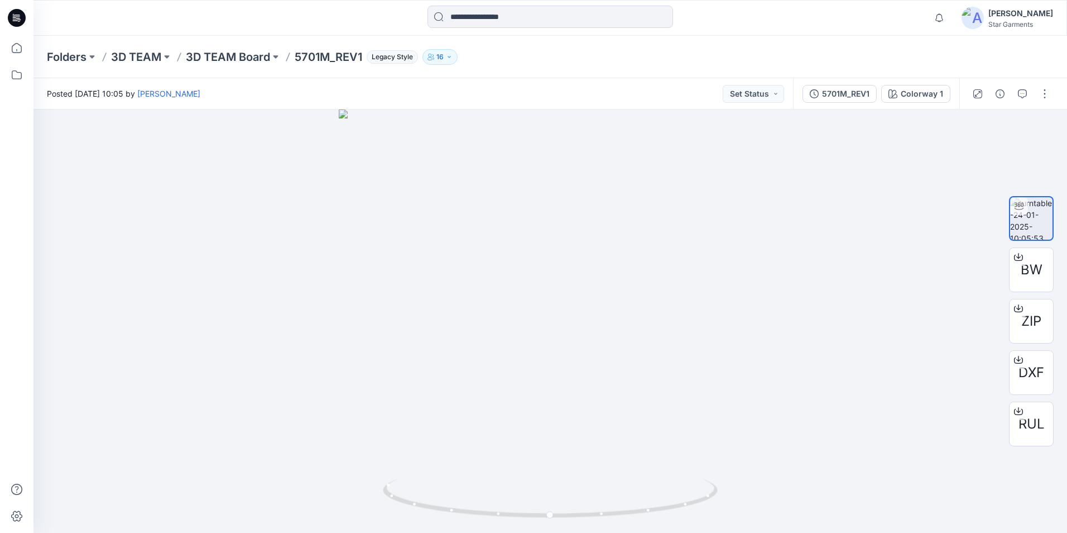
click at [841, 107] on div "5701M_REV1 Colorway 1" at bounding box center [876, 93] width 166 height 31
click at [843, 95] on div "5701M_REV1" at bounding box center [845, 94] width 47 height 12
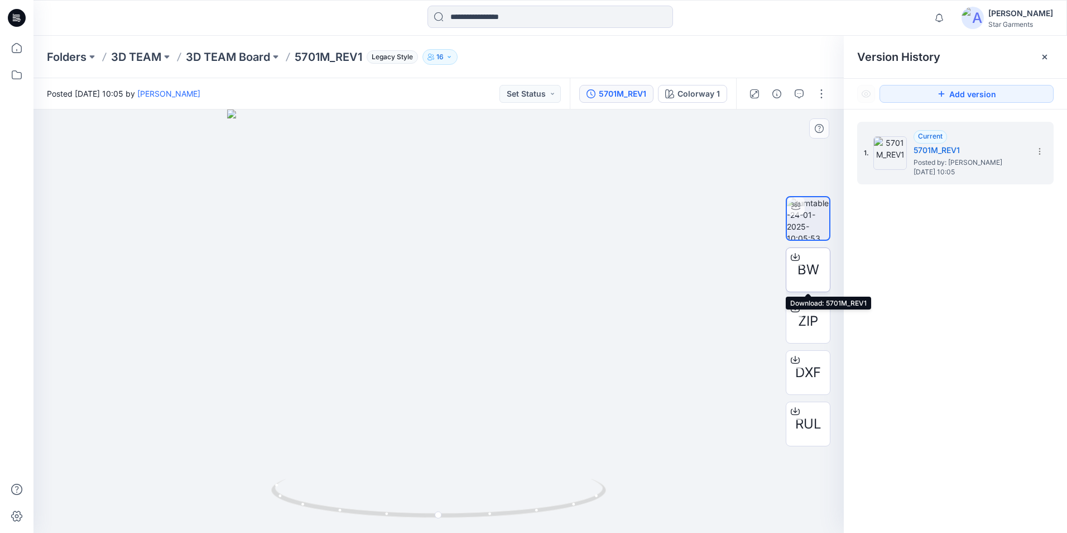
click at [804, 281] on div "BW" at bounding box center [808, 269] width 45 height 45
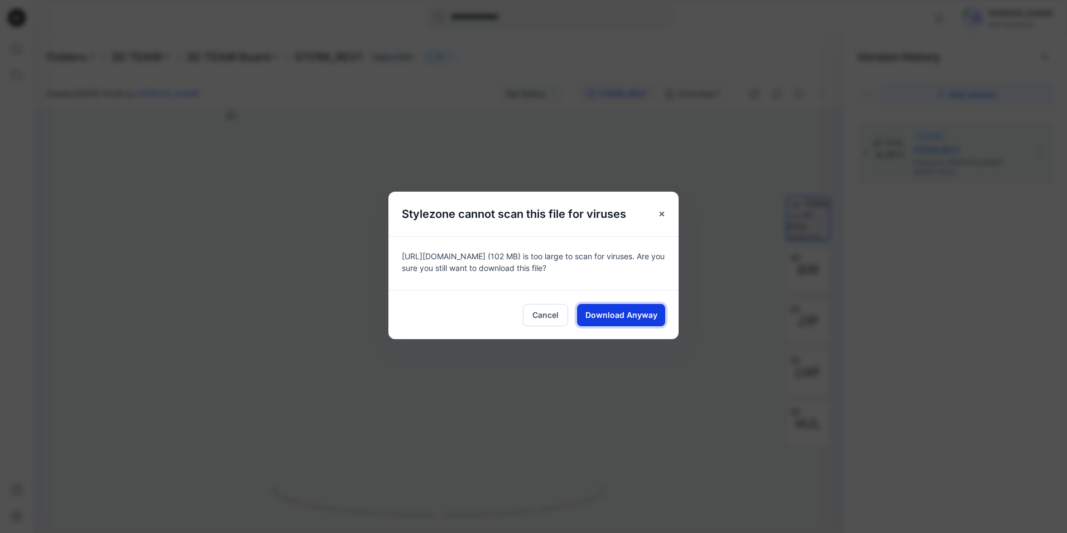
click at [612, 316] on span "Download Anyway" at bounding box center [622, 315] width 72 height 12
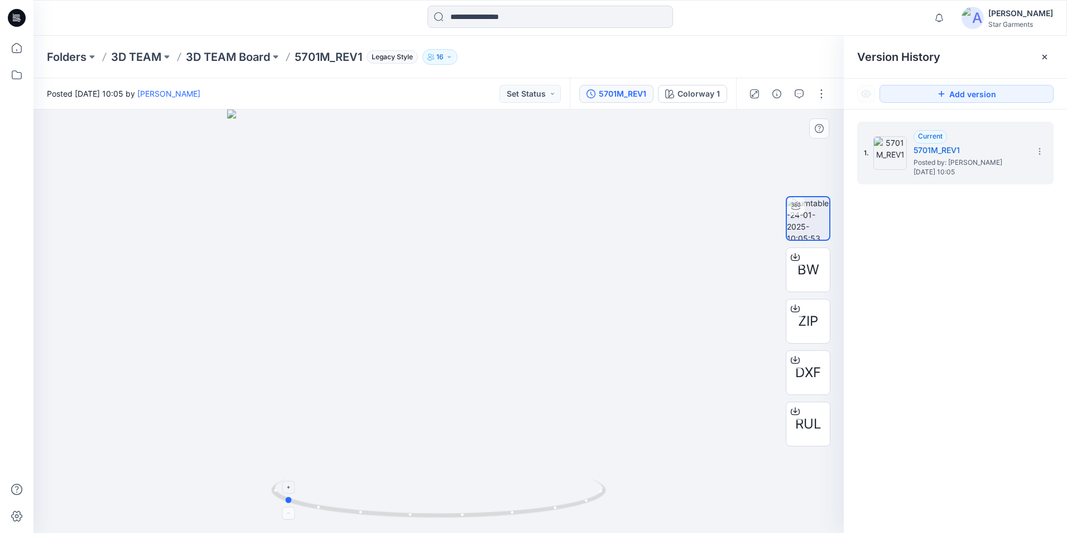
drag, startPoint x: 582, startPoint y: 510, endPoint x: 427, endPoint y: 506, distance: 155.2
click at [427, 506] on icon at bounding box center [440, 499] width 338 height 42
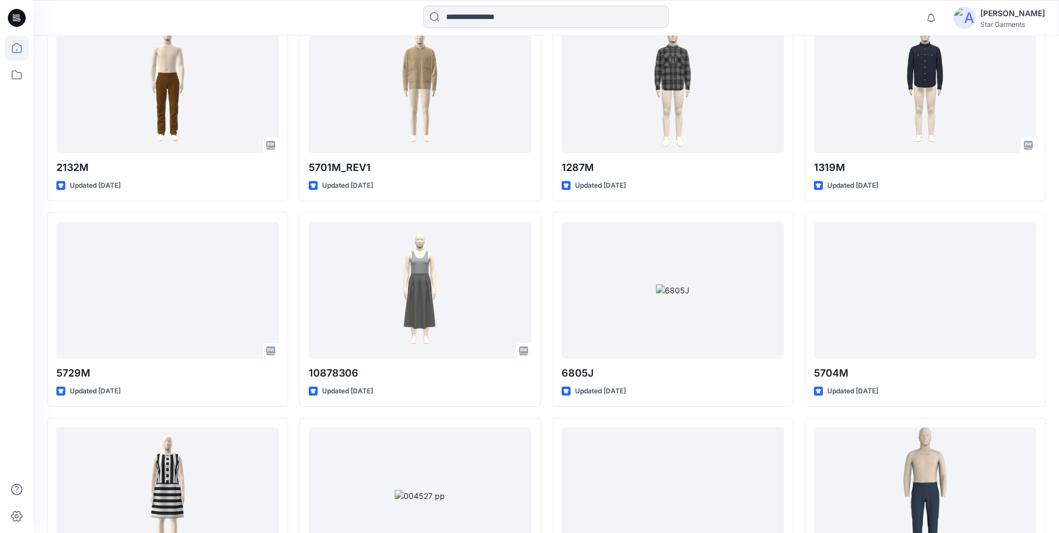
scroll to position [1228, 0]
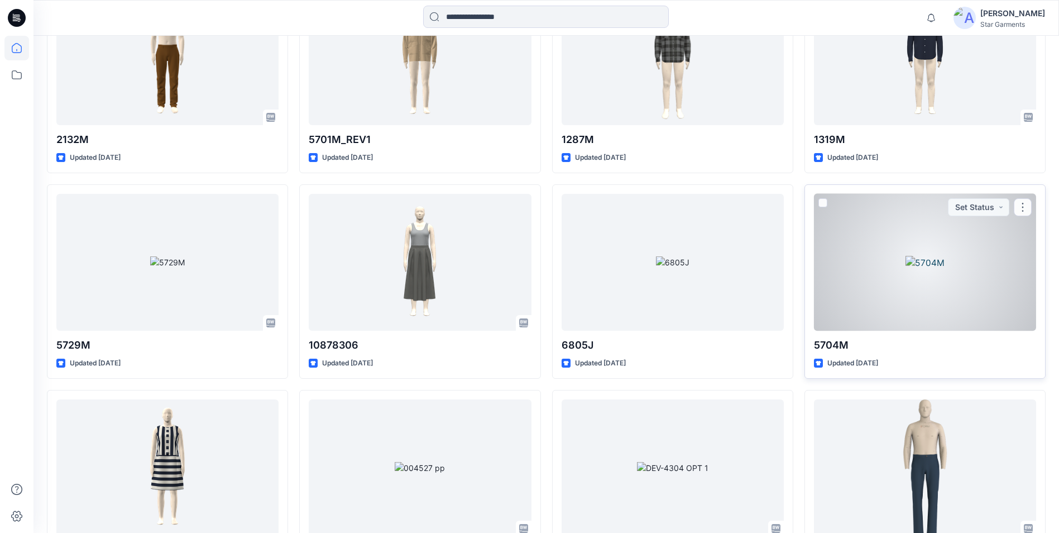
click at [888, 256] on div at bounding box center [925, 262] width 222 height 137
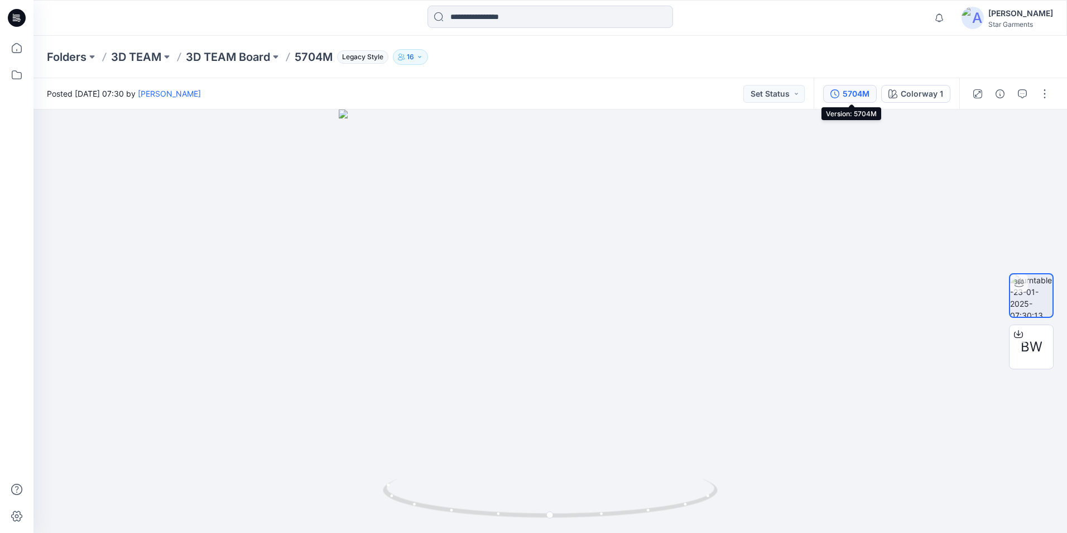
click at [846, 95] on div "5704M" at bounding box center [856, 94] width 27 height 12
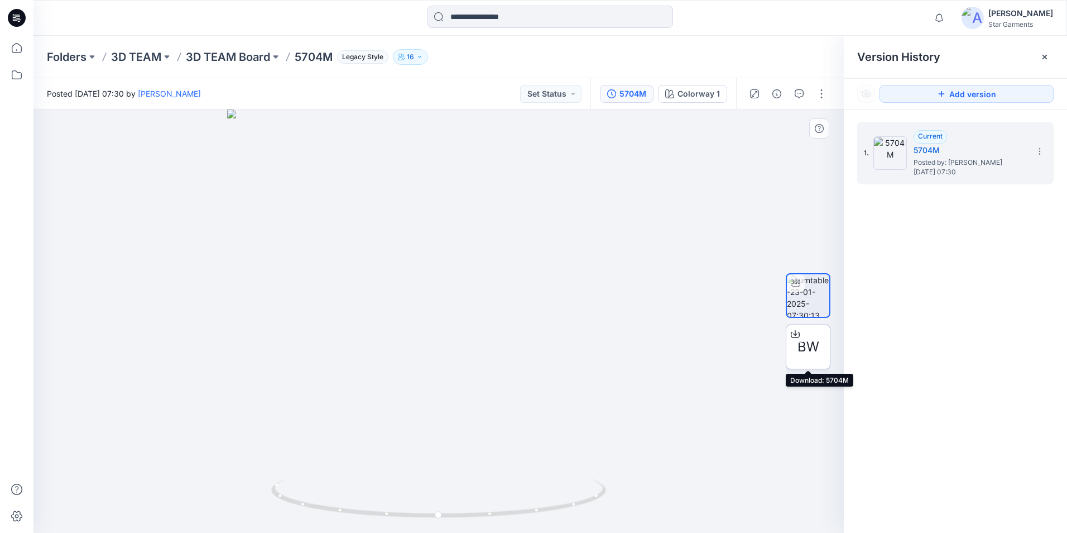
click at [819, 356] on span "BW" at bounding box center [809, 347] width 22 height 20
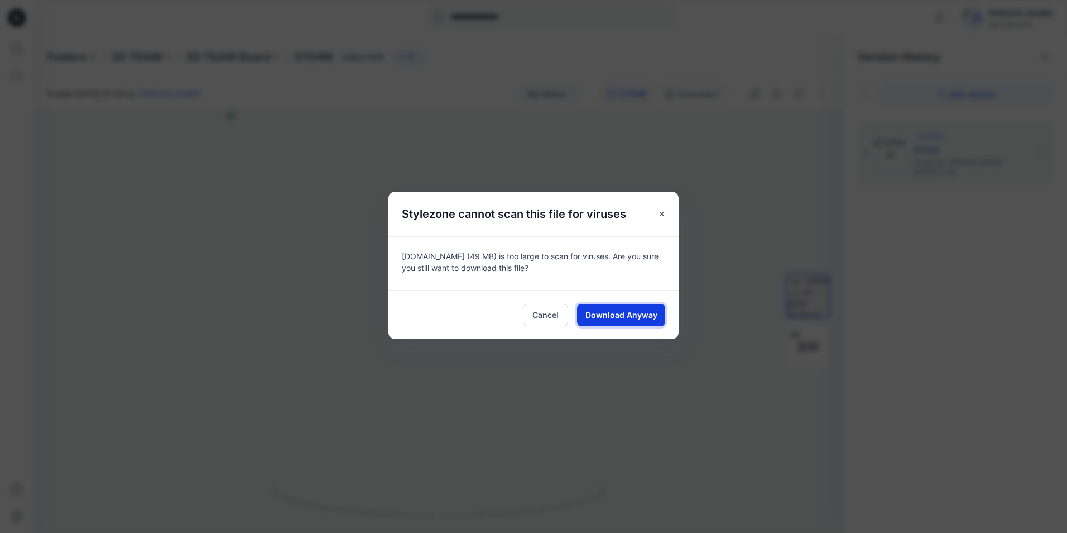
click at [623, 316] on span "Download Anyway" at bounding box center [622, 315] width 72 height 12
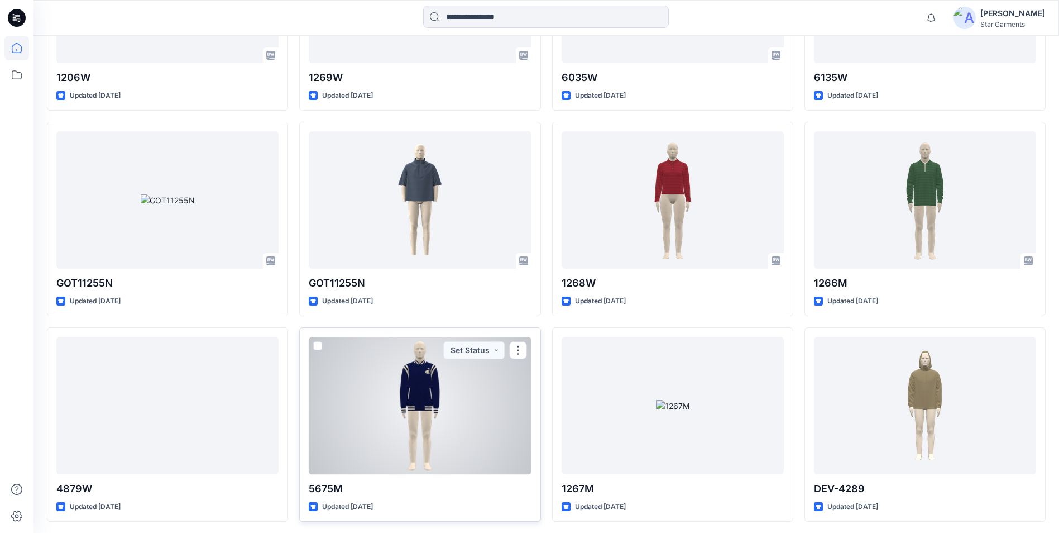
scroll to position [2400, 0]
